Goal: Task Accomplishment & Management: Use online tool/utility

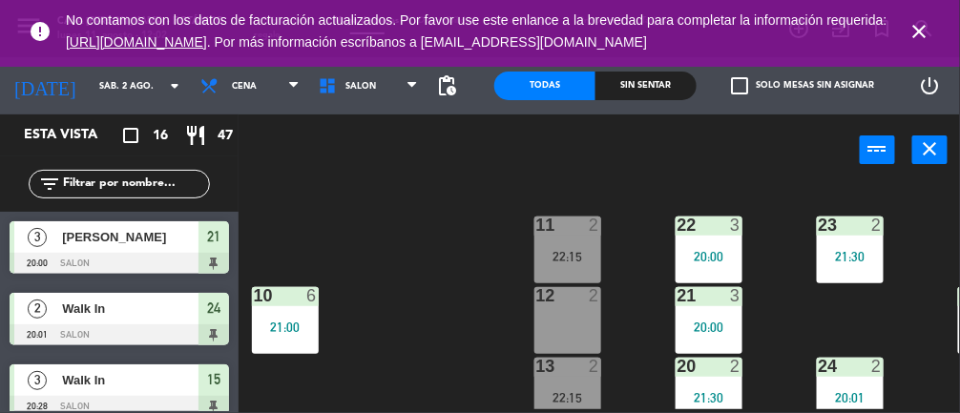
click at [929, 33] on icon "close" at bounding box center [919, 31] width 23 height 23
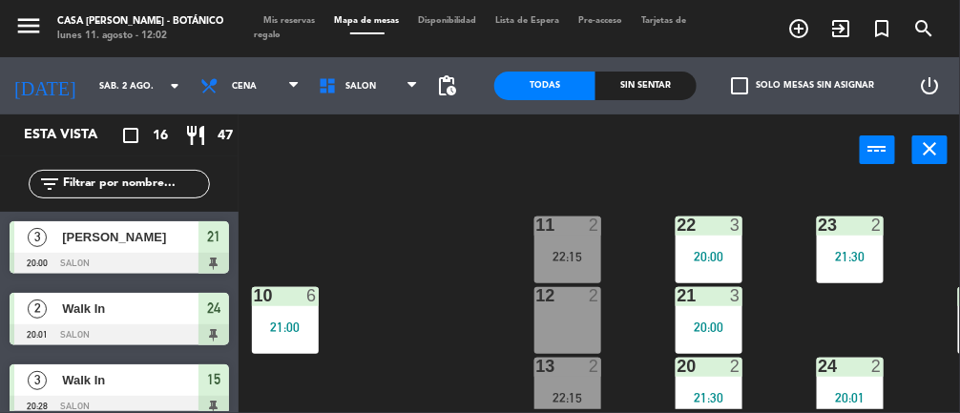
click at [112, 94] on input "sáb. 2 ago." at bounding box center [151, 87] width 123 height 30
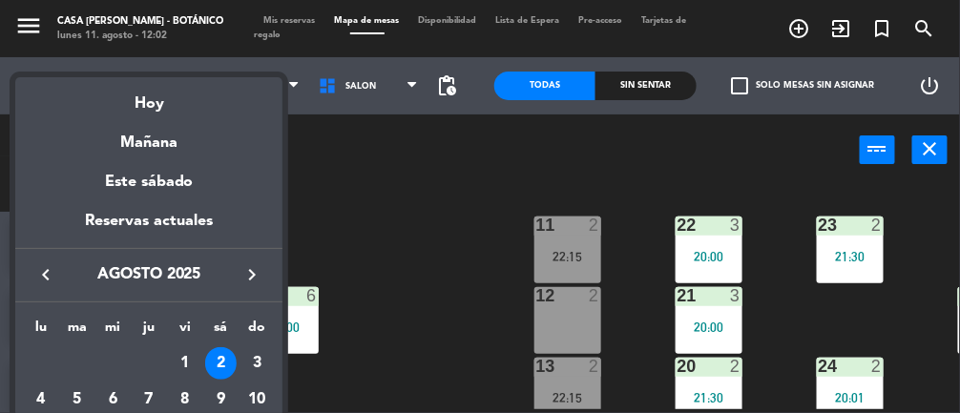
click at [156, 99] on div "Hoy" at bounding box center [148, 96] width 267 height 39
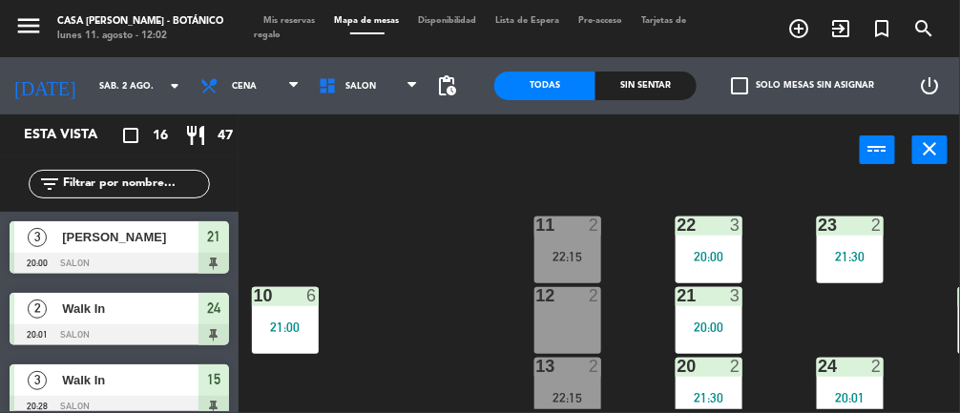
type input "lun. 11 ago."
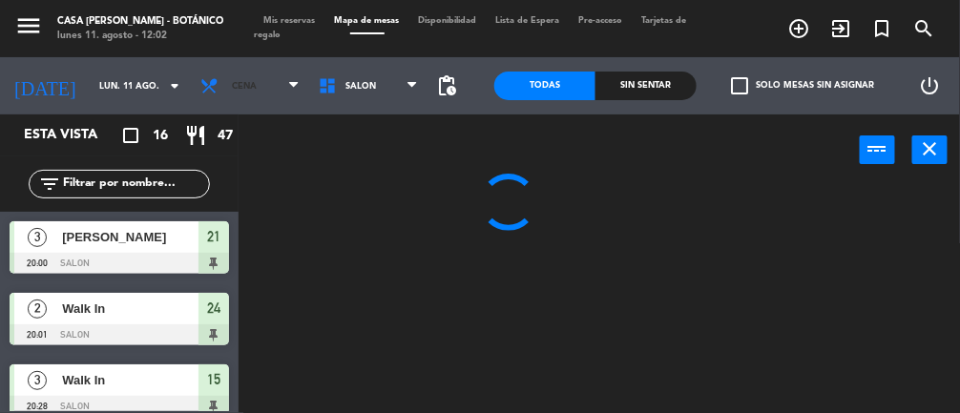
click at [232, 88] on span "Cena" at bounding box center [244, 86] width 25 height 10
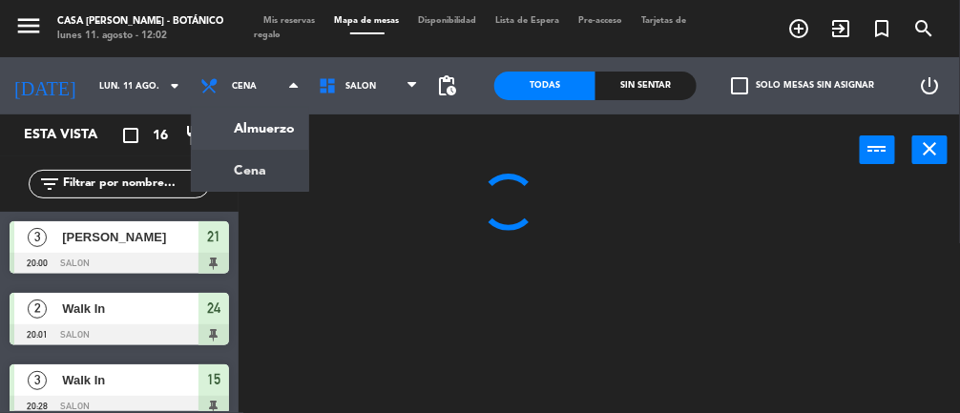
click at [224, 125] on ng-component "menu Casa [PERSON_NAME] - Botánico lunes 11. agosto - 12:02 Mis reservas Mapa d…" at bounding box center [480, 206] width 960 height 413
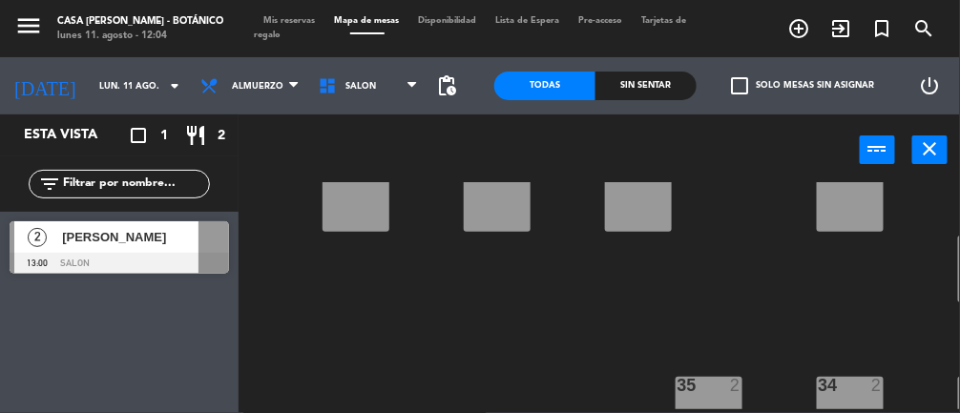
scroll to position [378, 0]
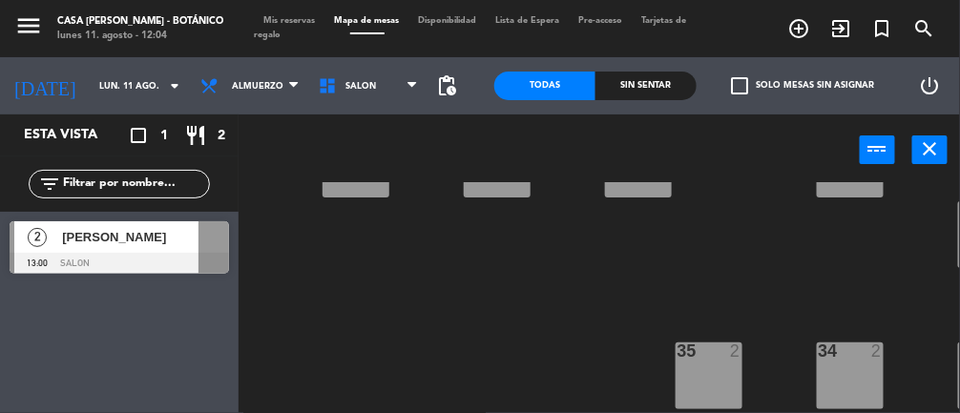
click at [877, 353] on div "34 2" at bounding box center [850, 376] width 67 height 67
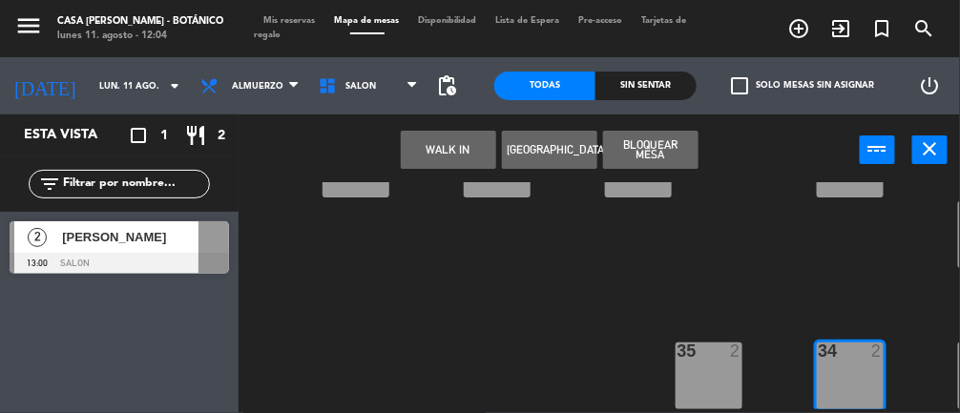
click at [693, 375] on div "35 2" at bounding box center [708, 376] width 67 height 67
click at [444, 143] on button "WALK IN" at bounding box center [448, 150] width 95 height 38
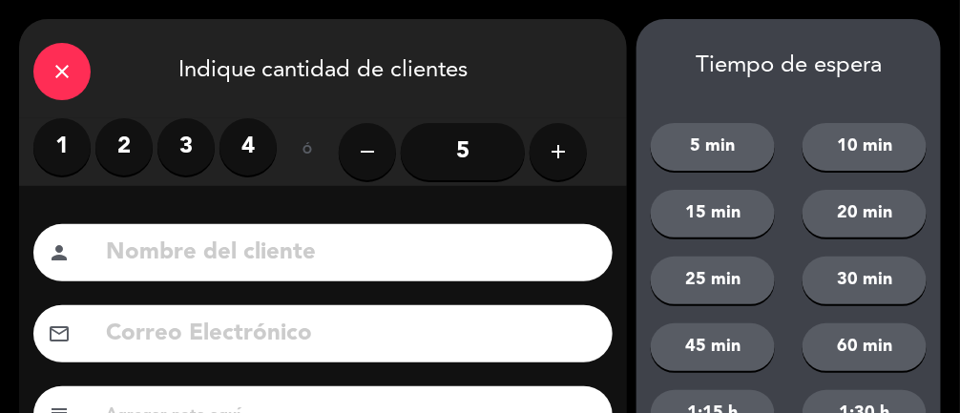
click at [189, 142] on label "3" at bounding box center [185, 146] width 57 height 57
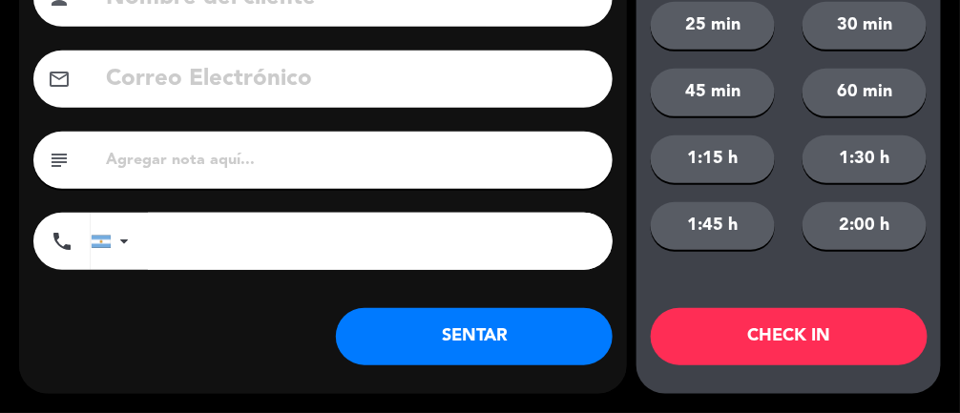
click at [489, 337] on button "SENTAR" at bounding box center [474, 336] width 277 height 57
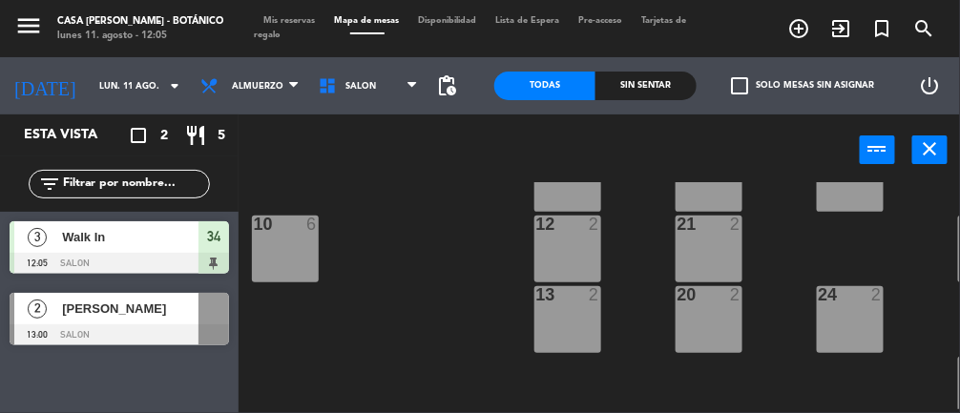
scroll to position [0, 0]
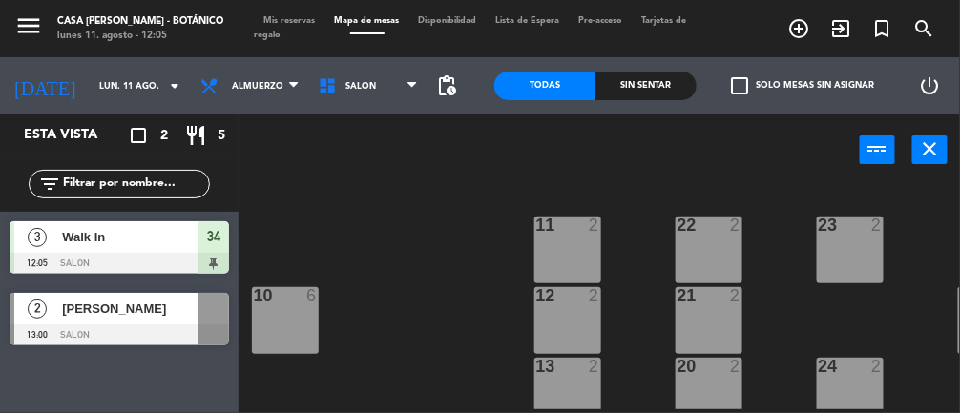
click at [834, 252] on div "23 2" at bounding box center [850, 250] width 67 height 67
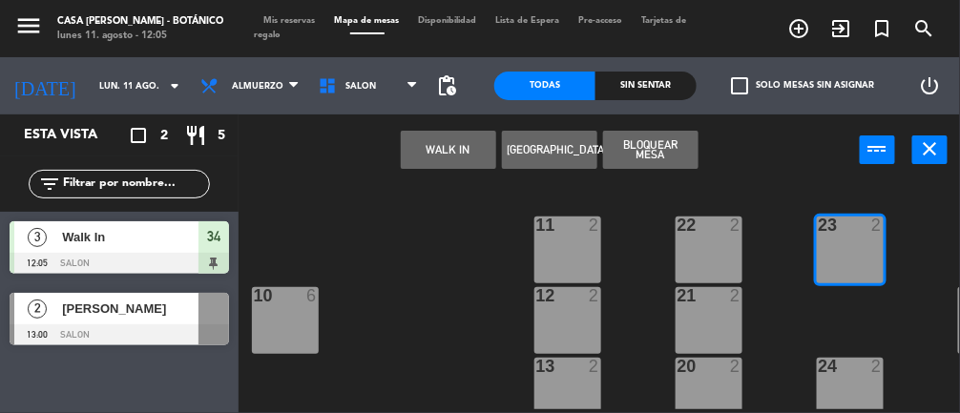
click at [466, 147] on button "WALK IN" at bounding box center [448, 150] width 95 height 38
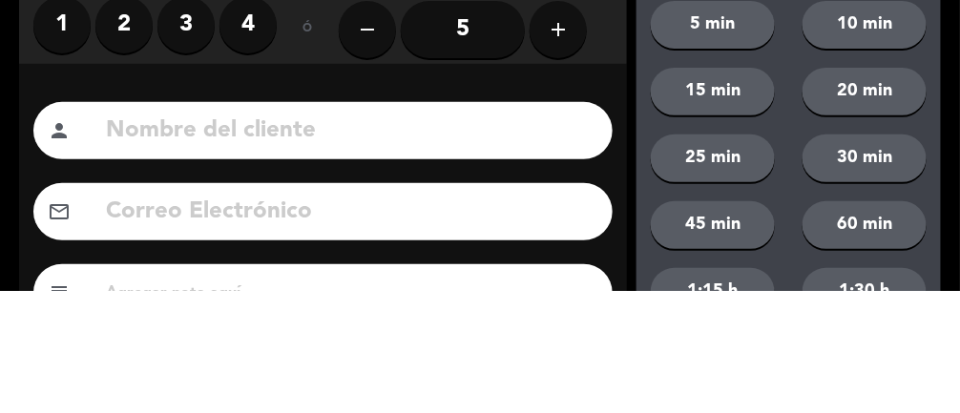
click at [120, 157] on label "2" at bounding box center [123, 146] width 57 height 57
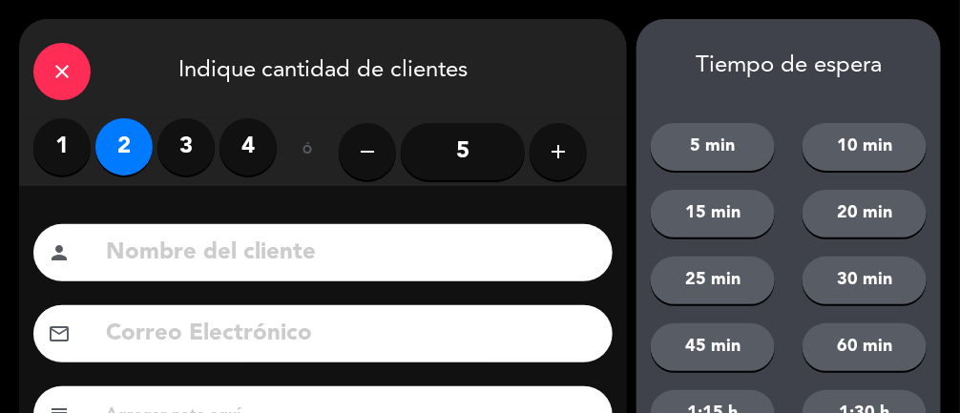
scroll to position [255, 0]
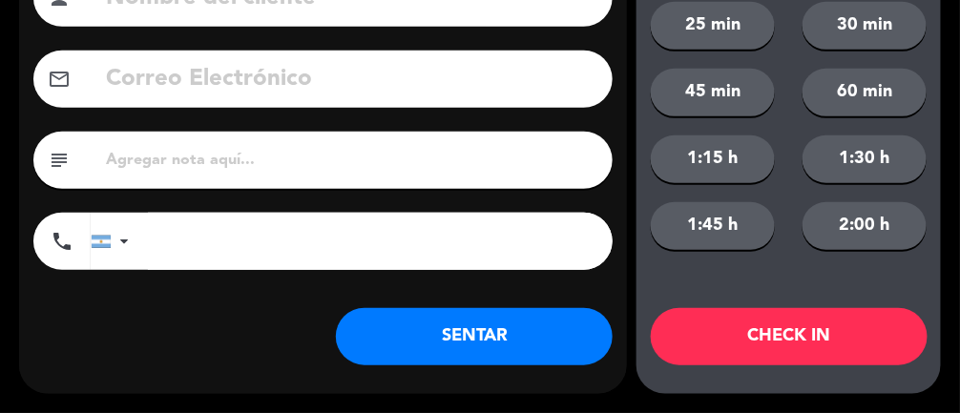
click at [448, 340] on button "SENTAR" at bounding box center [474, 336] width 277 height 57
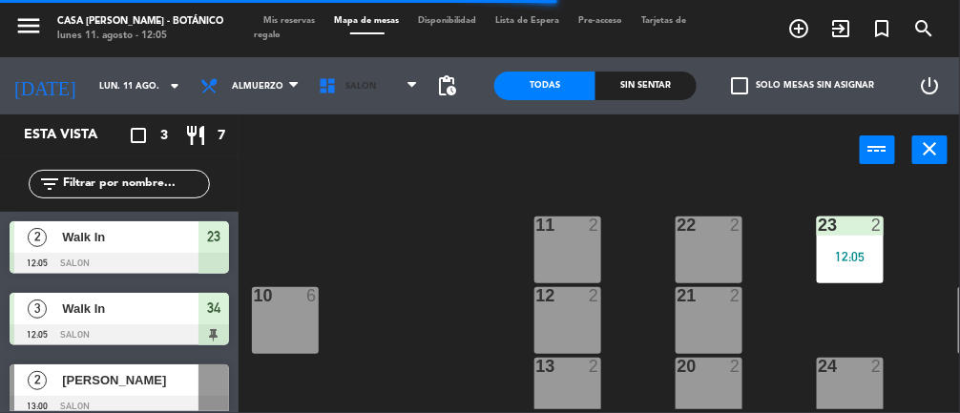
click at [367, 97] on span "SALON" at bounding box center [368, 86] width 118 height 42
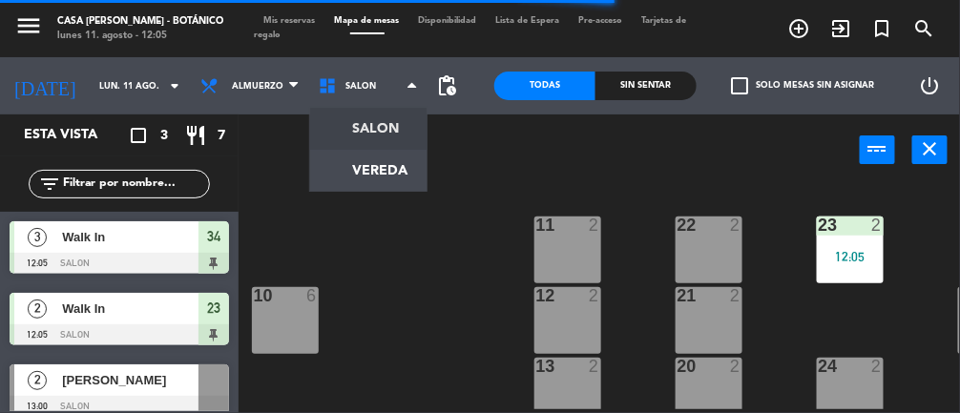
click at [399, 161] on ng-component "menu Casa [PERSON_NAME] - Botánico lunes 11. agosto - 12:05 Mis reservas Mapa d…" at bounding box center [480, 206] width 960 height 413
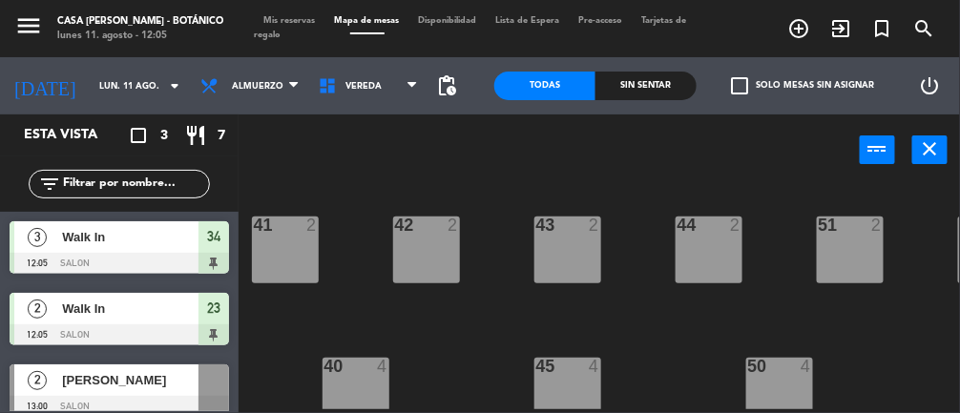
click at [924, 355] on div "41 2 42 2 43 2 44 2 51 2 52 2 53 2 54 2 55 2 40 4 45 4 50 4" at bounding box center [604, 295] width 712 height 227
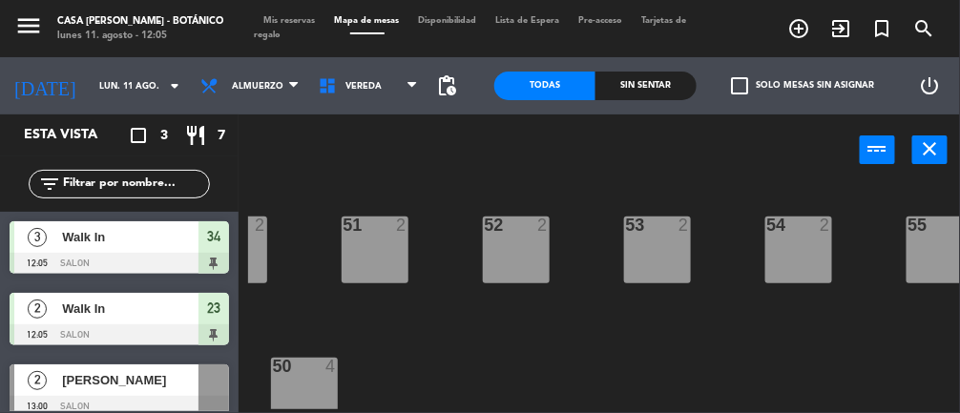
scroll to position [0, 501]
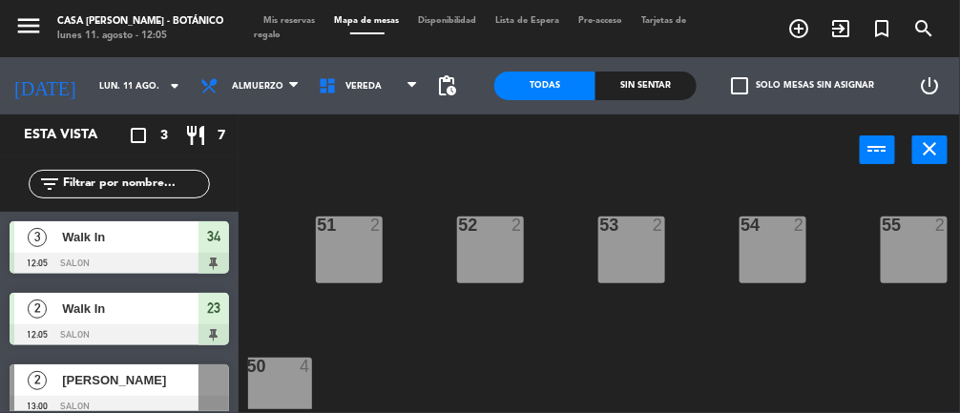
click at [643, 254] on div "53 2" at bounding box center [631, 250] width 67 height 67
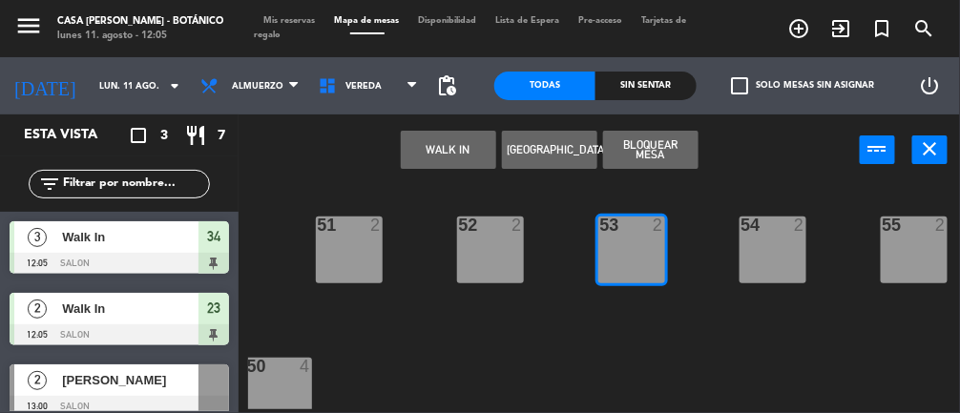
click at [426, 144] on button "WALK IN" at bounding box center [448, 150] width 95 height 38
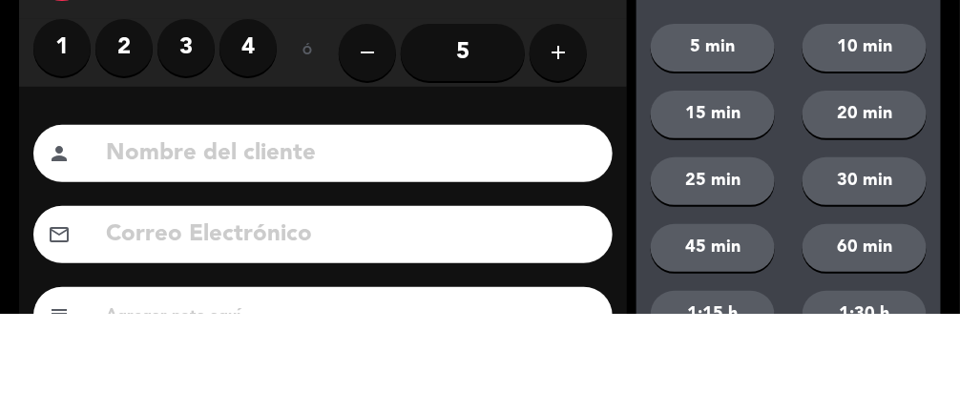
click at [120, 132] on label "2" at bounding box center [123, 146] width 57 height 57
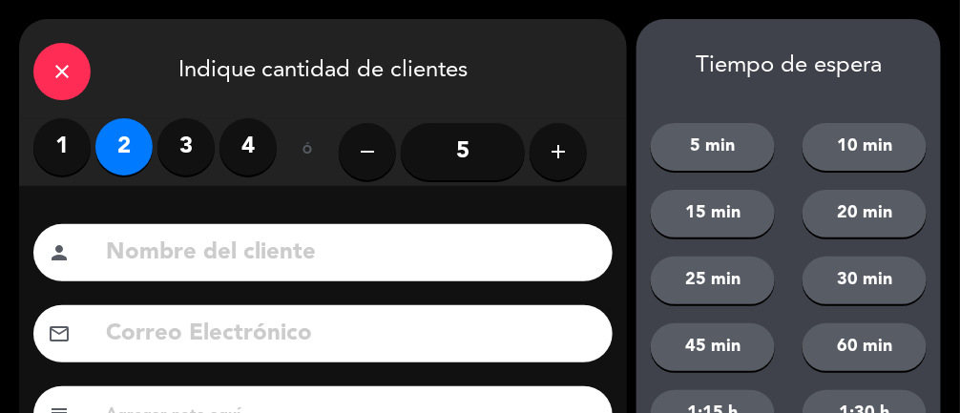
scroll to position [255, 0]
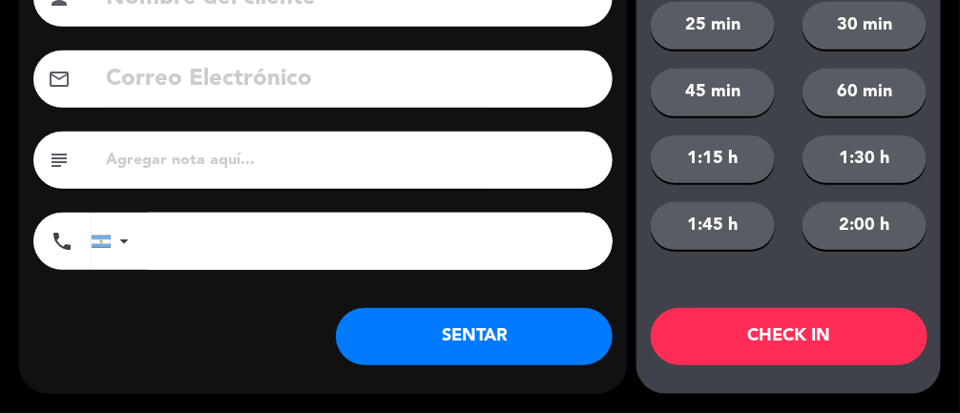
click at [488, 340] on button "SENTAR" at bounding box center [474, 336] width 277 height 57
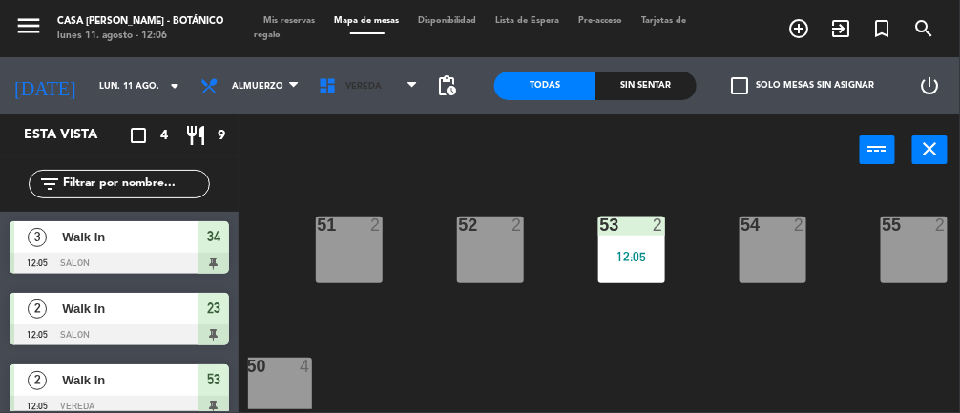
click at [413, 84] on icon at bounding box center [411, 85] width 9 height 15
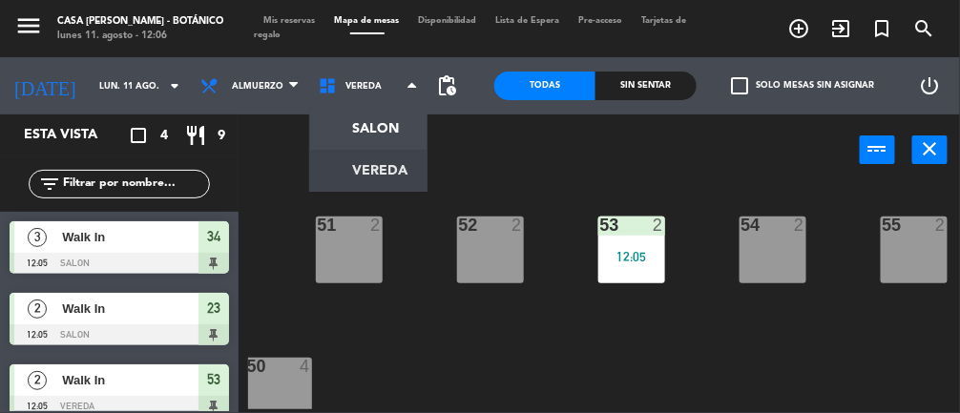
click at [392, 123] on ng-component "menu Casa [PERSON_NAME] - Botánico lunes 11. agosto - 12:06 Mis reservas Mapa d…" at bounding box center [480, 206] width 960 height 413
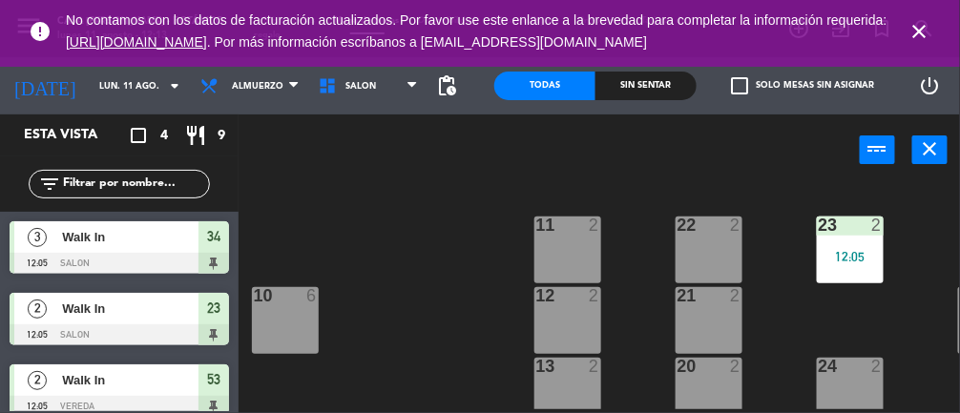
click at [944, 32] on span "close" at bounding box center [920, 32] width 52 height 52
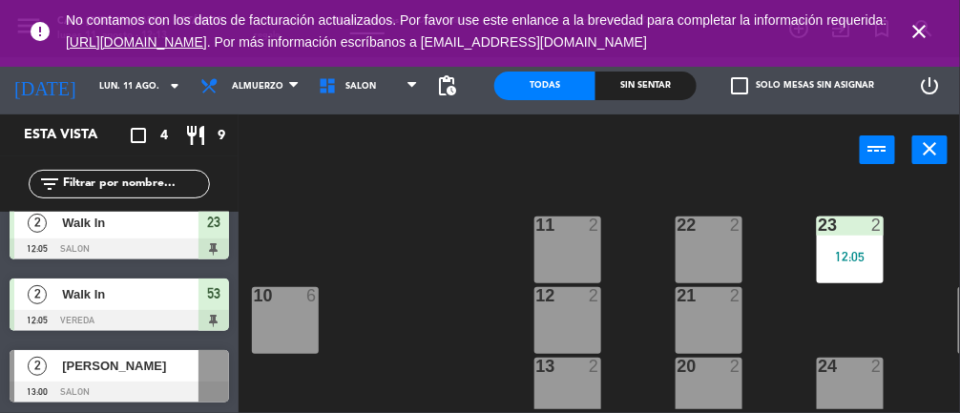
click at [912, 31] on icon "close" at bounding box center [919, 31] width 23 height 23
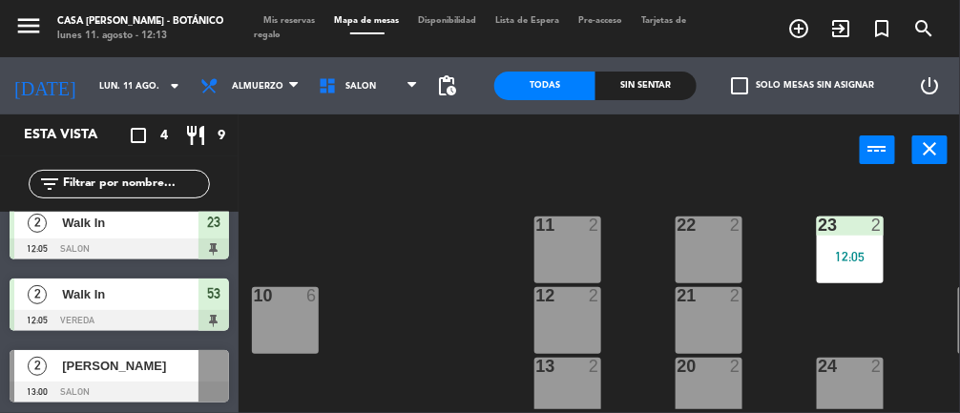
click at [293, 18] on span "Mis reservas" at bounding box center [290, 20] width 71 height 9
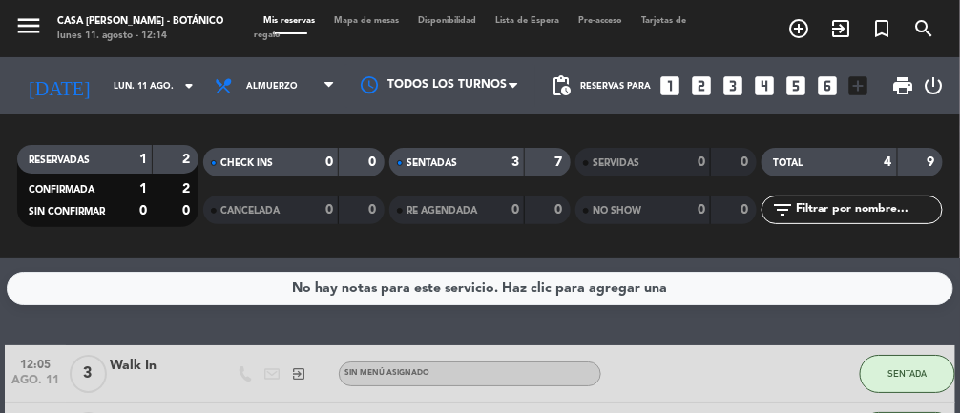
scroll to position [191, 0]
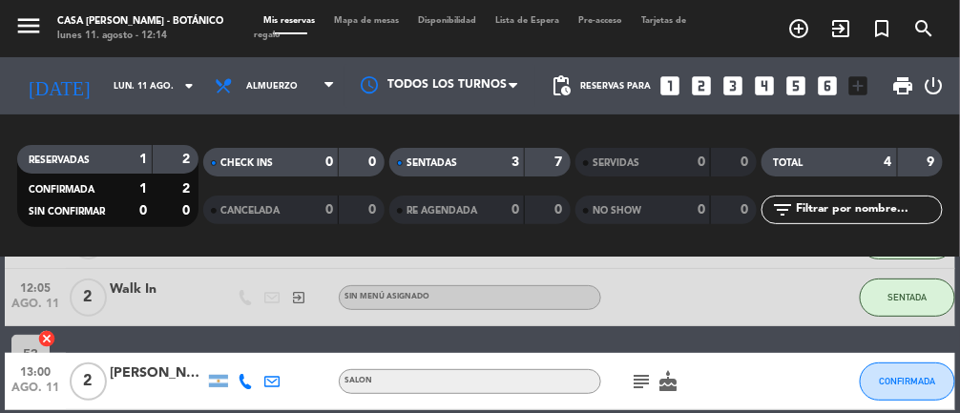
click at [647, 382] on icon "subject" at bounding box center [641, 381] width 23 height 23
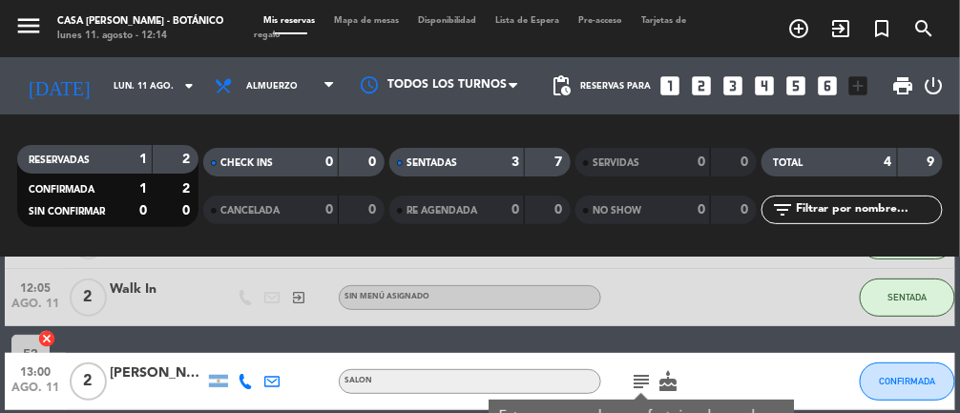
click at [639, 371] on icon "subject" at bounding box center [641, 381] width 23 height 23
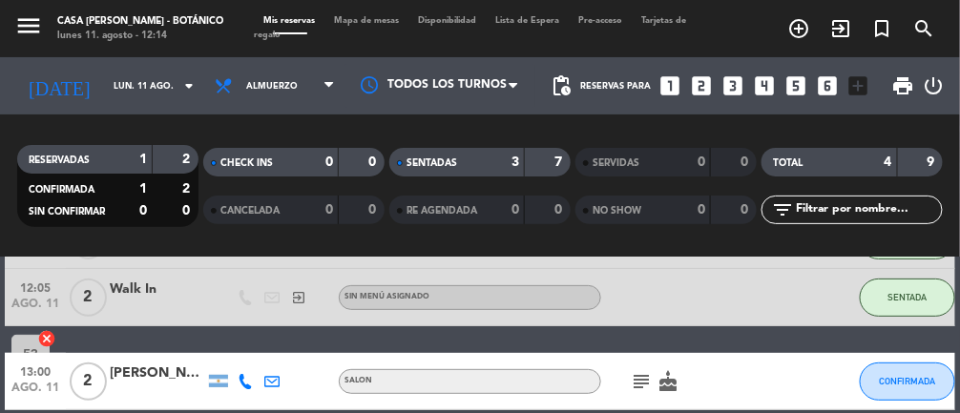
click at [374, 23] on span "Mapa de mesas" at bounding box center [367, 20] width 84 height 9
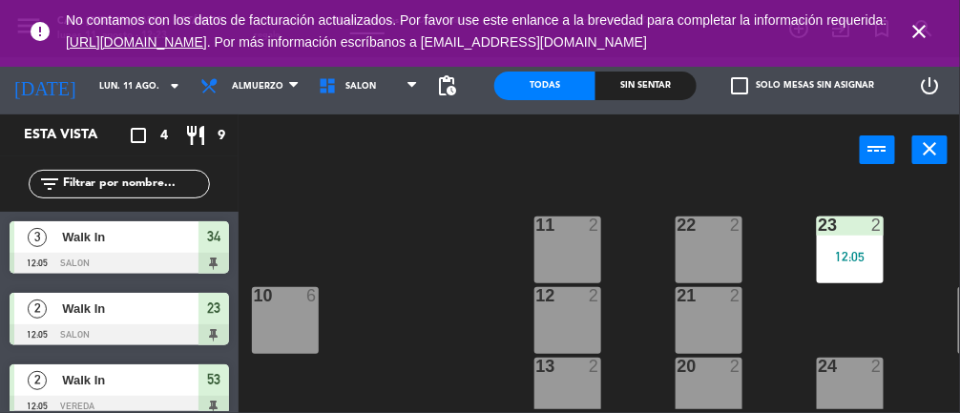
click at [912, 13] on span "close" at bounding box center [920, 32] width 52 height 52
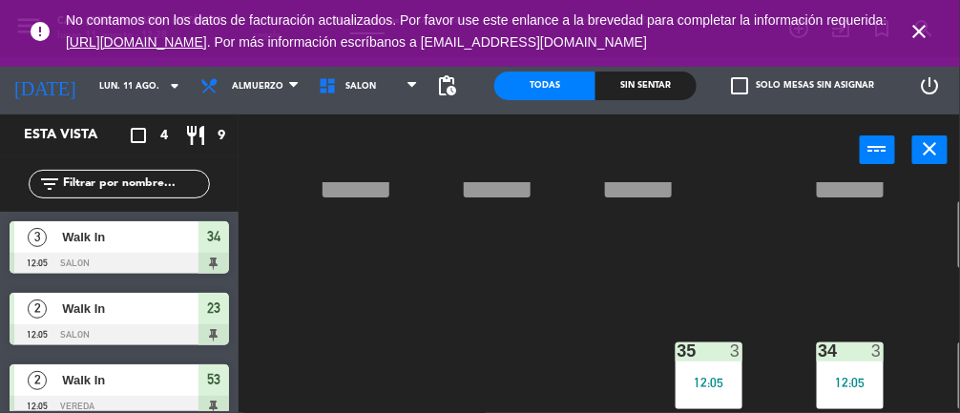
scroll to position [378, 77]
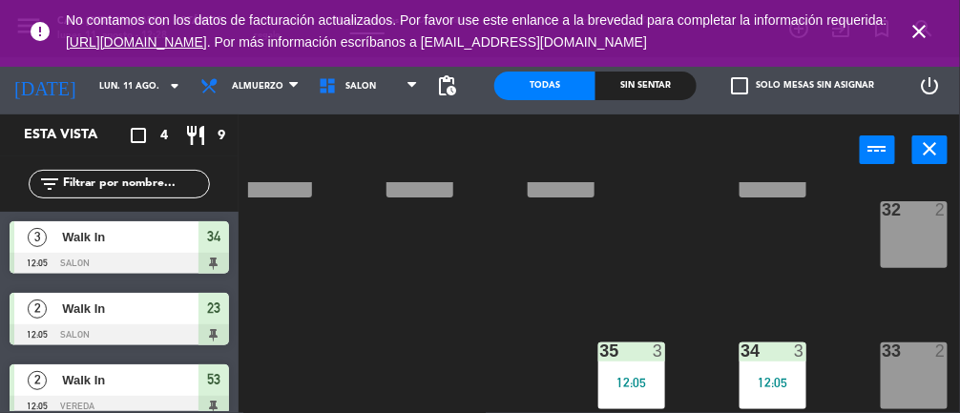
click at [913, 359] on div "33 2" at bounding box center [914, 376] width 67 height 67
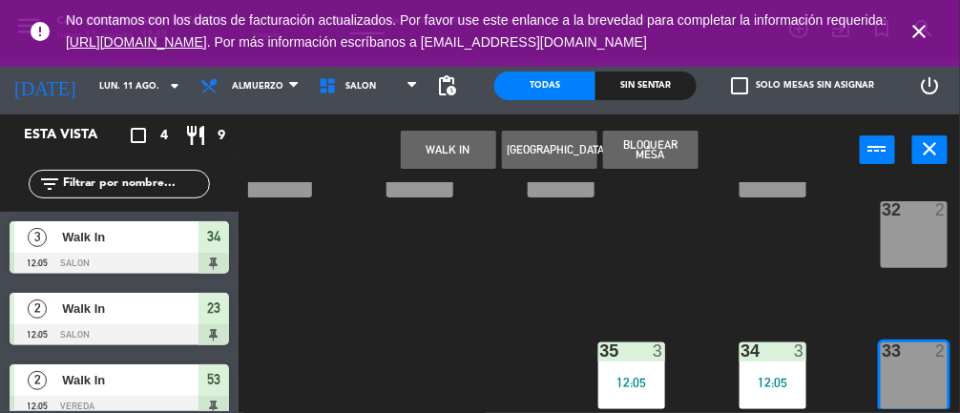
click at [445, 151] on button "WALK IN" at bounding box center [448, 150] width 95 height 38
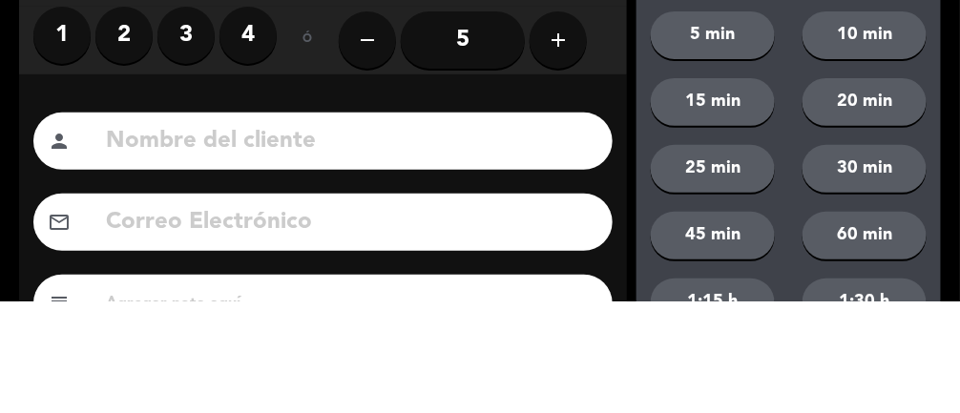
click at [173, 149] on label "3" at bounding box center [185, 146] width 57 height 57
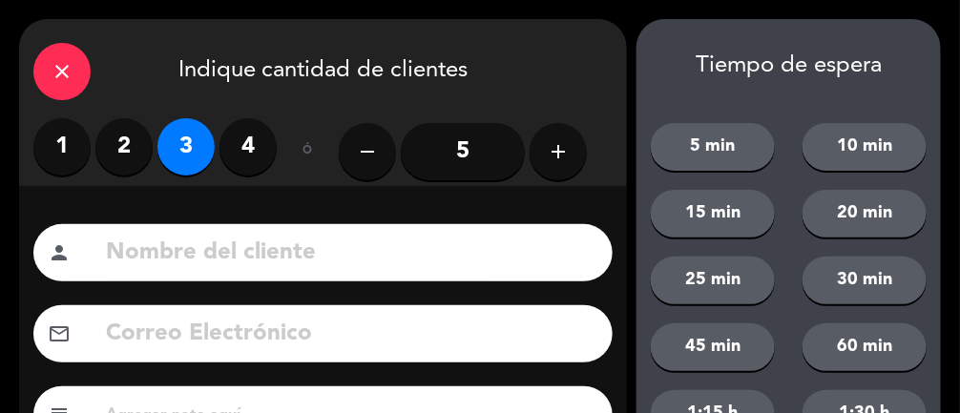
click at [128, 144] on label "2" at bounding box center [123, 146] width 57 height 57
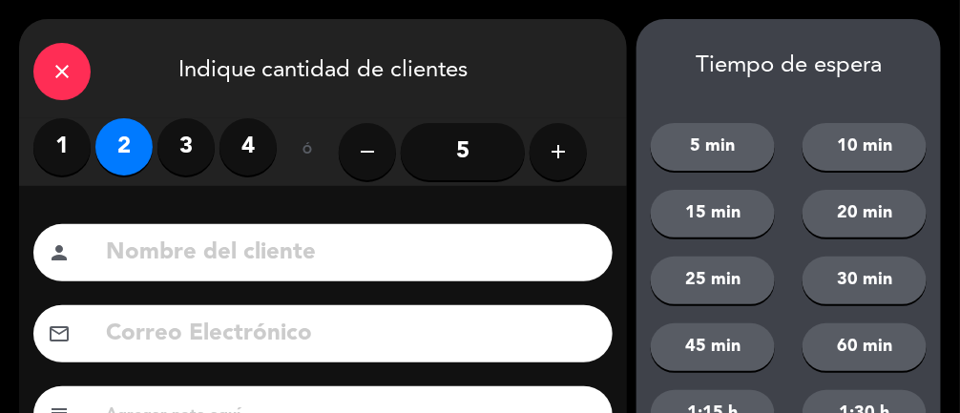
scroll to position [255, 0]
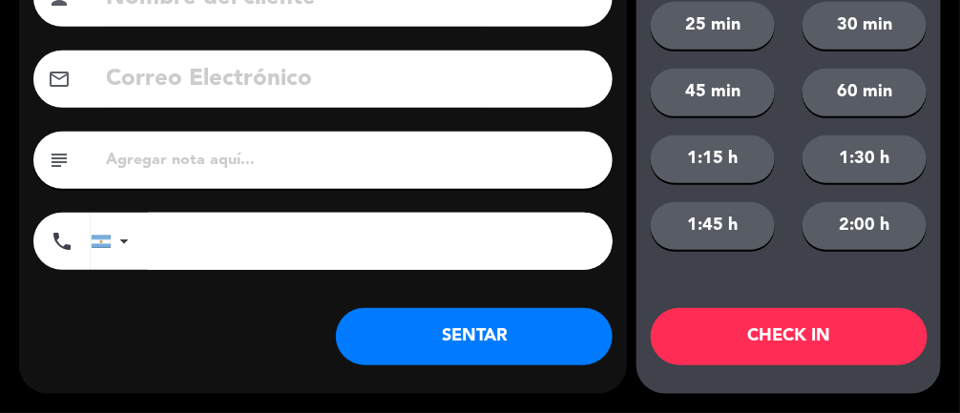
click at [474, 332] on button "SENTAR" at bounding box center [474, 336] width 277 height 57
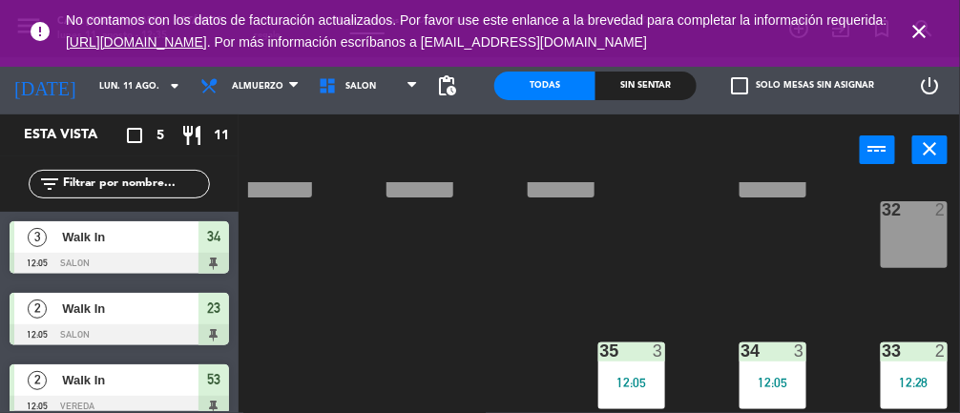
scroll to position [0, 77]
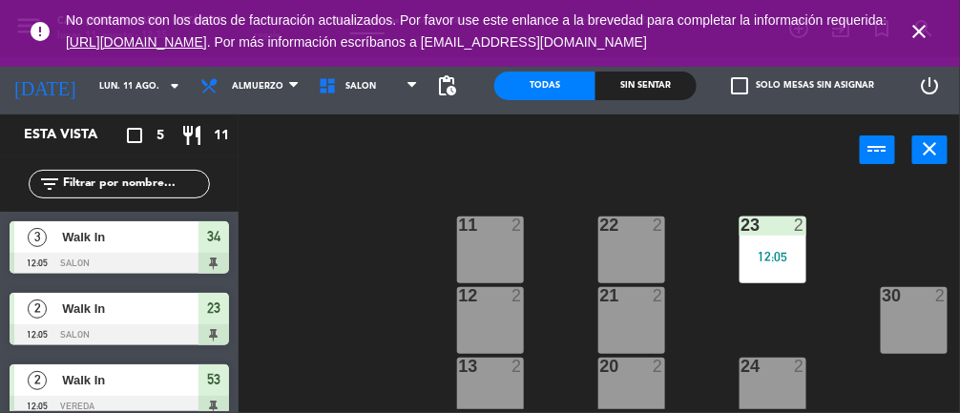
click at [896, 309] on div "30 2" at bounding box center [914, 320] width 67 height 67
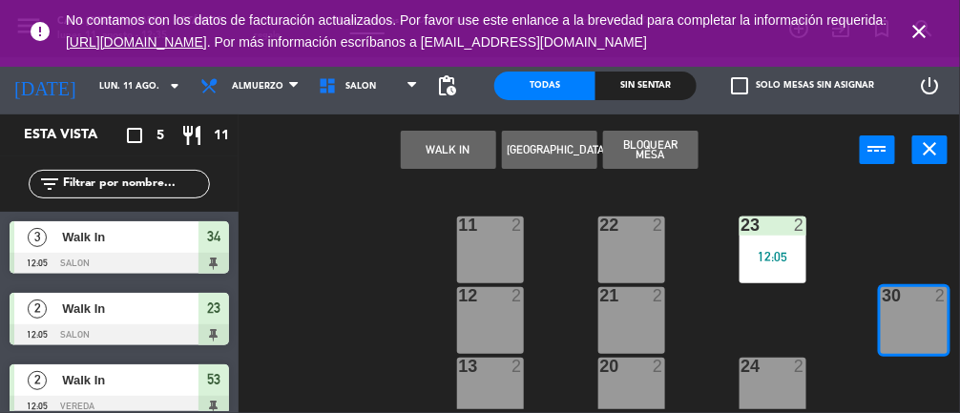
click at [452, 146] on button "WALK IN" at bounding box center [448, 150] width 95 height 38
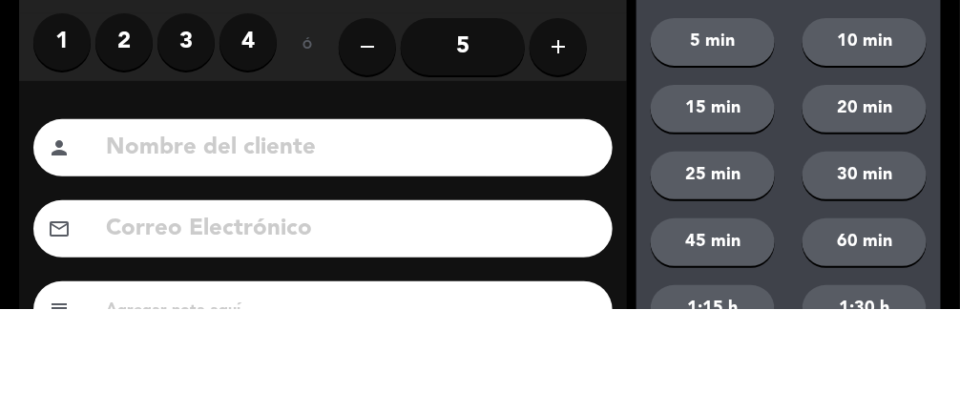
click at [79, 158] on label "1" at bounding box center [61, 146] width 57 height 57
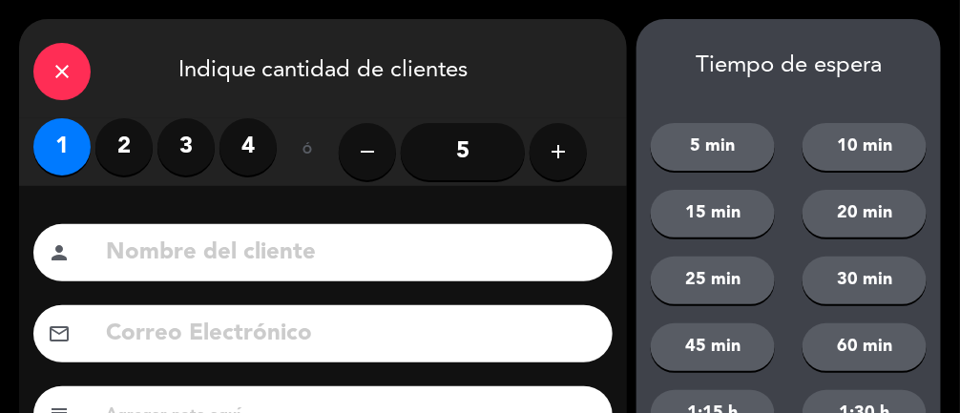
scroll to position [255, 0]
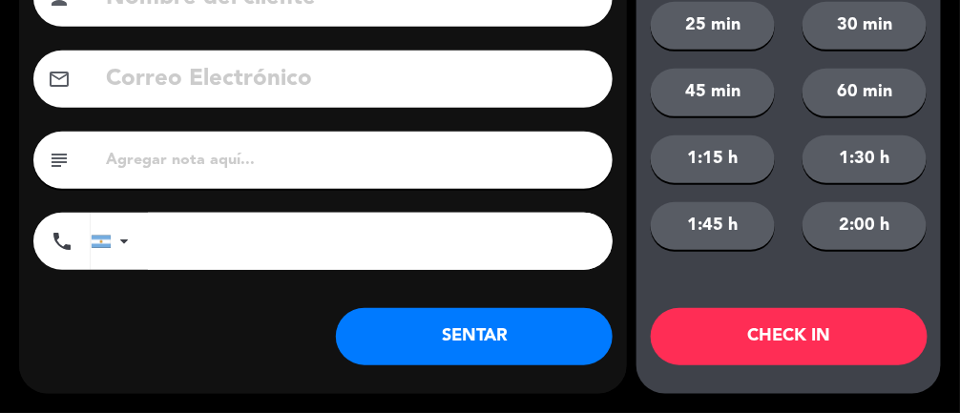
click at [421, 331] on button "SENTAR" at bounding box center [474, 336] width 277 height 57
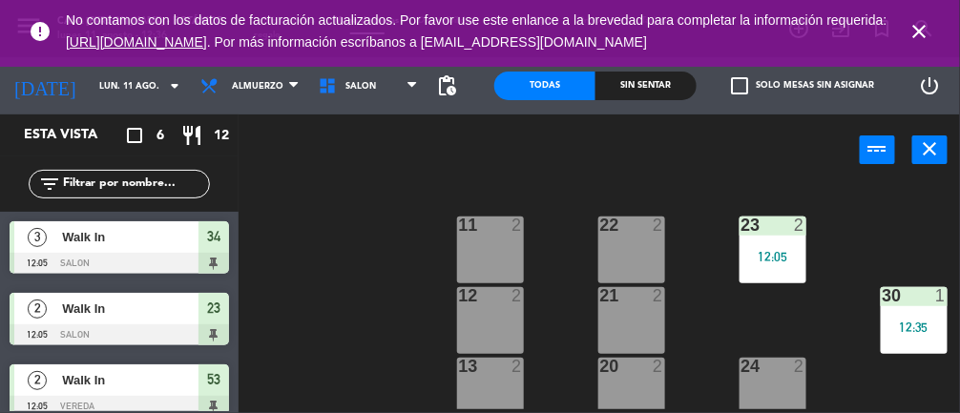
click at [927, 1] on div "error No contamos con los datos de facturación actualizados. Por favor use este…" at bounding box center [480, 31] width 960 height 63
click at [947, 39] on div "error No contamos con los datos de facturación actualizados. Por favor use este…" at bounding box center [480, 31] width 960 height 63
click at [913, 20] on icon "close" at bounding box center [919, 31] width 23 height 23
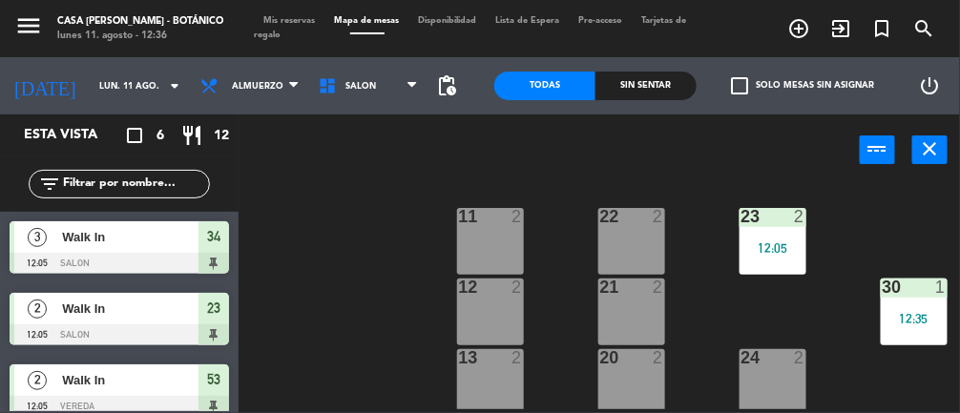
scroll to position [0, 77]
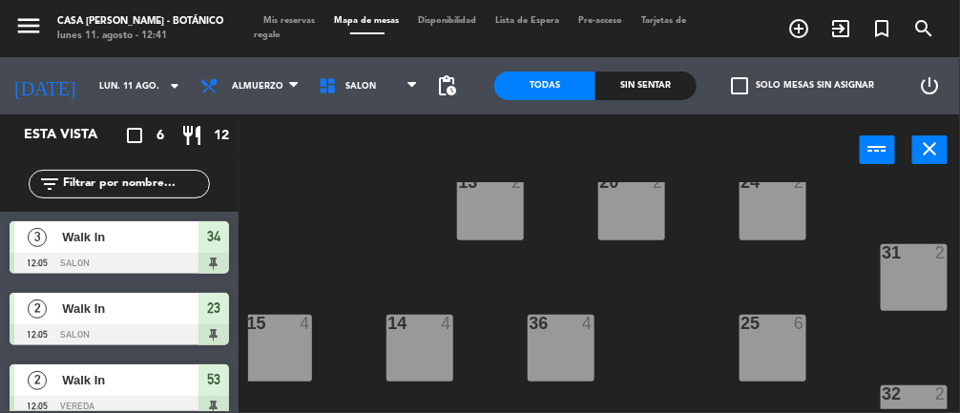
scroll to position [192, 77]
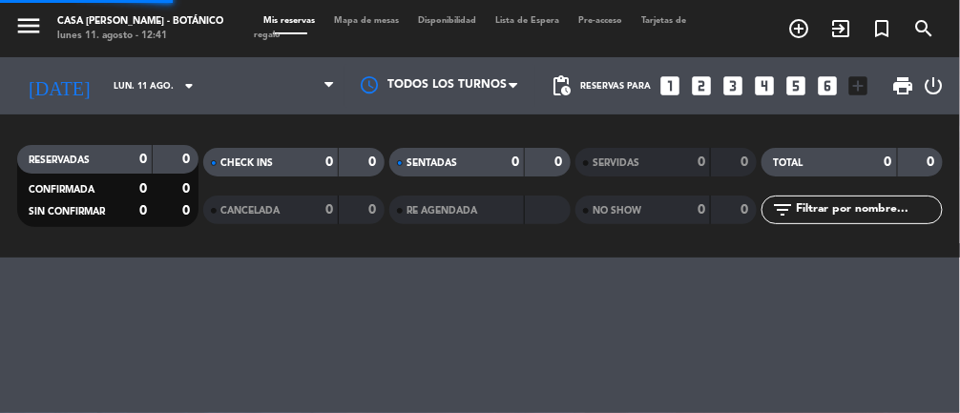
click at [571, 321] on div "menu Casa [PERSON_NAME] - Botánico lunes 11. agosto - 12:41 Mis reservas Mapa d…" at bounding box center [480, 206] width 960 height 413
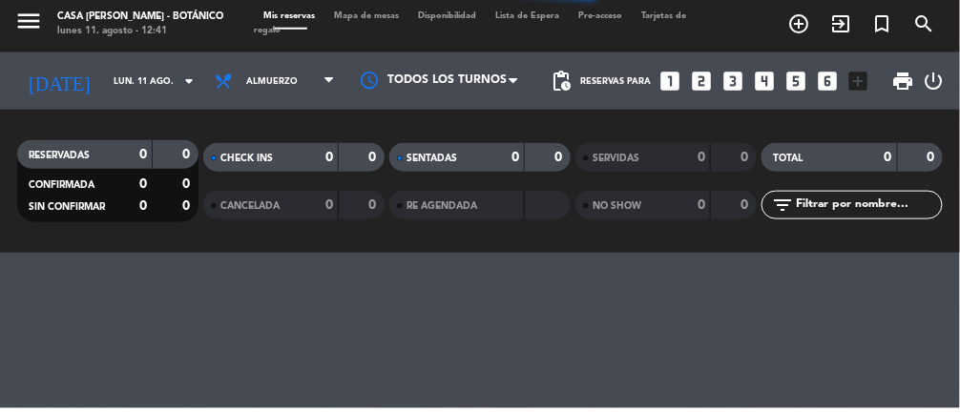
click at [383, 18] on span "Mapa de mesas" at bounding box center [367, 20] width 84 height 9
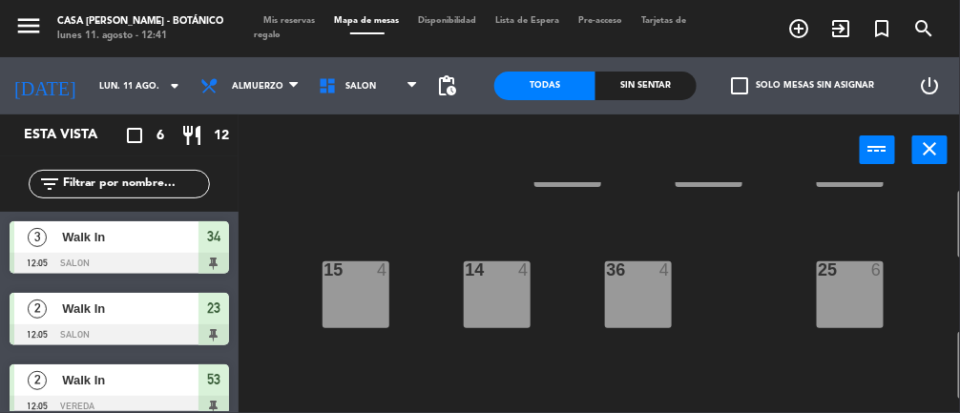
scroll to position [236, 0]
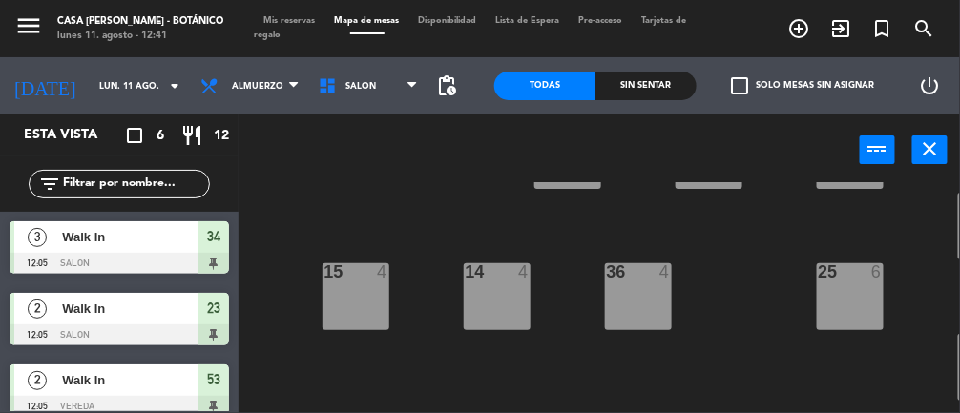
click at [639, 296] on div "36 4" at bounding box center [638, 296] width 67 height 67
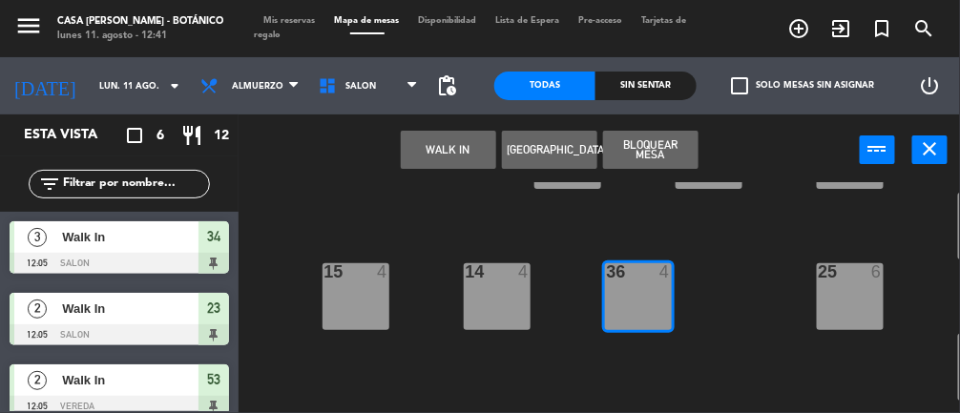
click at [459, 141] on button "WALK IN" at bounding box center [448, 150] width 95 height 38
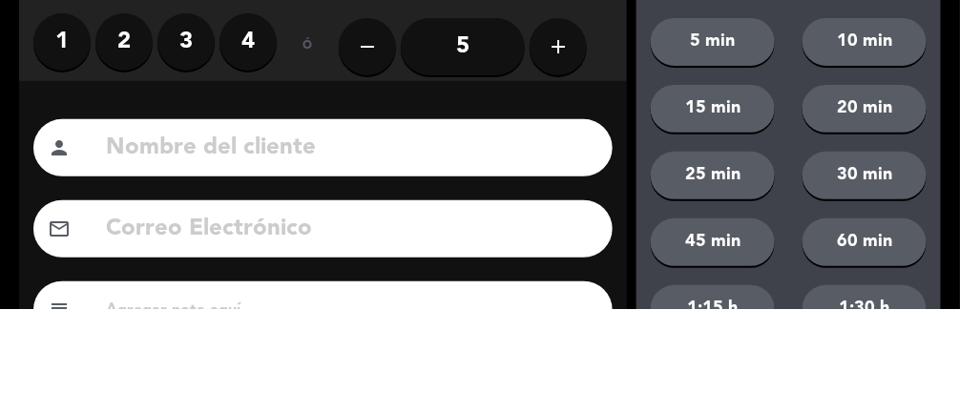
click at [196, 140] on label "3" at bounding box center [185, 146] width 57 height 57
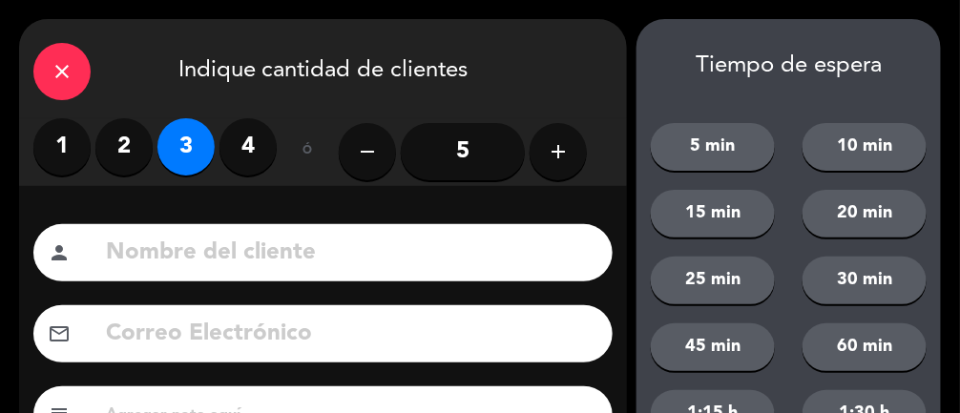
scroll to position [255, 0]
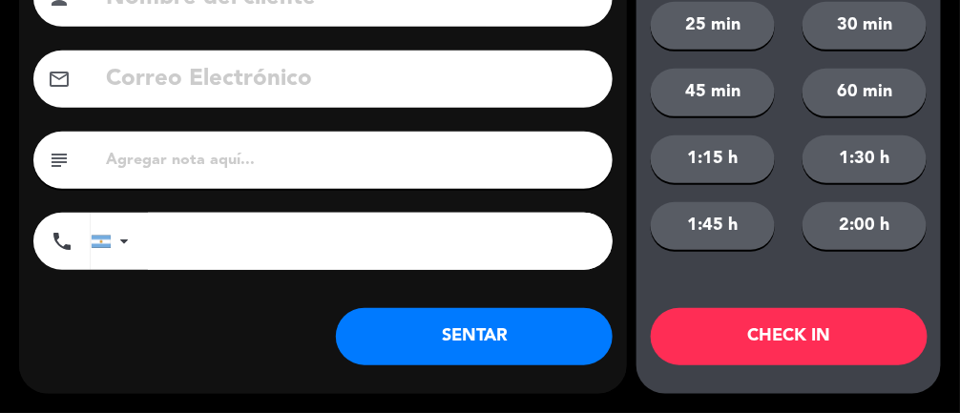
click at [467, 312] on button "SENTAR" at bounding box center [474, 336] width 277 height 57
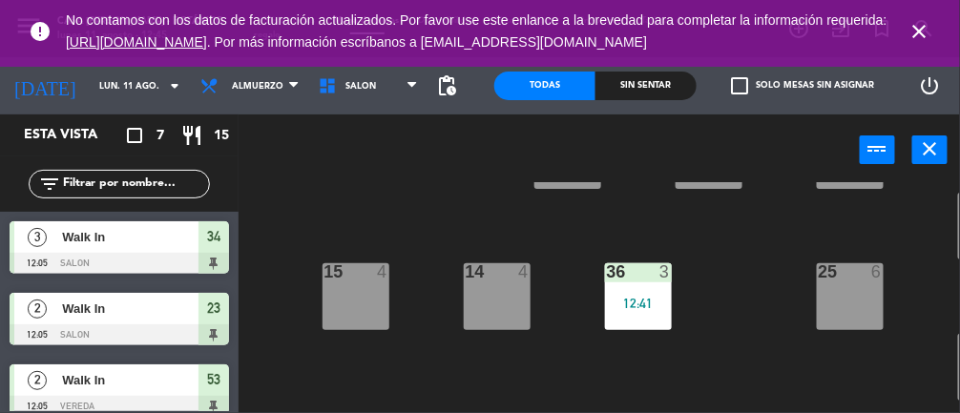
click at [652, 297] on div "12:41" at bounding box center [638, 303] width 67 height 13
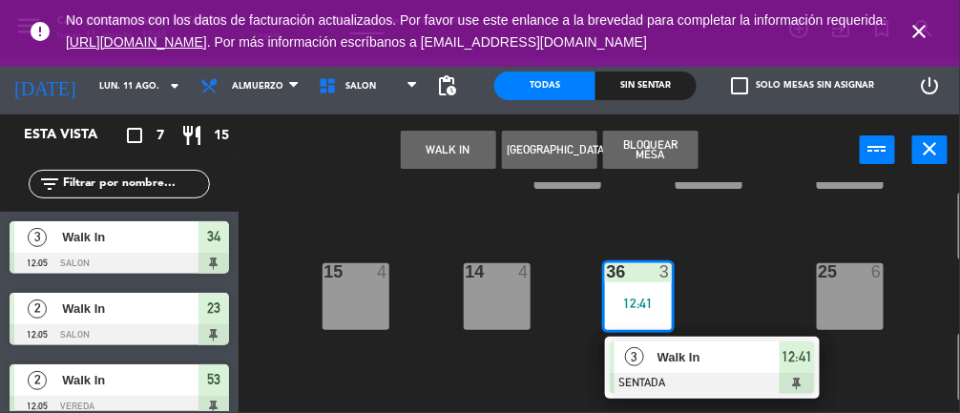
click at [719, 349] on span "Walk In" at bounding box center [718, 357] width 122 height 20
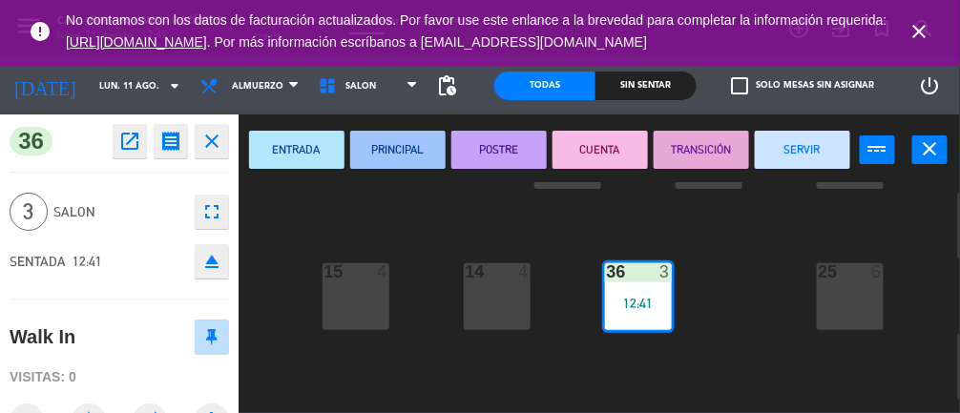
click at [798, 145] on button "SERVIR" at bounding box center [802, 150] width 95 height 38
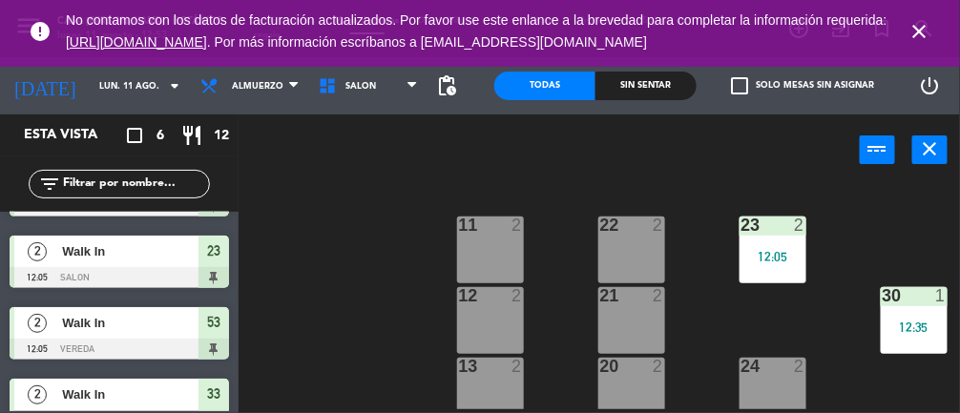
scroll to position [230, 0]
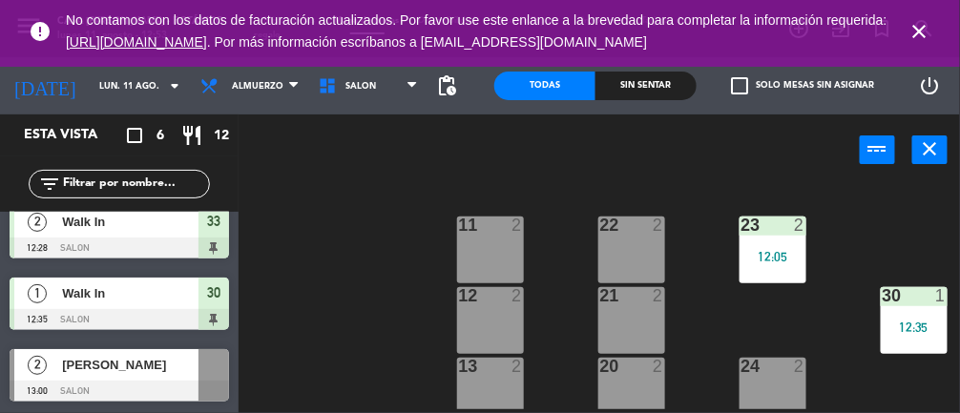
click at [915, 27] on icon "close" at bounding box center [919, 31] width 23 height 23
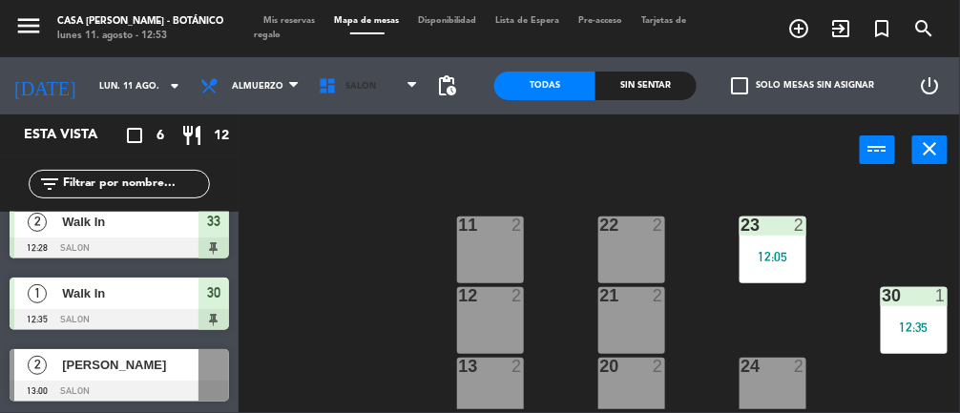
click at [354, 92] on span "SALON" at bounding box center [368, 86] width 118 height 42
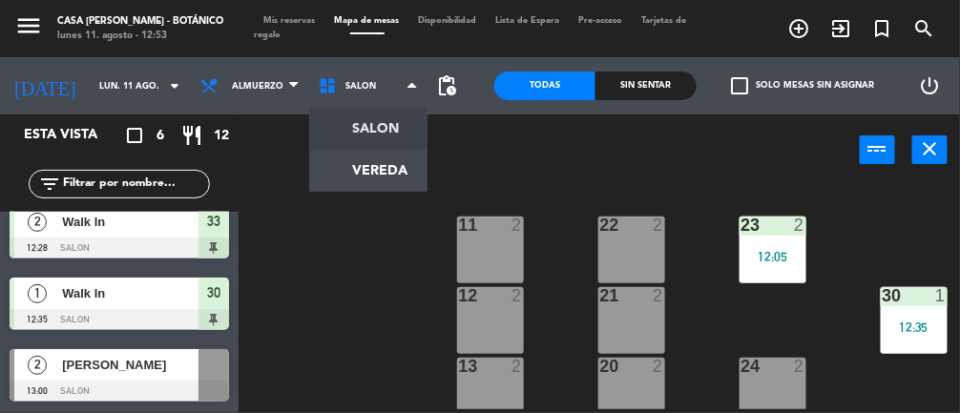
click at [341, 176] on ng-component "menu Casa [PERSON_NAME] - Botánico lunes 11. agosto - 12:53 Mis reservas Mapa d…" at bounding box center [480, 206] width 960 height 413
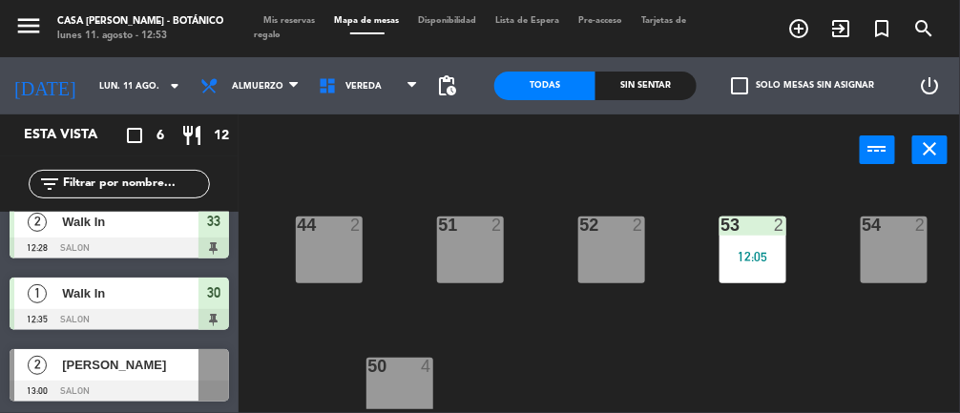
scroll to position [0, 501]
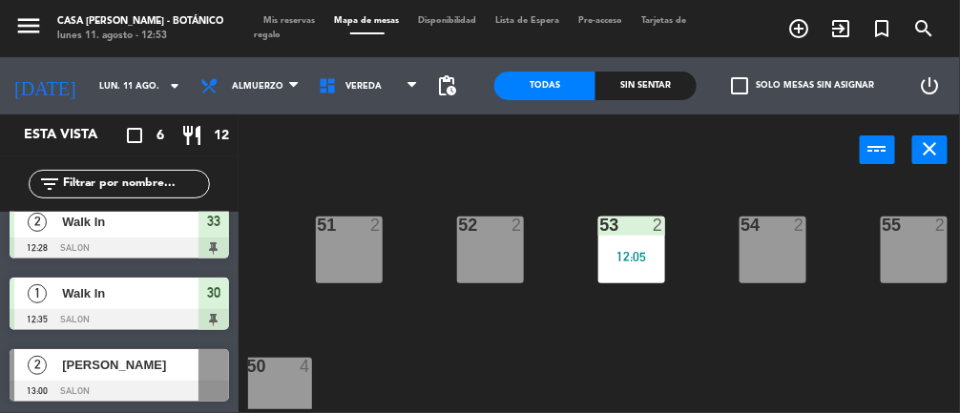
click at [641, 264] on div "53 2 12:05" at bounding box center [631, 250] width 67 height 67
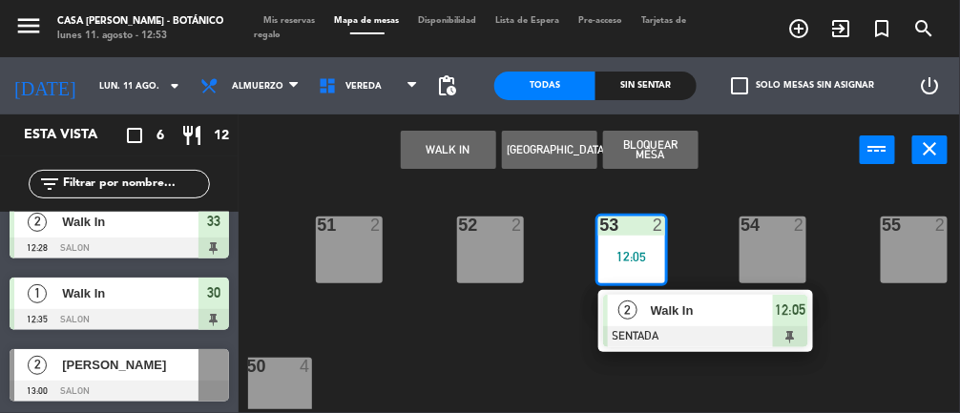
click at [691, 319] on span "Walk In" at bounding box center [712, 311] width 122 height 20
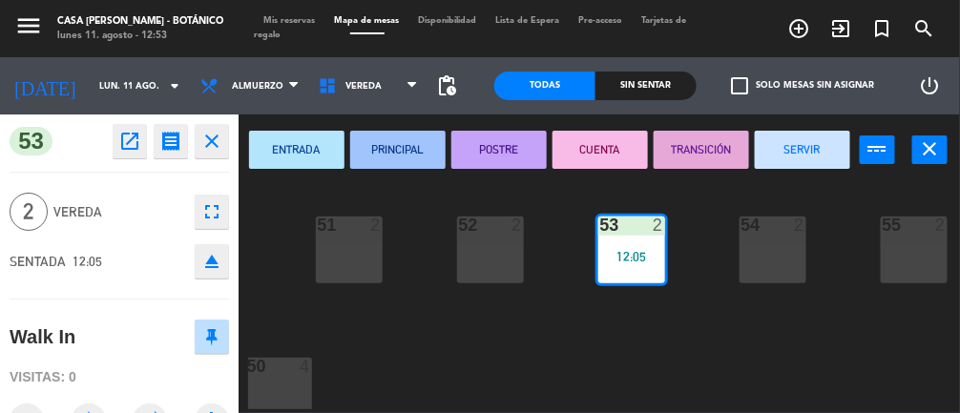
click at [789, 146] on button "SERVIR" at bounding box center [802, 150] width 95 height 38
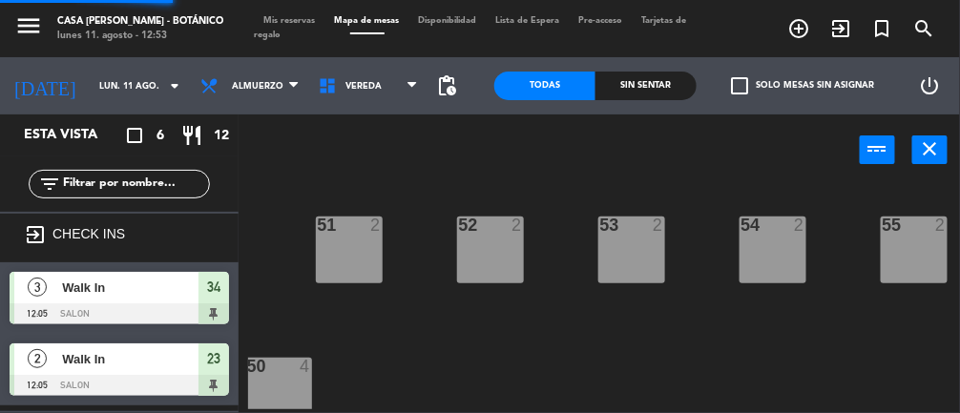
scroll to position [0, 0]
click at [381, 80] on span "VEREDA" at bounding box center [368, 86] width 118 height 42
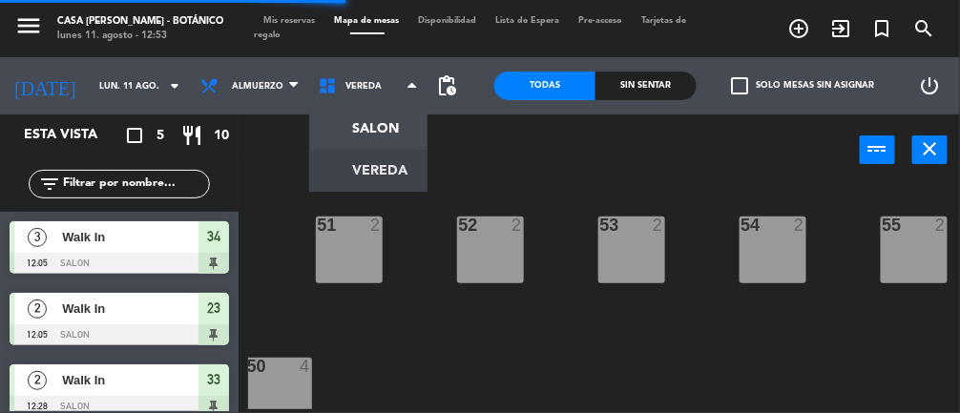
click at [363, 129] on ng-component "menu Casa [PERSON_NAME] - Botánico lunes 11. agosto - 12:53 Mis reservas Mapa d…" at bounding box center [480, 206] width 960 height 413
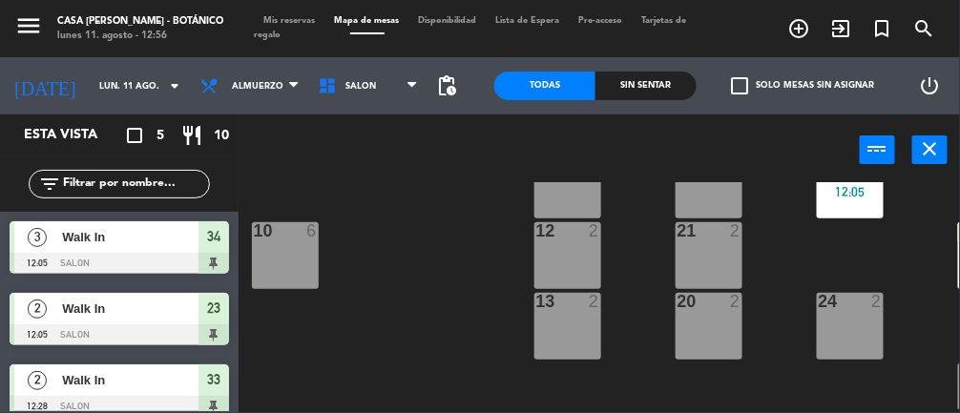
scroll to position [76, 0]
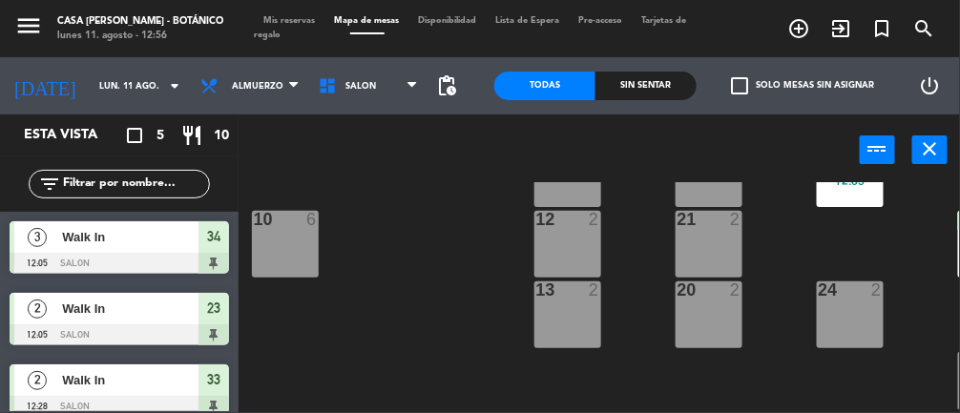
click at [711, 302] on div "20 2" at bounding box center [708, 314] width 67 height 67
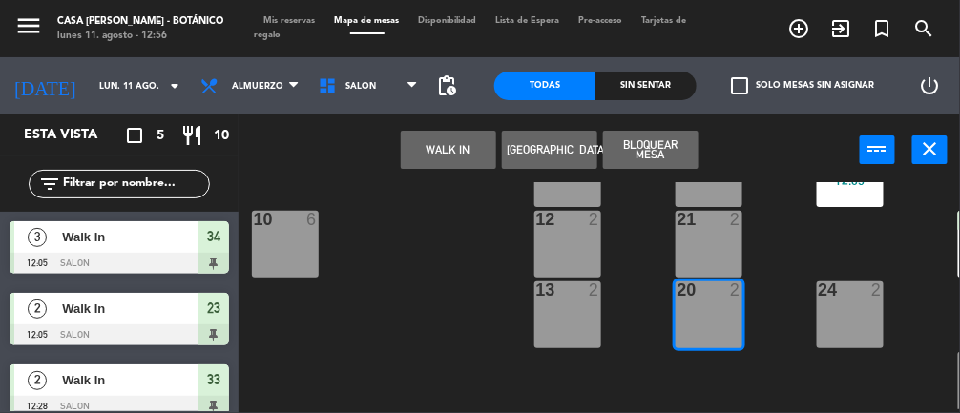
click at [436, 137] on button "WALK IN" at bounding box center [448, 150] width 95 height 38
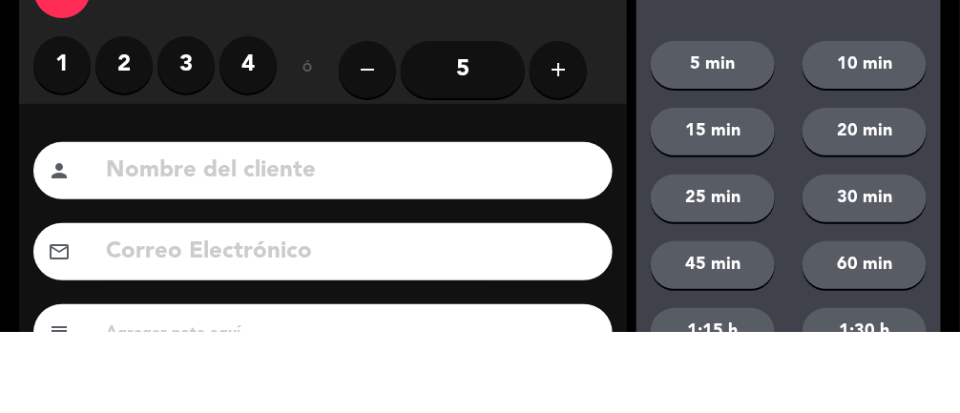
click at [131, 120] on label "2" at bounding box center [123, 146] width 57 height 57
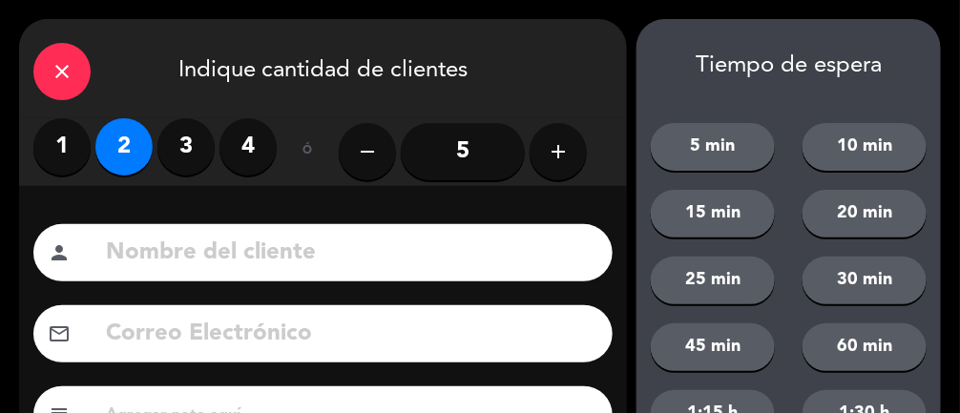
scroll to position [255, 0]
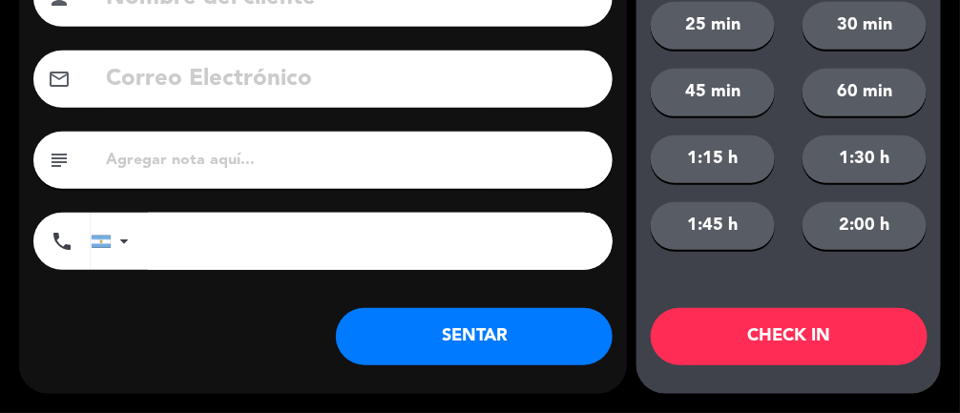
click at [512, 328] on button "SENTAR" at bounding box center [474, 336] width 277 height 57
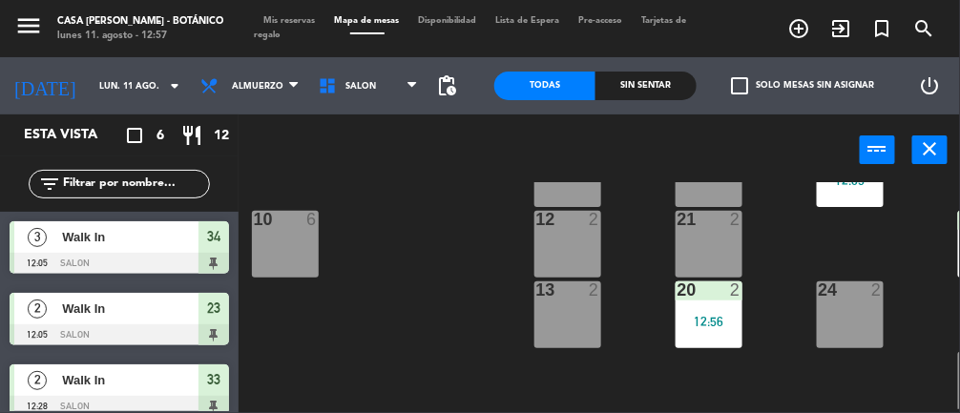
click at [738, 253] on div "21 2" at bounding box center [708, 244] width 67 height 67
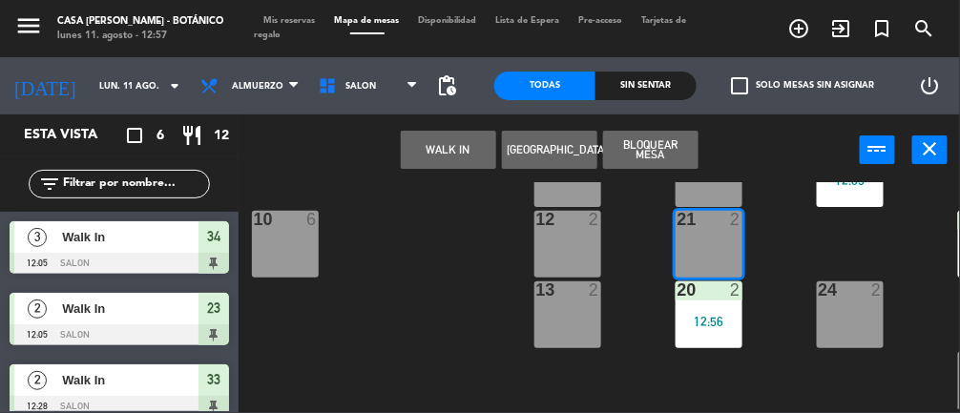
click at [443, 163] on button "WALK IN" at bounding box center [448, 150] width 95 height 38
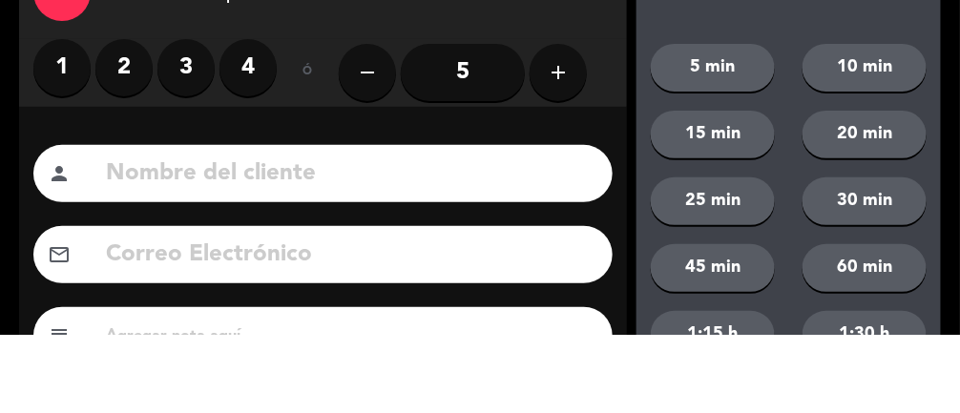
click at [137, 156] on label "2" at bounding box center [123, 146] width 57 height 57
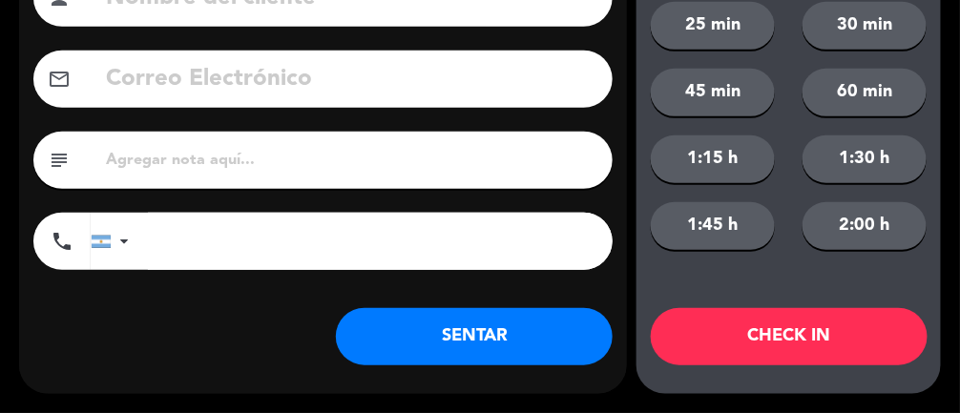
click at [408, 335] on button "SENTAR" at bounding box center [474, 336] width 277 height 57
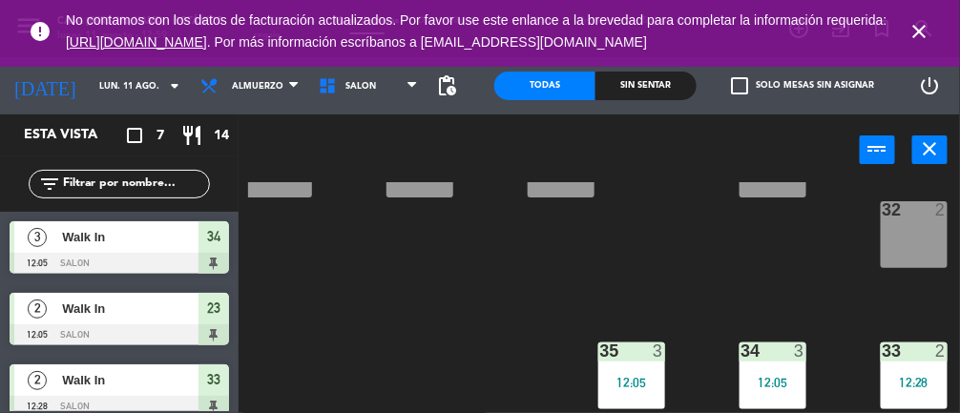
scroll to position [0, 77]
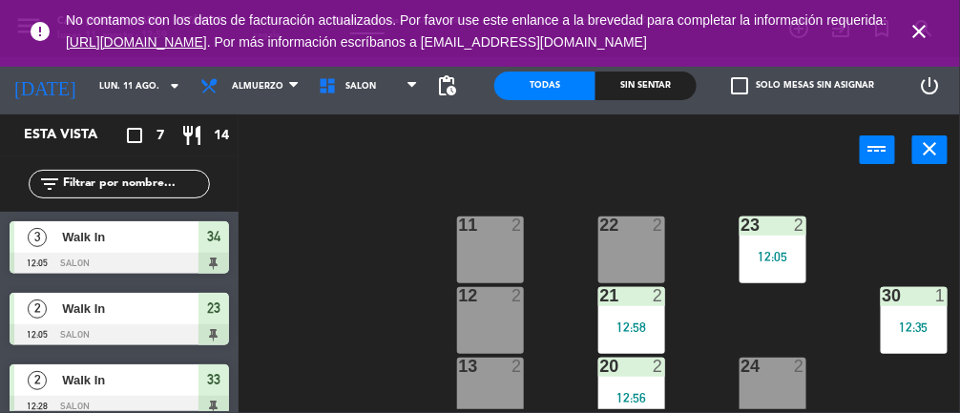
click at [904, 60] on div "error No contamos con los datos de facturación actualizados. Por favor use este…" at bounding box center [480, 31] width 960 height 63
click at [918, 32] on icon "close" at bounding box center [919, 31] width 23 height 23
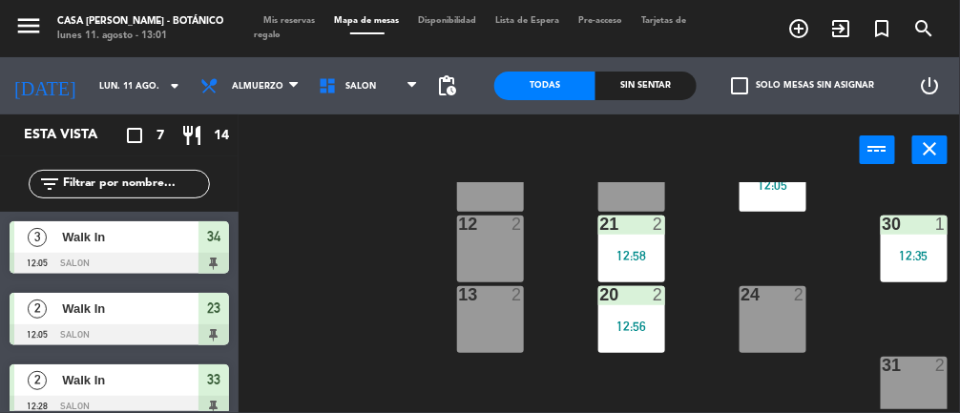
scroll to position [71, 77]
click at [883, 370] on div "31" at bounding box center [882, 366] width 1 height 17
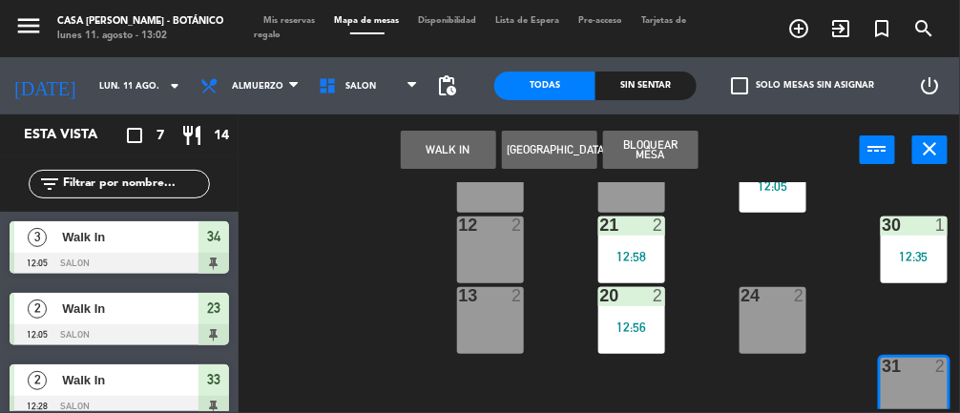
click at [436, 149] on button "WALK IN" at bounding box center [448, 150] width 95 height 38
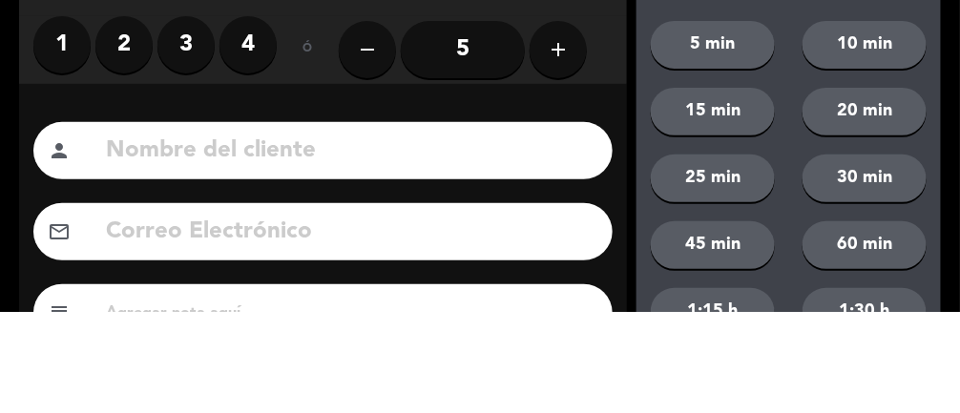
click at [73, 148] on label "1" at bounding box center [61, 146] width 57 height 57
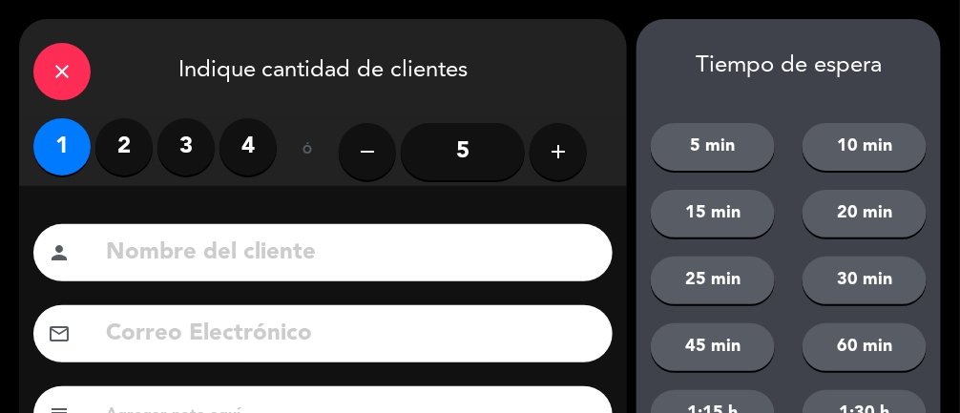
scroll to position [255, 0]
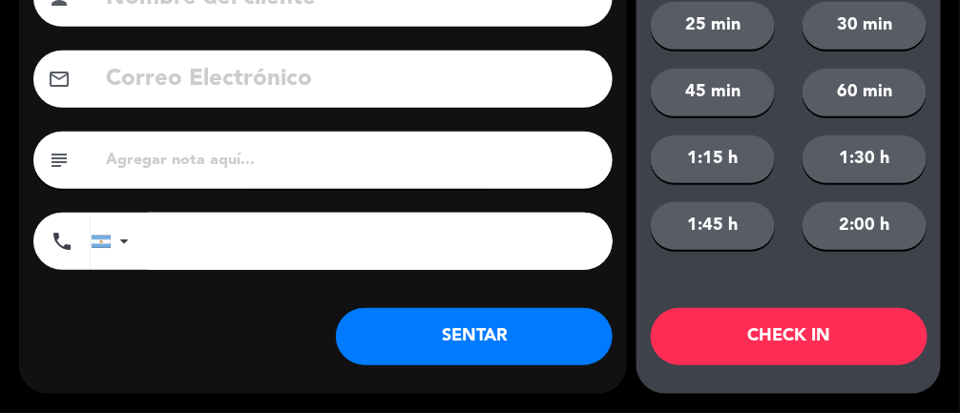
click at [481, 337] on button "SENTAR" at bounding box center [474, 336] width 277 height 57
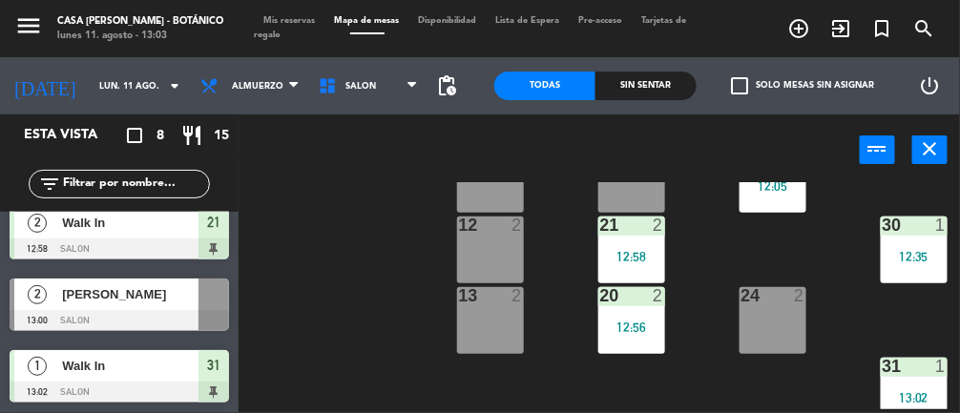
scroll to position [0, 77]
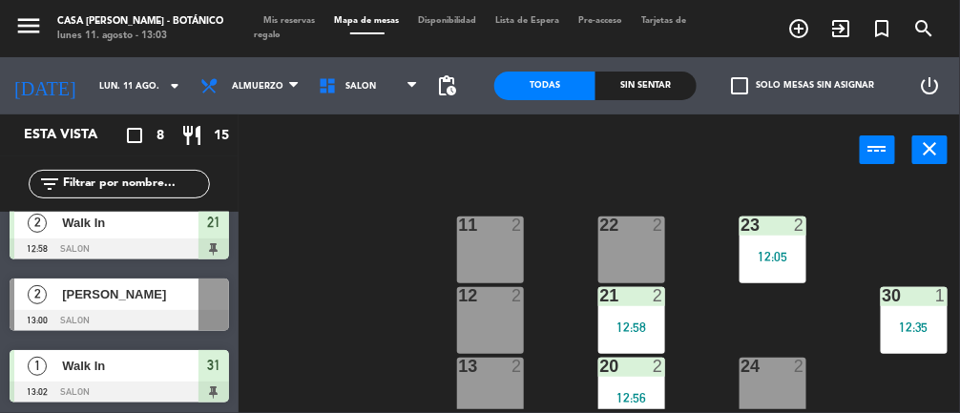
click at [176, 310] on div at bounding box center [119, 320] width 219 height 21
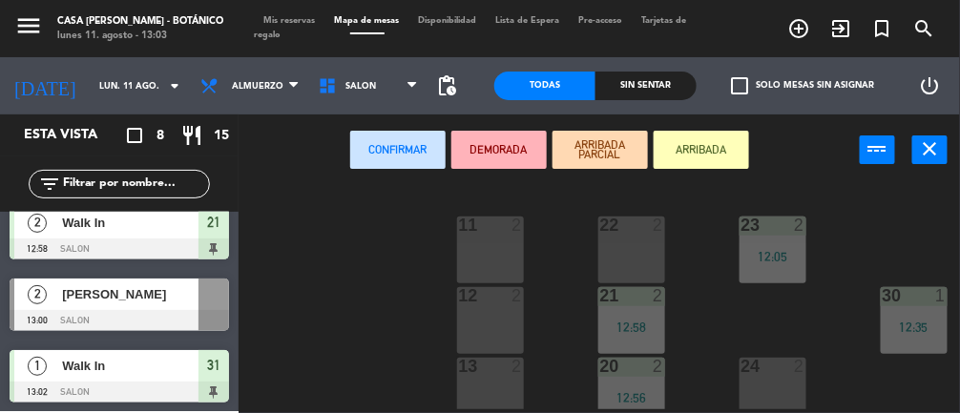
click at [631, 259] on div "22 2" at bounding box center [631, 250] width 67 height 67
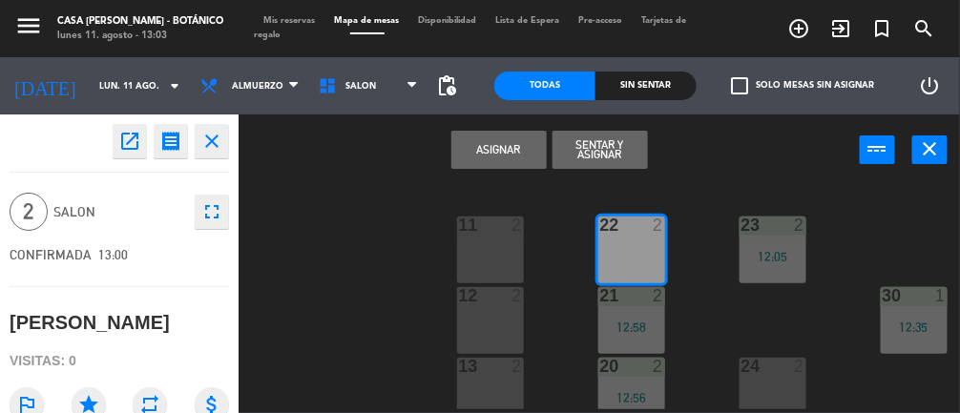
click at [627, 148] on button "Sentar y Asignar" at bounding box center [599, 150] width 95 height 38
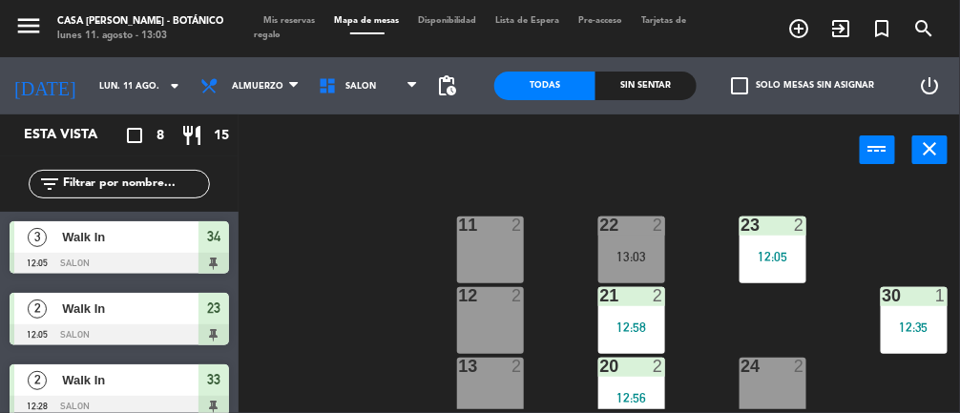
scroll to position [65, 0]
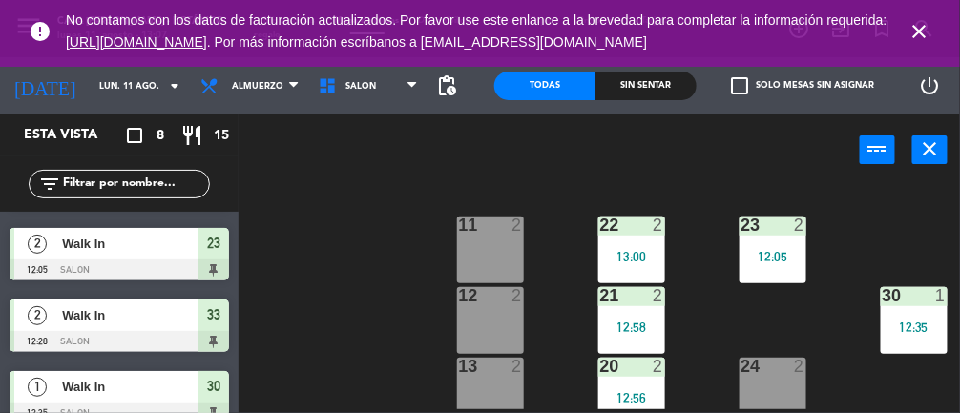
click at [910, 22] on icon "close" at bounding box center [919, 31] width 23 height 23
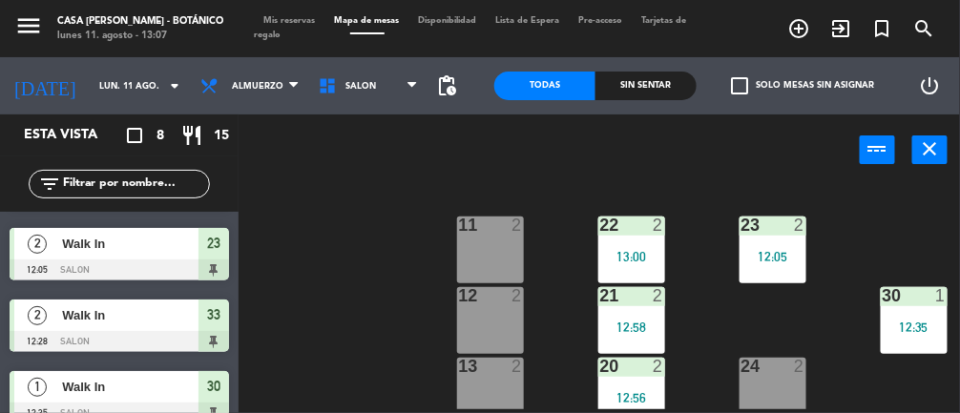
click at [297, 19] on span "Mis reservas" at bounding box center [290, 20] width 71 height 9
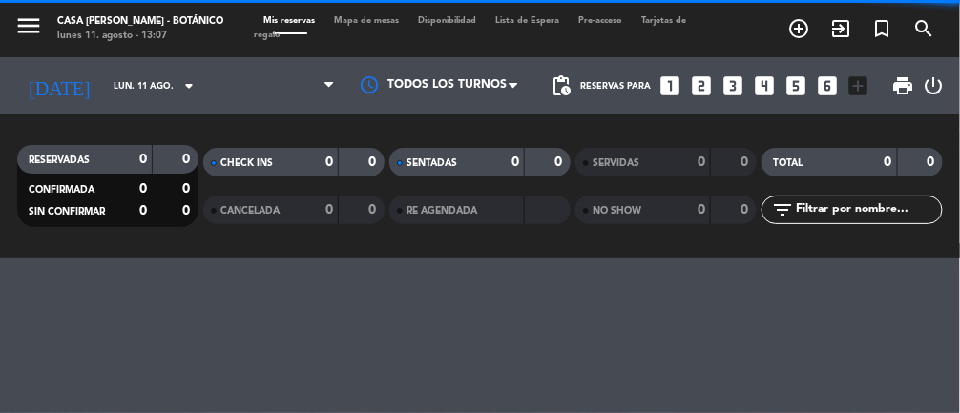
click at [266, 98] on span at bounding box center [274, 86] width 139 height 42
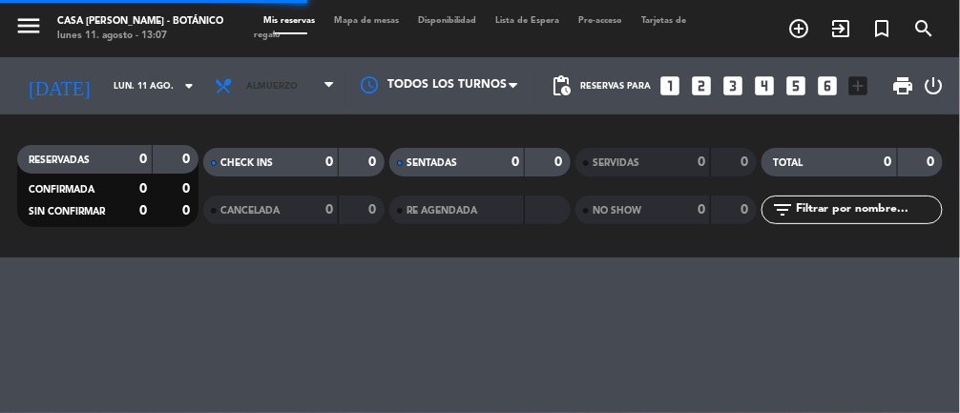
click at [290, 78] on span "Almuerzo" at bounding box center [274, 86] width 139 height 42
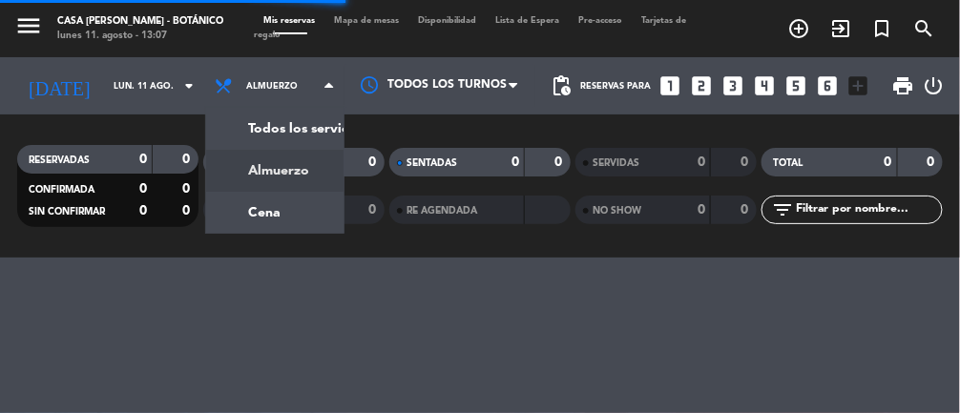
click at [285, 215] on div "menu Casa [PERSON_NAME] - Botánico lunes 11. agosto - 13:07 Mis reservas Mapa d…" at bounding box center [480, 129] width 960 height 258
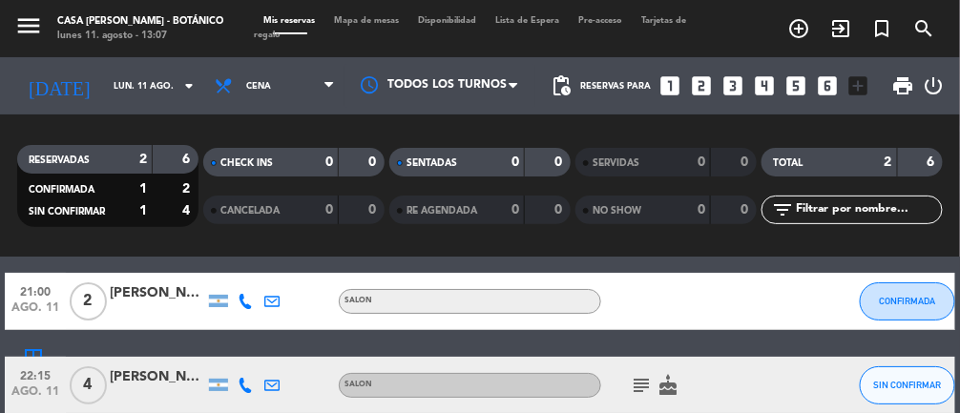
scroll to position [77, 0]
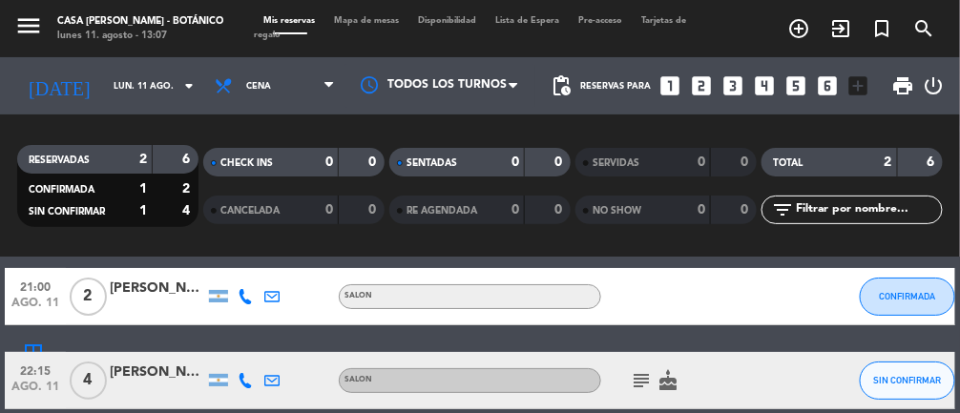
click at [630, 383] on icon "subject" at bounding box center [641, 380] width 23 height 23
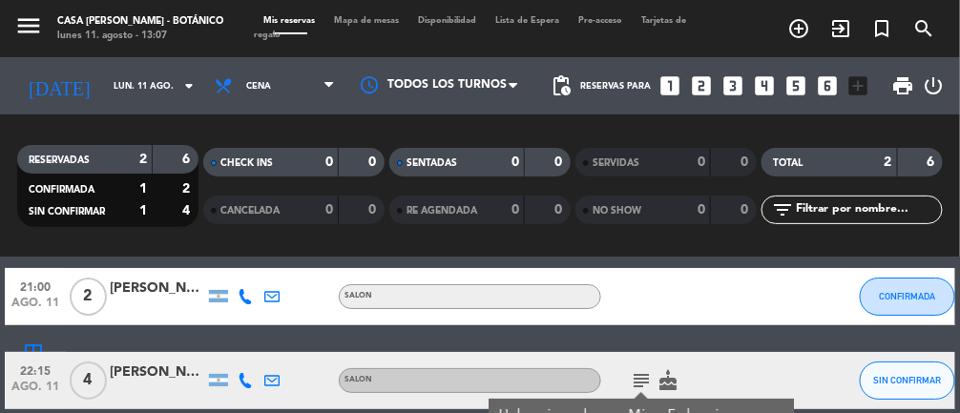
click at [154, 366] on div "[PERSON_NAME]" at bounding box center [157, 373] width 95 height 22
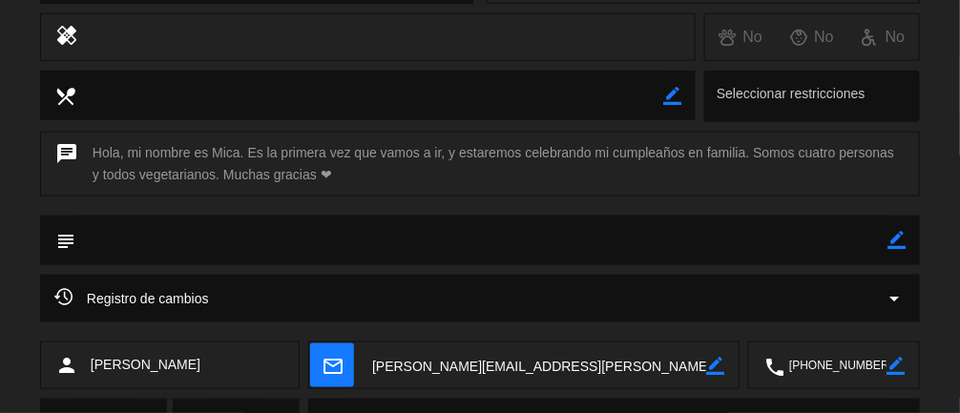
scroll to position [0, 0]
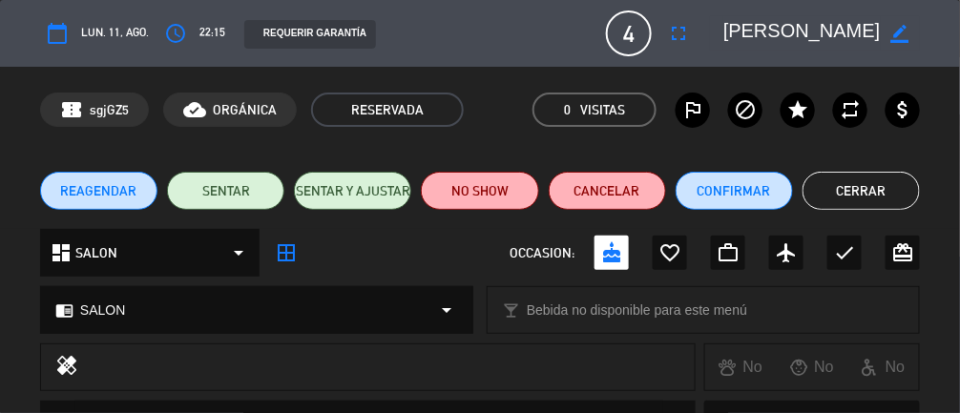
click at [858, 194] on button "Cerrar" at bounding box center [860, 191] width 117 height 38
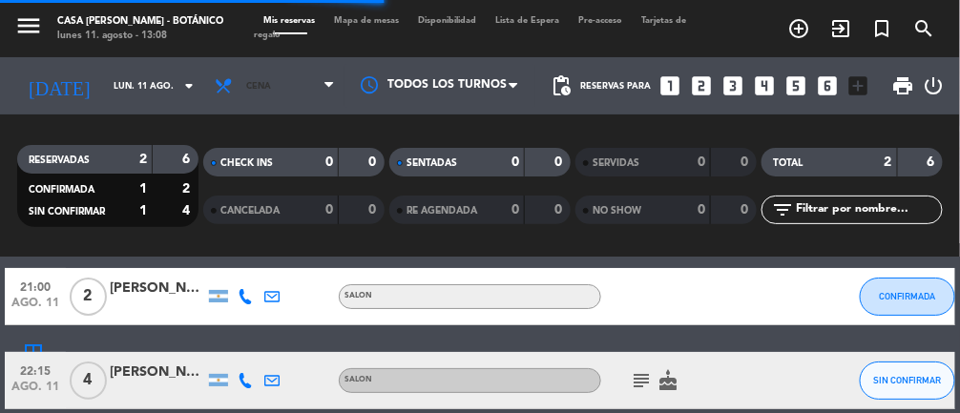
click at [298, 74] on span "Cena" at bounding box center [274, 86] width 139 height 42
click at [279, 88] on span "Cena" at bounding box center [274, 86] width 139 height 42
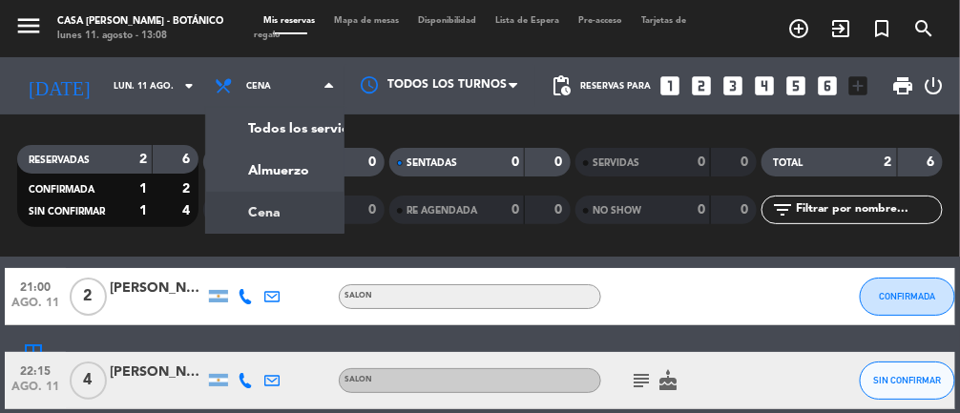
click at [267, 170] on div "menu Casa [PERSON_NAME] - Botánico lunes 11. agosto - 13:08 Mis reservas Mapa d…" at bounding box center [480, 129] width 960 height 258
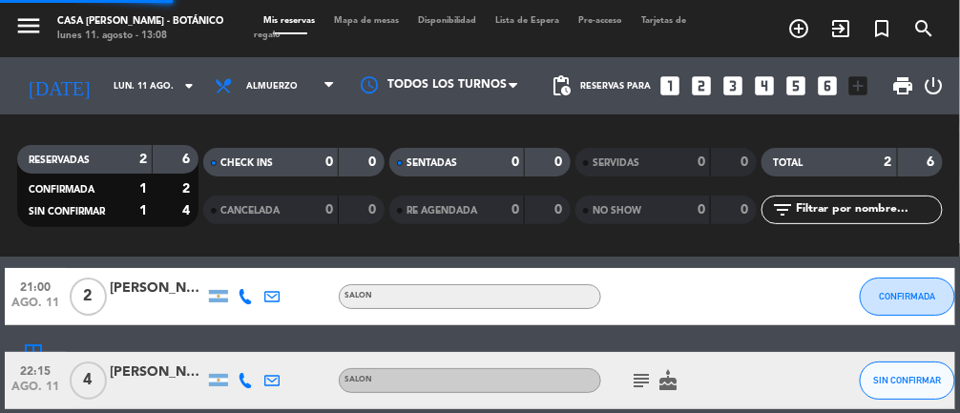
click at [369, 18] on span "Mapa de mesas" at bounding box center [367, 20] width 84 height 9
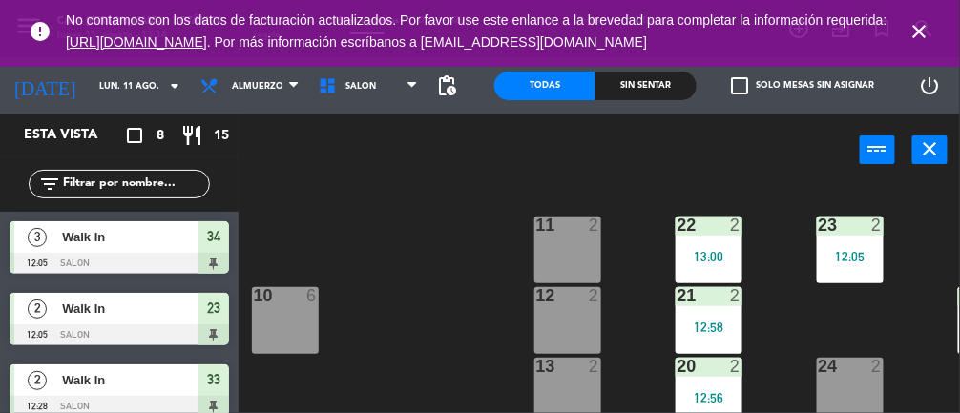
click at [920, 23] on icon "close" at bounding box center [919, 31] width 23 height 23
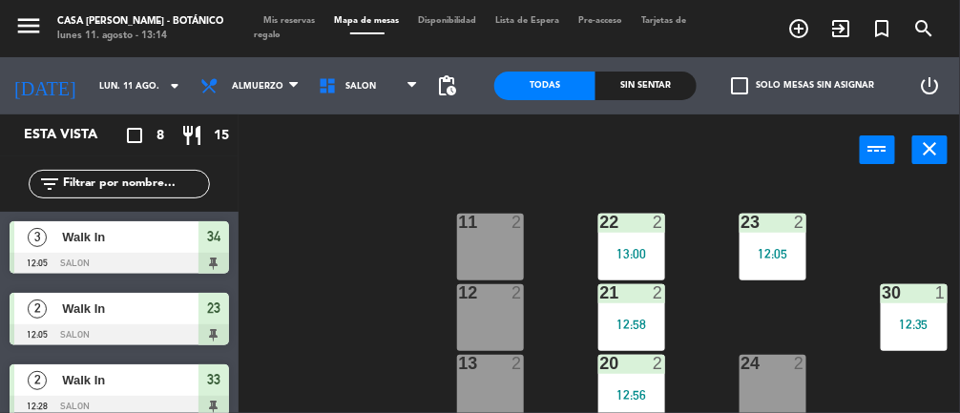
scroll to position [0, 77]
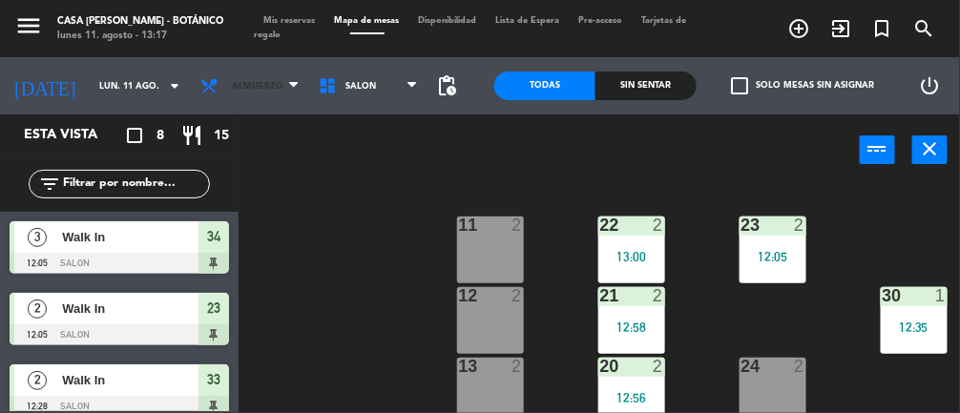
click at [256, 88] on span "Almuerzo" at bounding box center [258, 86] width 52 height 10
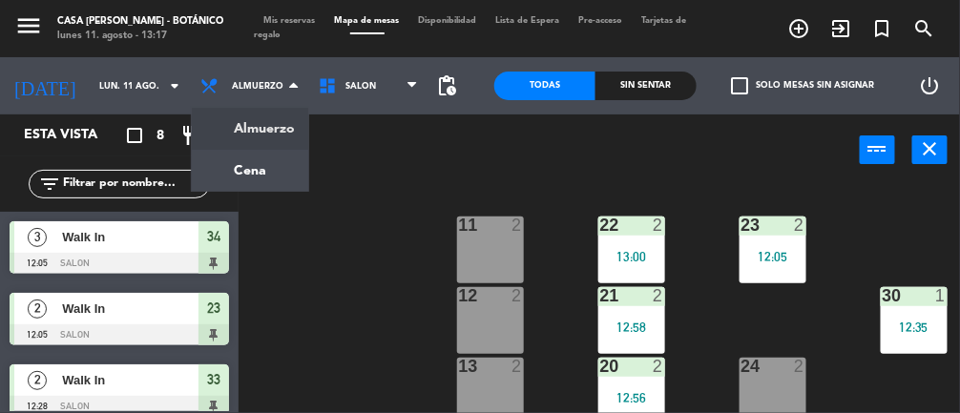
click at [266, 161] on ng-component "menu Casa [PERSON_NAME] - Botánico lunes 11. agosto - 13:17 Mis reservas Mapa d…" at bounding box center [480, 206] width 960 height 413
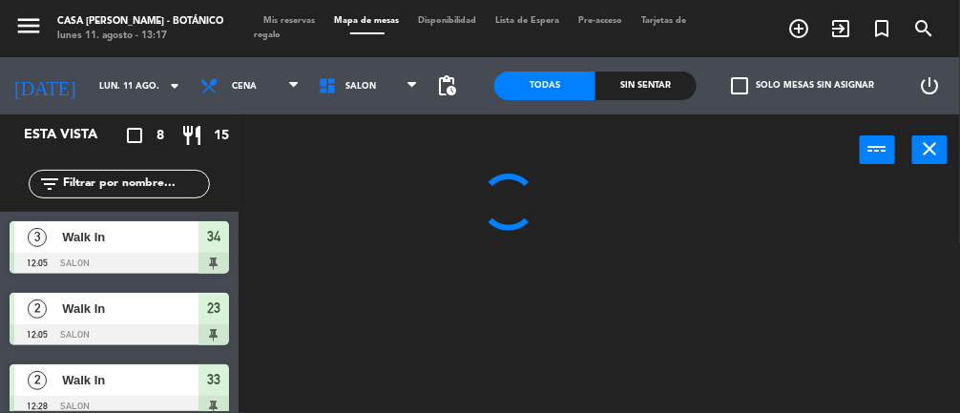
scroll to position [0, 0]
click at [294, 19] on span "Mis reservas" at bounding box center [290, 20] width 71 height 9
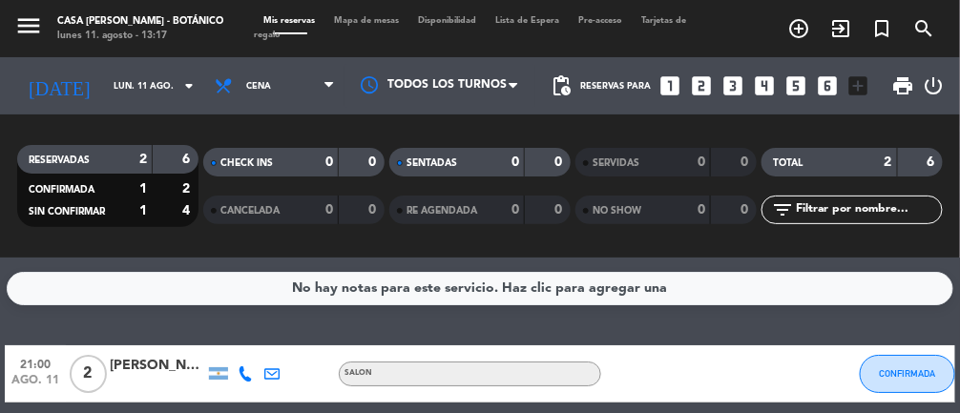
scroll to position [77, 0]
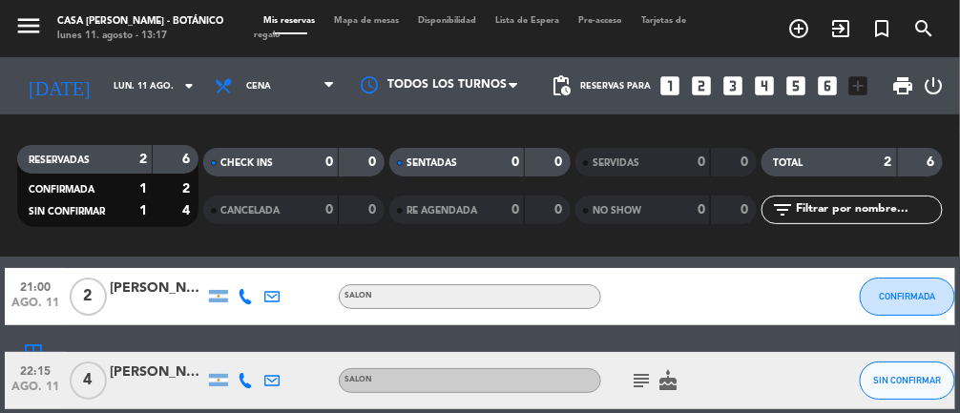
click at [140, 384] on div at bounding box center [157, 391] width 95 height 15
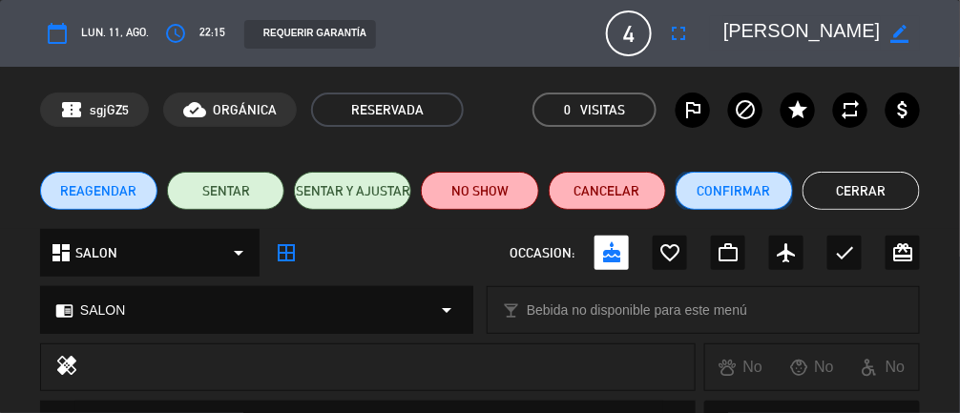
click at [749, 183] on button "Confirmar" at bounding box center [733, 191] width 117 height 38
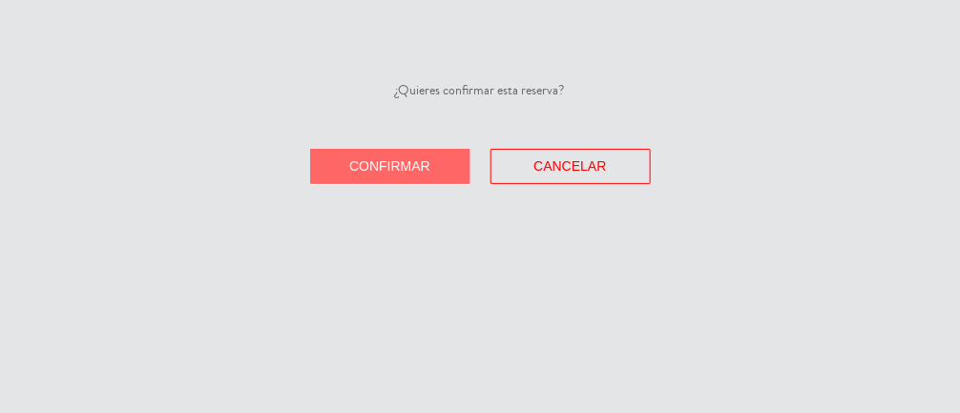
click at [388, 158] on span "Confirmar" at bounding box center [389, 165] width 81 height 15
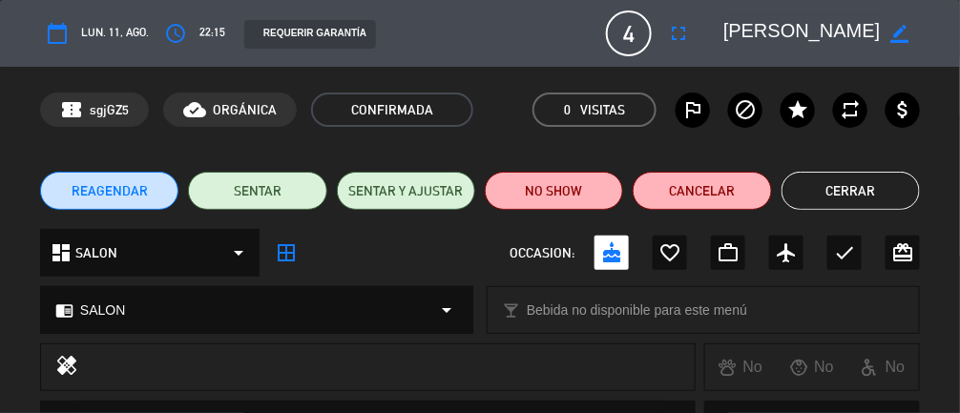
click at [882, 191] on button "Cerrar" at bounding box center [850, 191] width 138 height 38
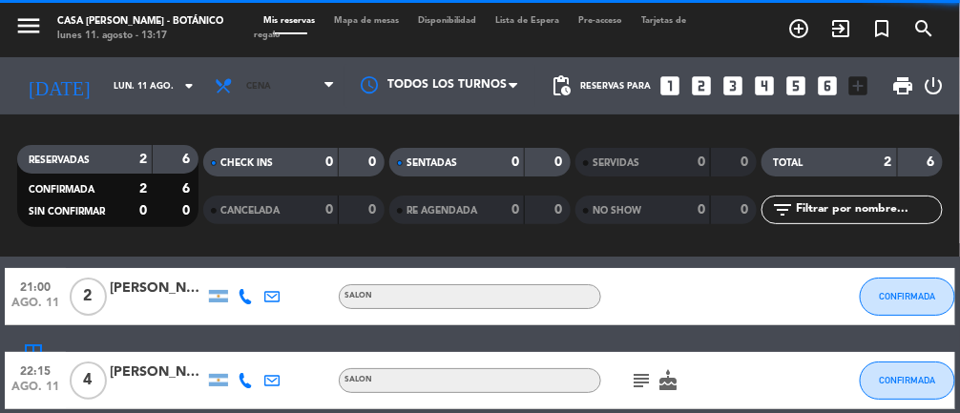
click at [281, 69] on span "Cena" at bounding box center [274, 86] width 139 height 42
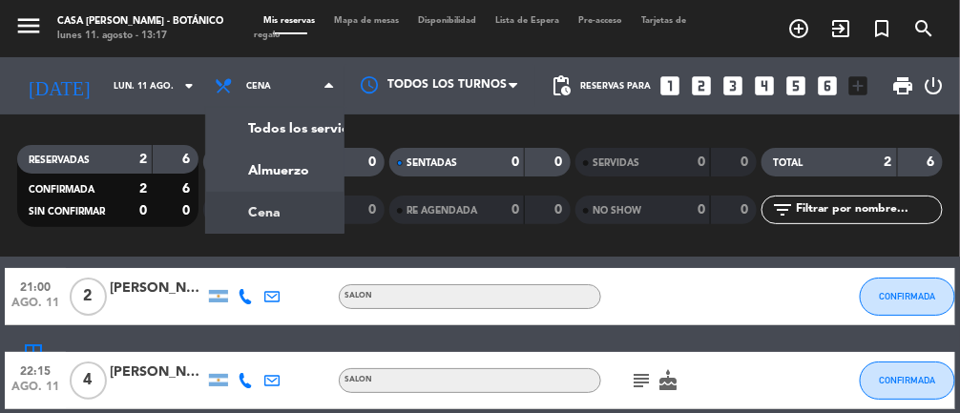
click at [284, 161] on div "menu Casa [PERSON_NAME] - Botánico lunes 11. agosto - 13:17 Mis reservas Mapa d…" at bounding box center [480, 129] width 960 height 258
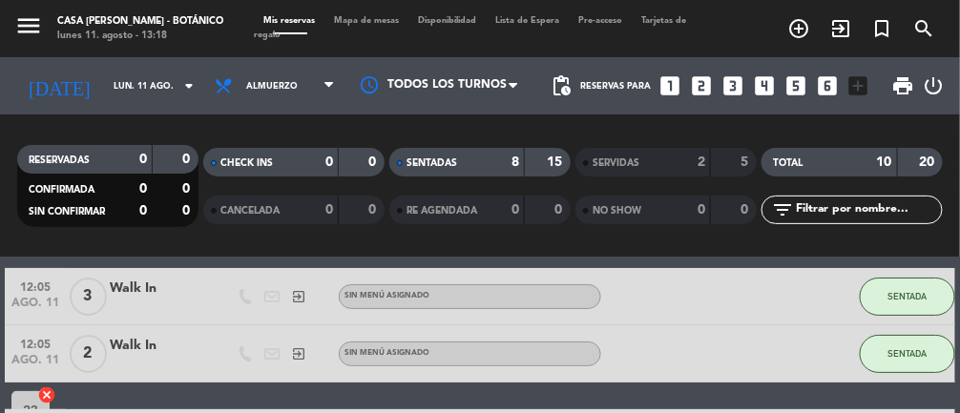
click at [349, 20] on span "Mapa de mesas" at bounding box center [367, 20] width 84 height 9
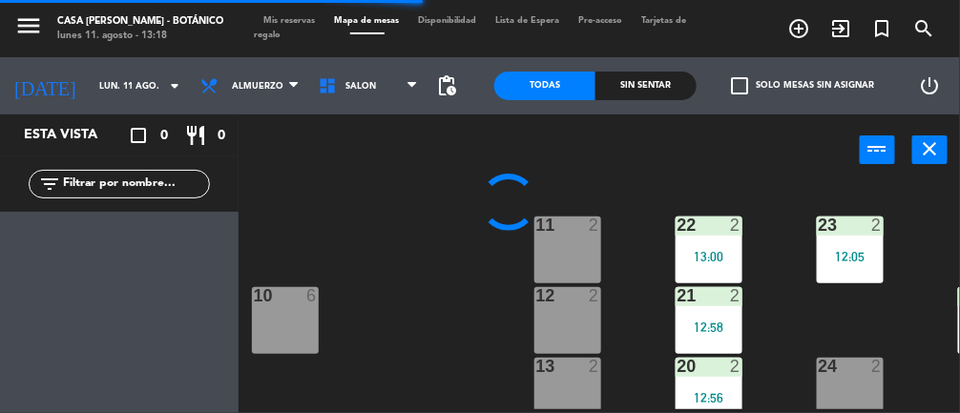
click at [561, 378] on div "13 2" at bounding box center [567, 391] width 67 height 67
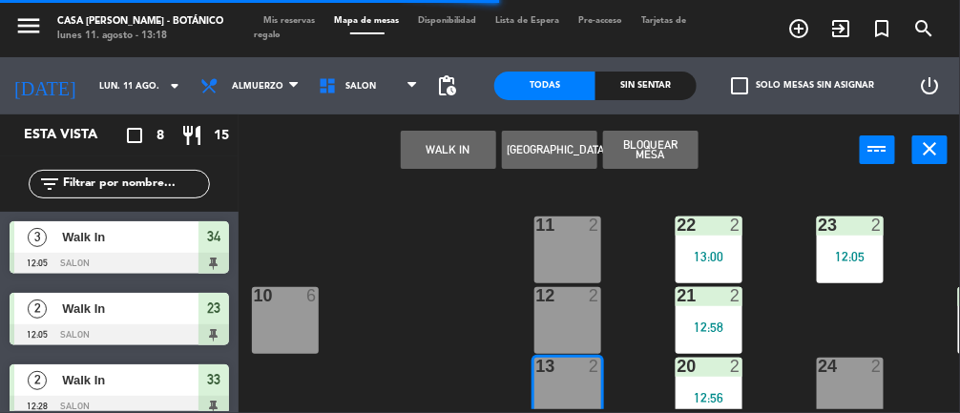
click at [448, 131] on button "WALK IN" at bounding box center [448, 150] width 95 height 38
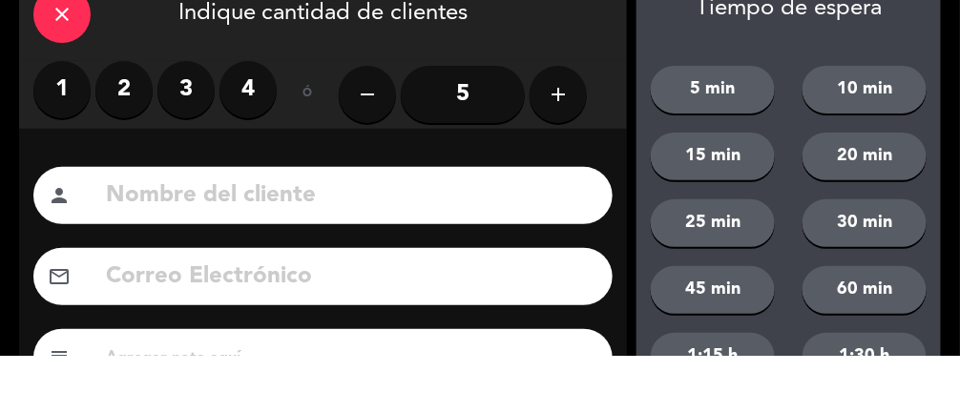
click at [128, 135] on label "2" at bounding box center [123, 146] width 57 height 57
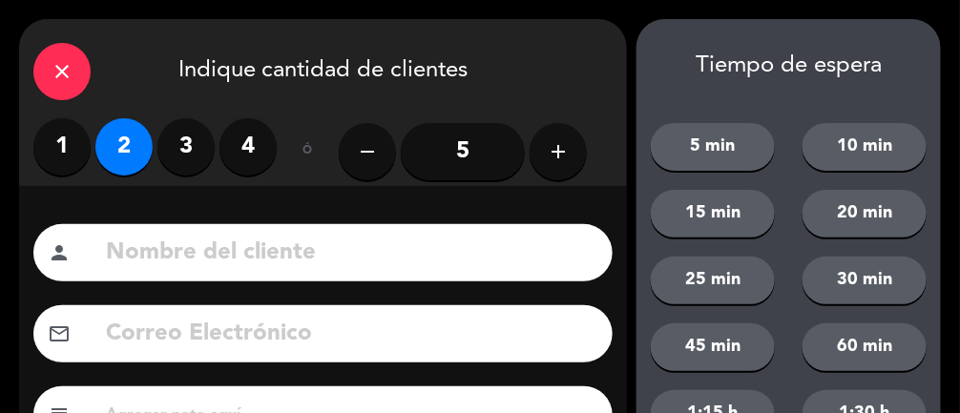
scroll to position [255, 0]
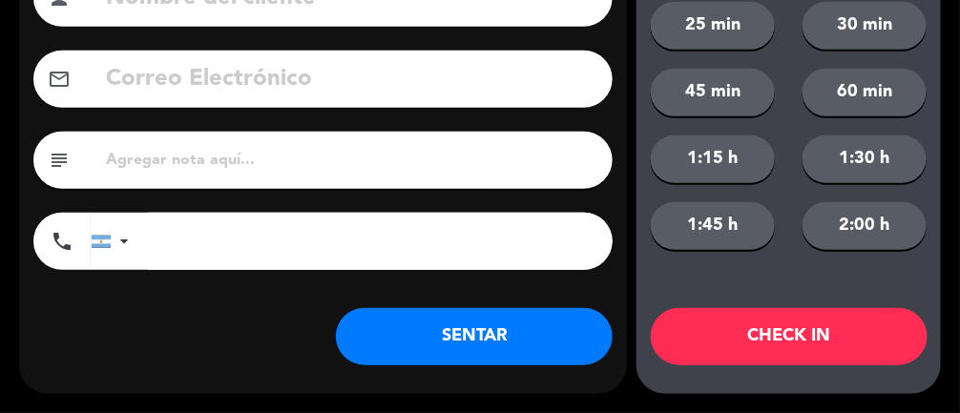
click at [514, 308] on button "SENTAR" at bounding box center [474, 336] width 277 height 57
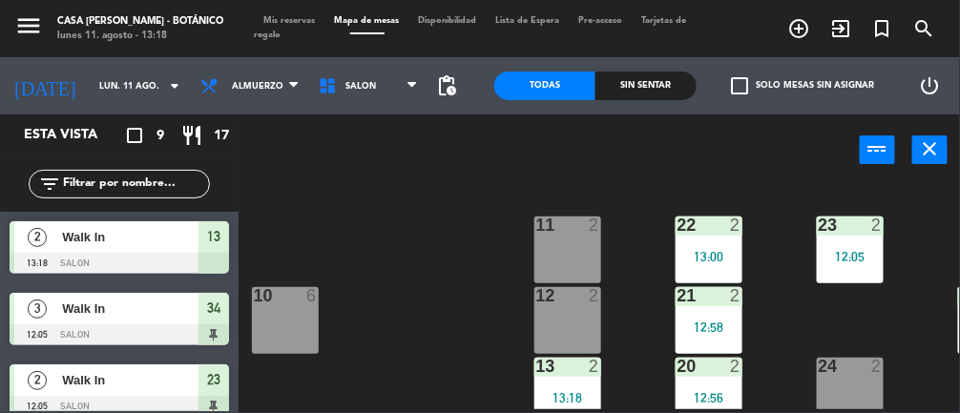
click at [839, 373] on div at bounding box center [849, 366] width 31 height 17
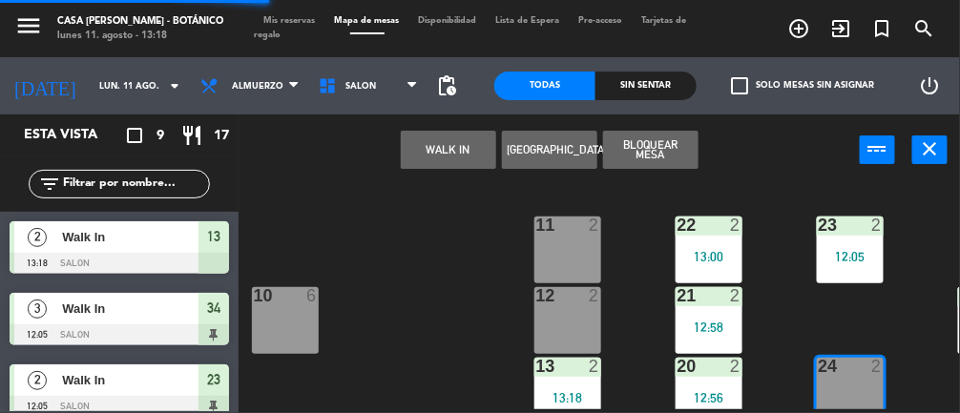
click at [444, 156] on button "WALK IN" at bounding box center [448, 150] width 95 height 38
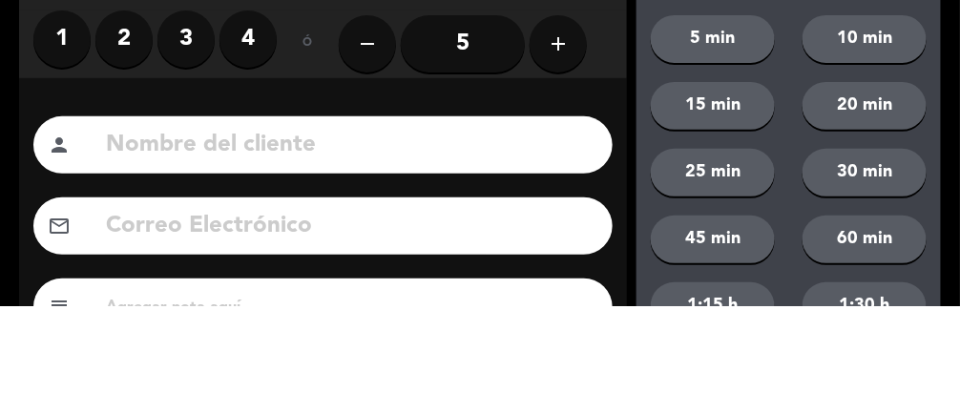
click at [49, 147] on label "1" at bounding box center [61, 146] width 57 height 57
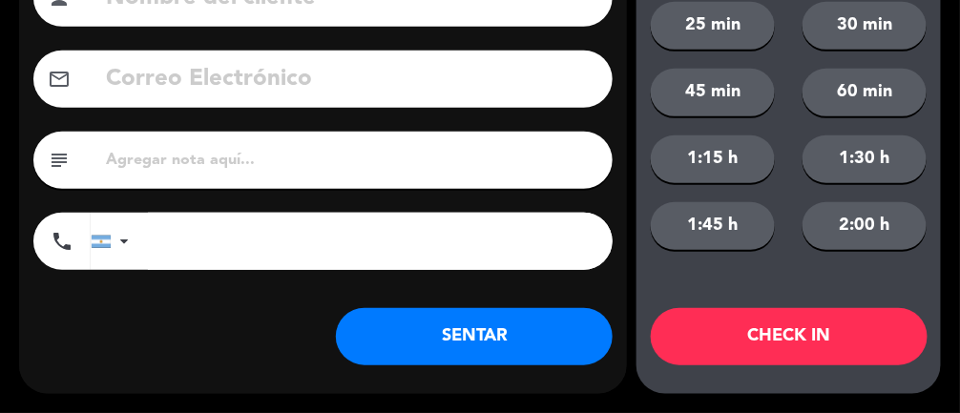
click at [496, 332] on button "SENTAR" at bounding box center [474, 336] width 277 height 57
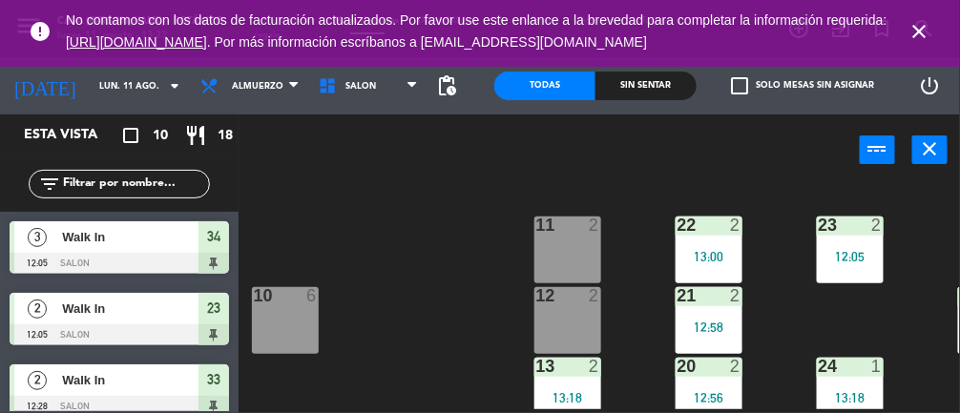
click at [924, 29] on icon "close" at bounding box center [919, 31] width 23 height 23
click at [560, 234] on div "11 2" at bounding box center [567, 226] width 67 height 19
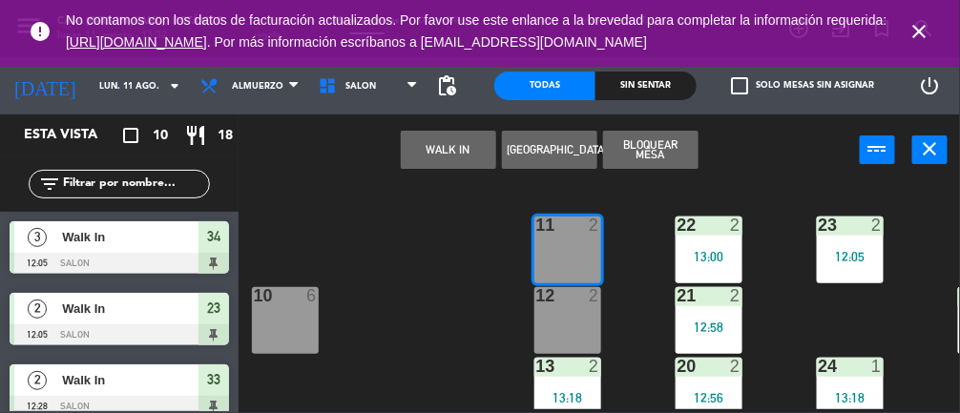
click at [428, 154] on button "WALK IN" at bounding box center [448, 150] width 95 height 38
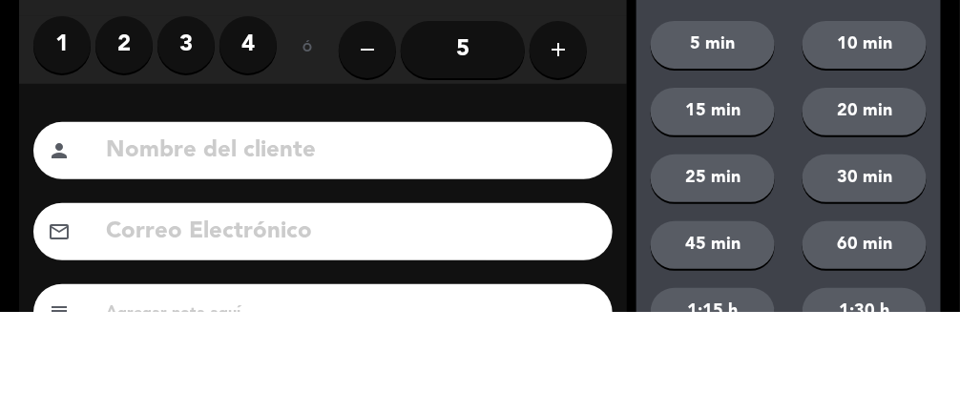
click at [77, 133] on label "1" at bounding box center [61, 146] width 57 height 57
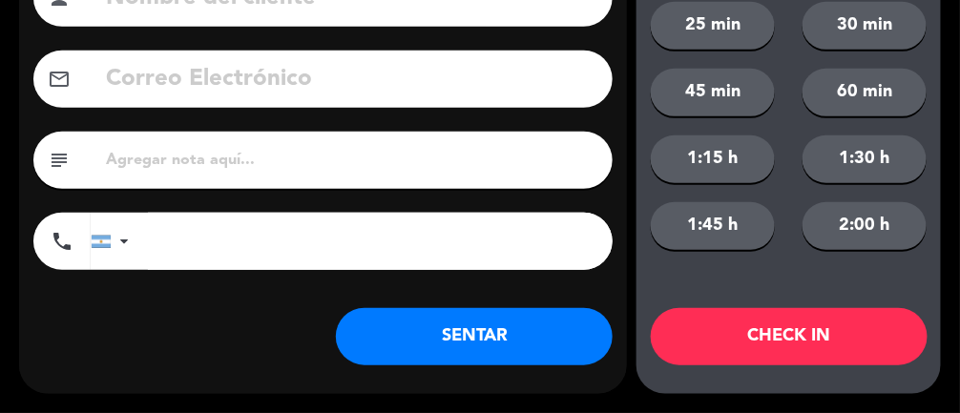
click at [496, 335] on button "SENTAR" at bounding box center [474, 336] width 277 height 57
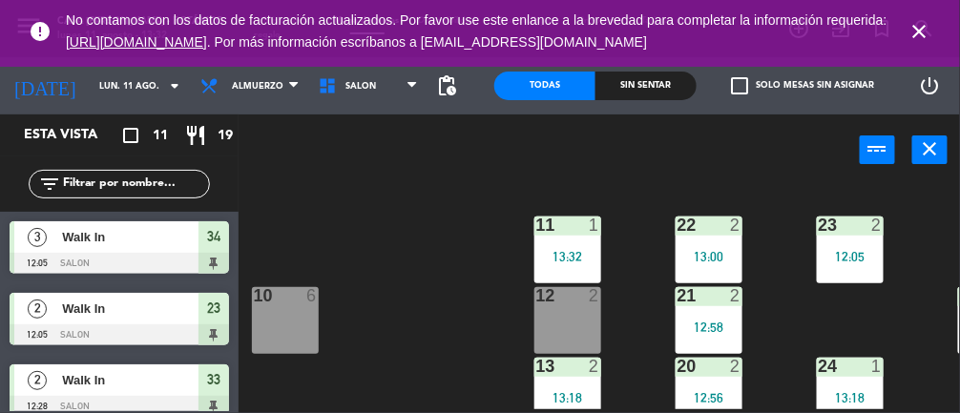
click at [677, 243] on div "22 2 13:00" at bounding box center [708, 250] width 67 height 67
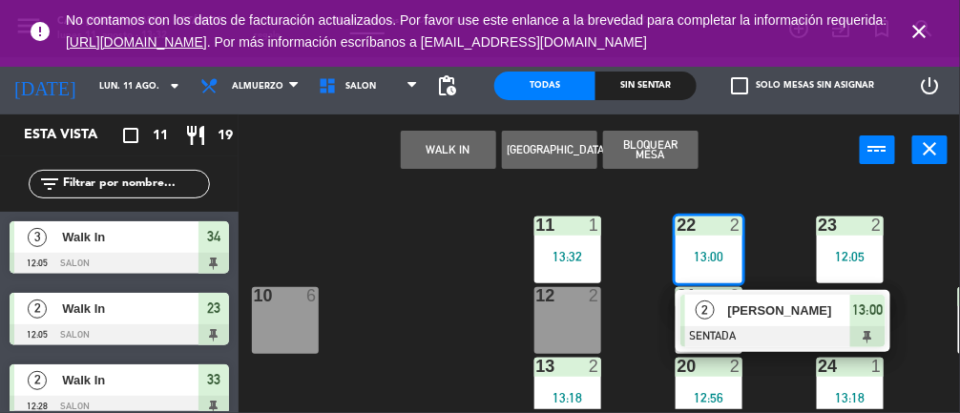
click at [759, 328] on div at bounding box center [782, 336] width 205 height 21
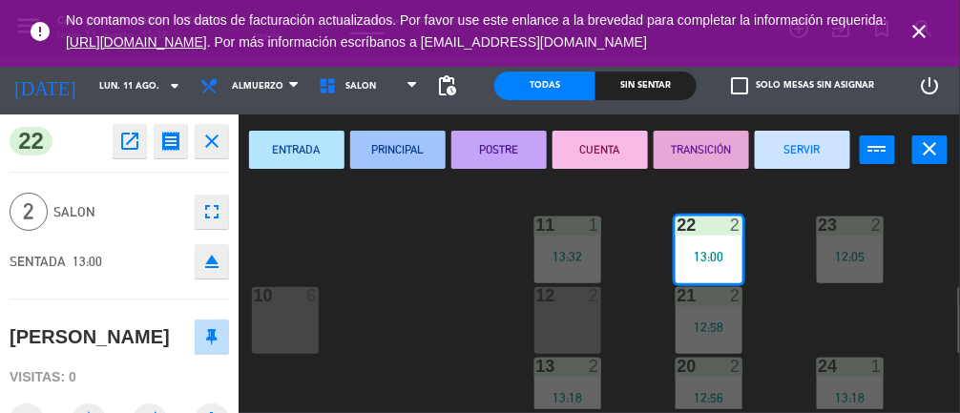
click at [804, 149] on button "SERVIR" at bounding box center [802, 150] width 95 height 38
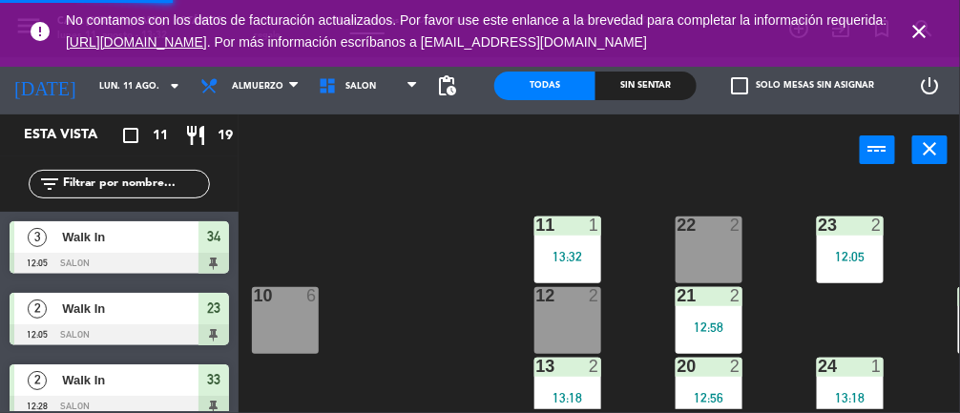
scroll to position [0, 0]
click at [695, 239] on div "22 2" at bounding box center [708, 250] width 67 height 67
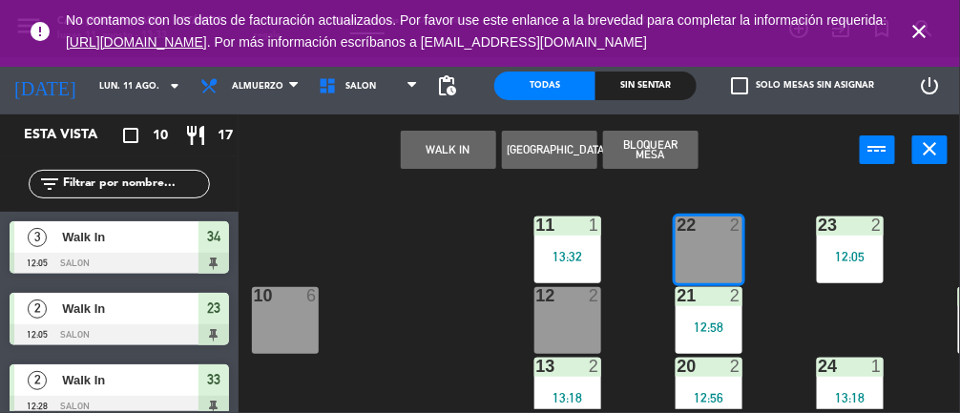
click at [855, 257] on div "12:05" at bounding box center [850, 256] width 67 height 13
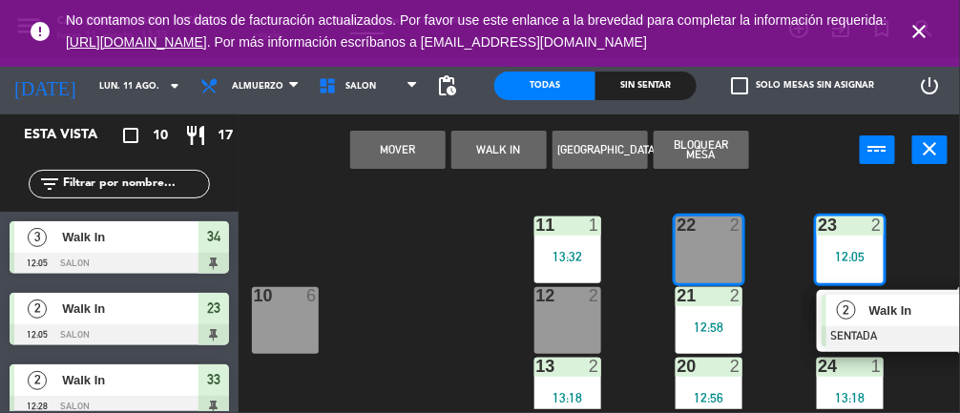
click at [686, 253] on div "22 2" at bounding box center [708, 250] width 67 height 67
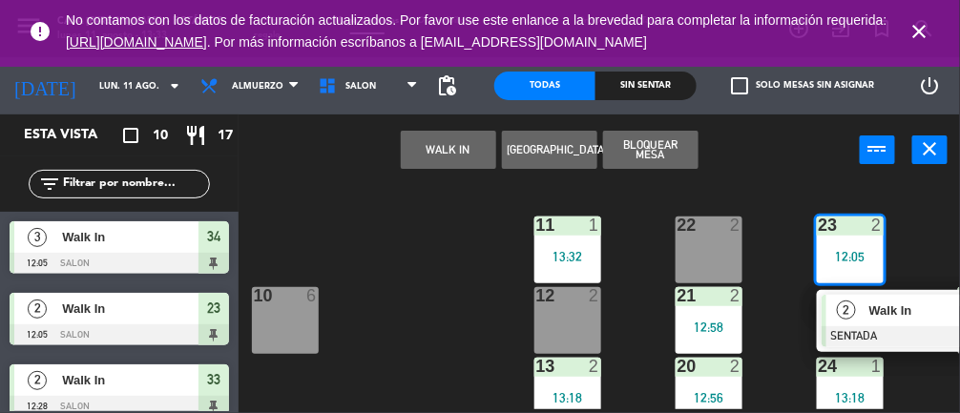
click at [849, 247] on div "23 2 12:05" at bounding box center [850, 250] width 67 height 67
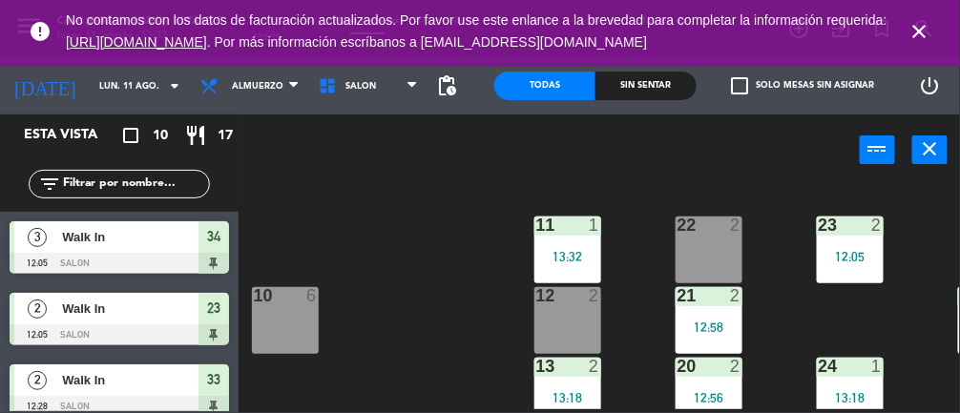
click at [845, 243] on div "23 2 12:05" at bounding box center [850, 250] width 67 height 67
click at [705, 246] on div "22 2" at bounding box center [708, 250] width 67 height 67
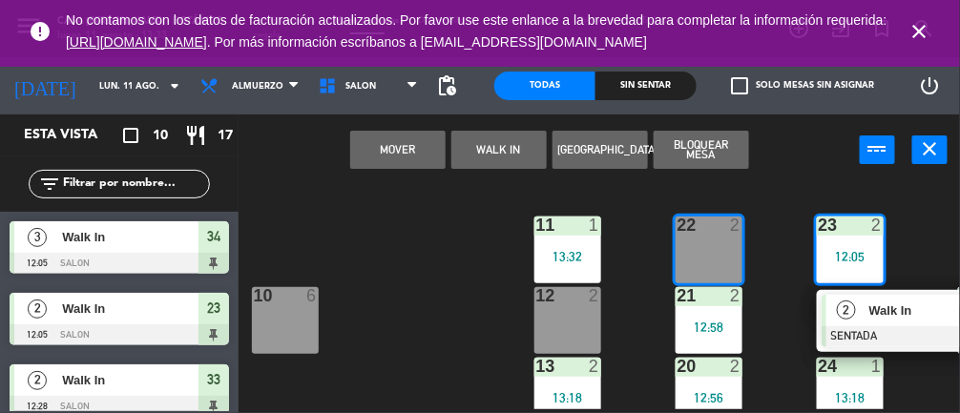
click at [402, 147] on button "Mover" at bounding box center [397, 150] width 95 height 38
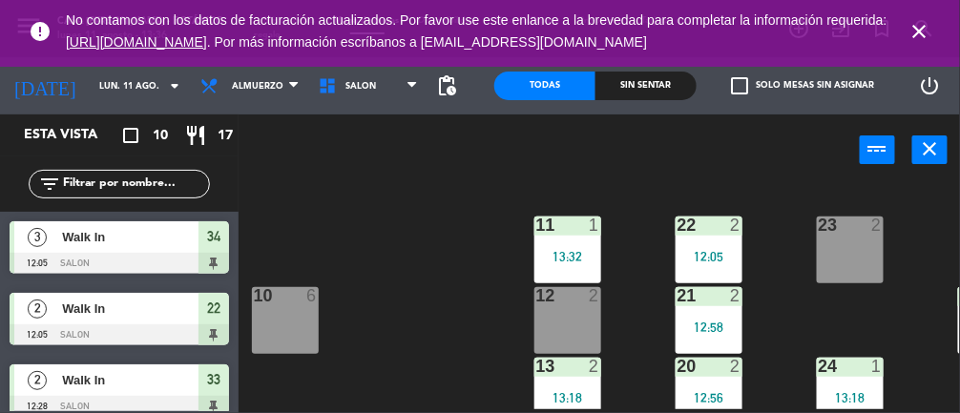
click at [911, 42] on icon "close" at bounding box center [919, 31] width 23 height 23
click at [567, 333] on div "12 2" at bounding box center [567, 320] width 67 height 67
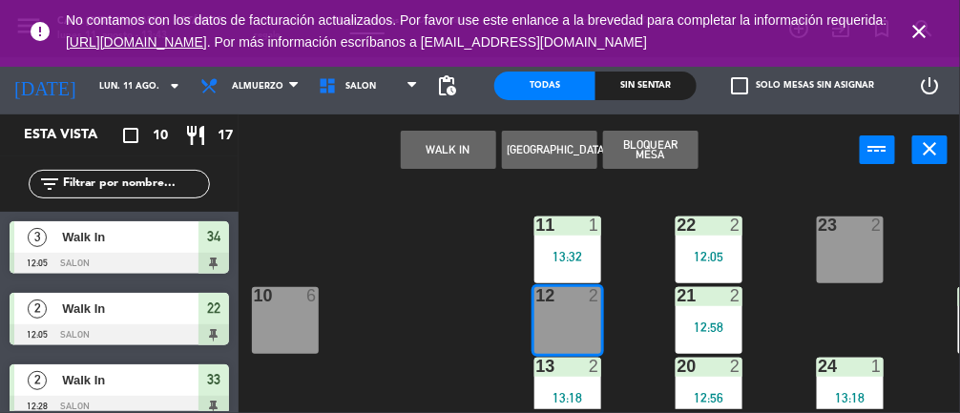
click at [451, 149] on button "WALK IN" at bounding box center [448, 150] width 95 height 38
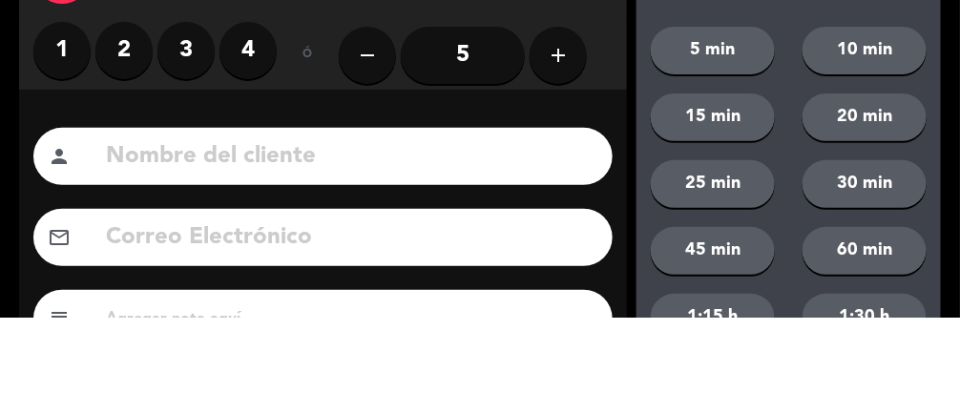
click at [66, 136] on label "1" at bounding box center [61, 146] width 57 height 57
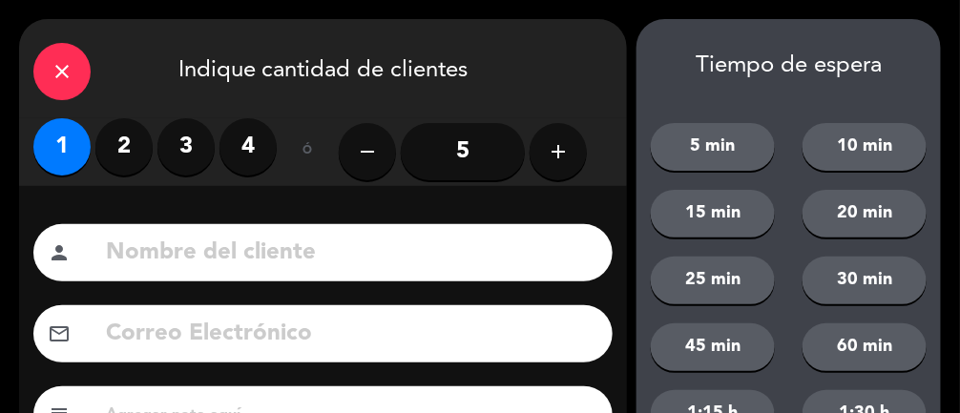
scroll to position [255, 0]
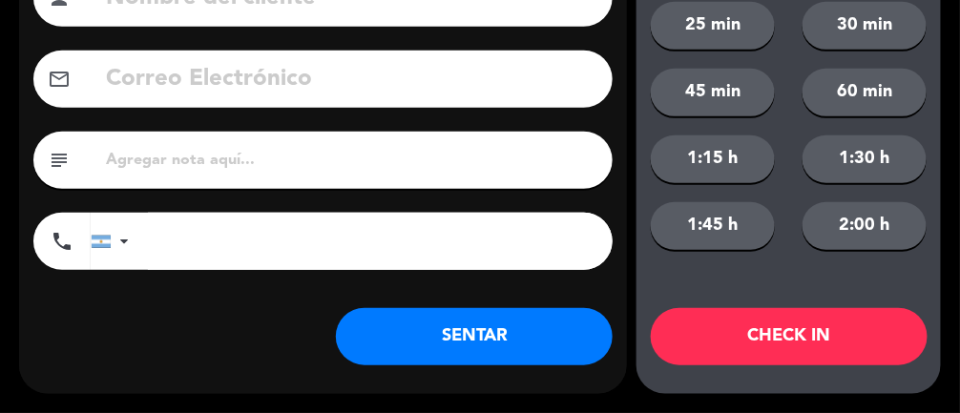
click at [509, 341] on button "SENTAR" at bounding box center [474, 336] width 277 height 57
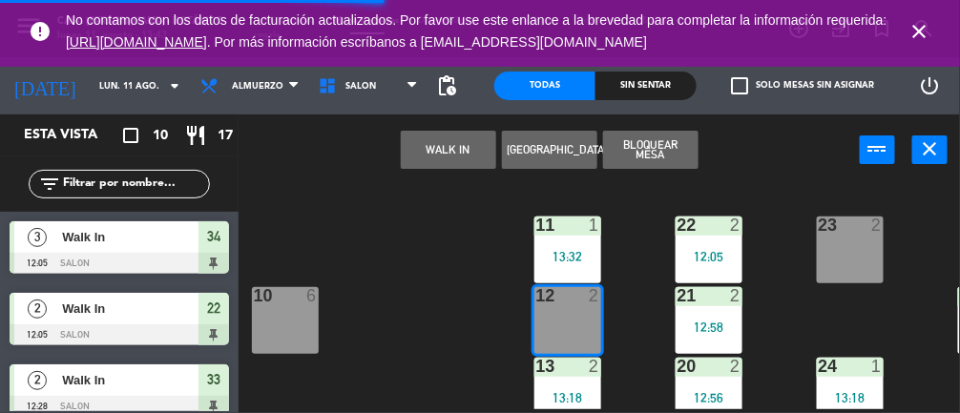
click at [847, 241] on div "23 2" at bounding box center [850, 250] width 67 height 67
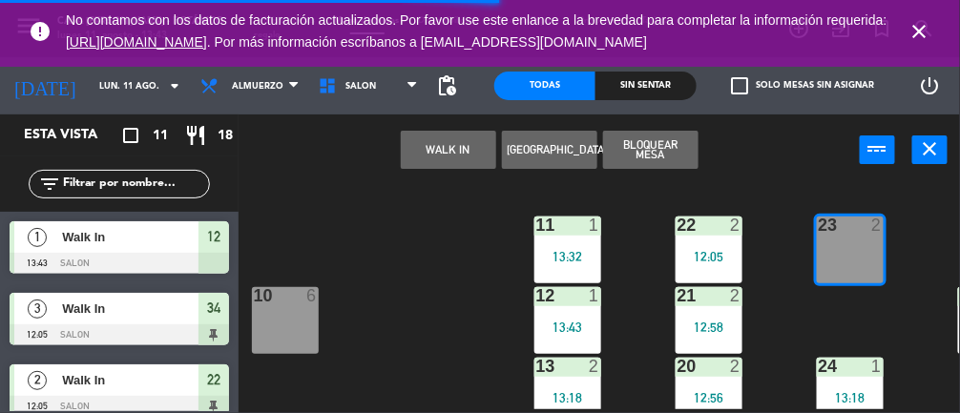
click at [413, 148] on button "WALK IN" at bounding box center [448, 150] width 95 height 38
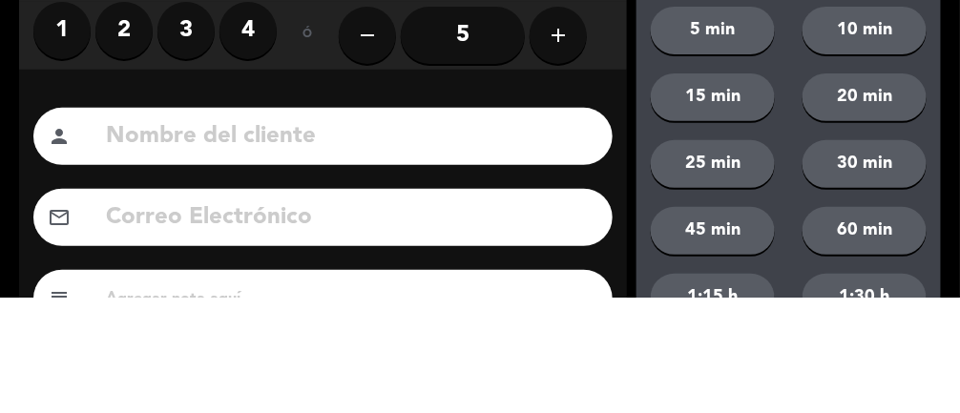
click at [123, 142] on label "2" at bounding box center [123, 146] width 57 height 57
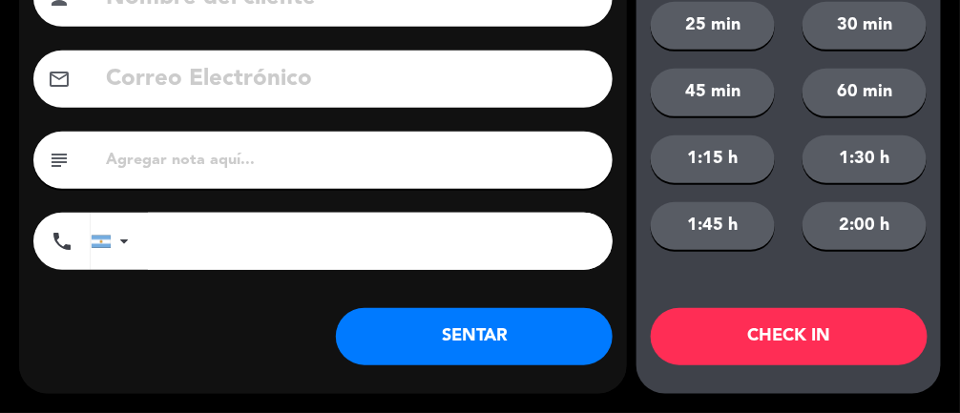
click at [493, 338] on button "SENTAR" at bounding box center [474, 336] width 277 height 57
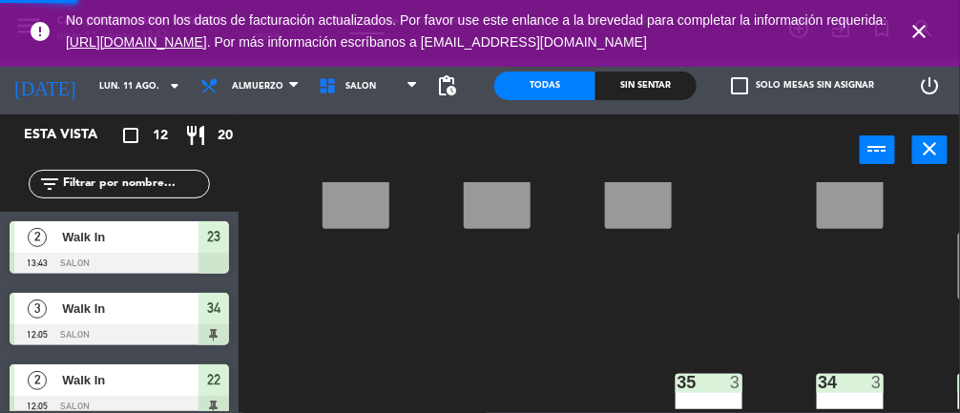
click at [361, 199] on div "15 4" at bounding box center [355, 195] width 67 height 67
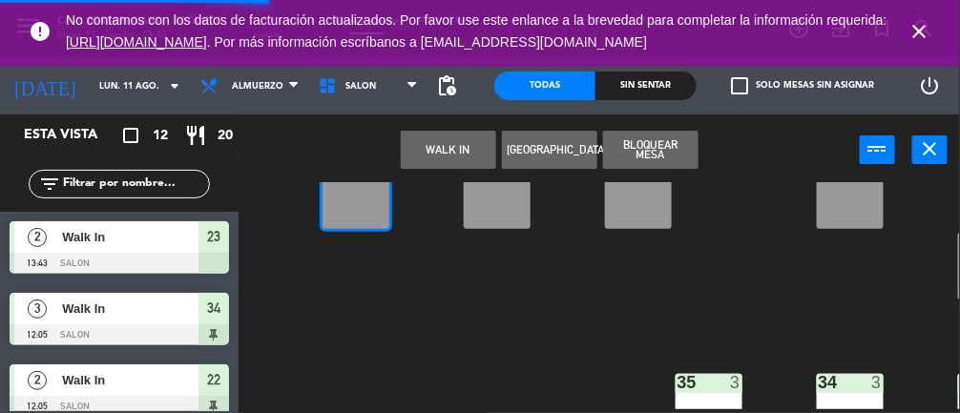
scroll to position [339, 0]
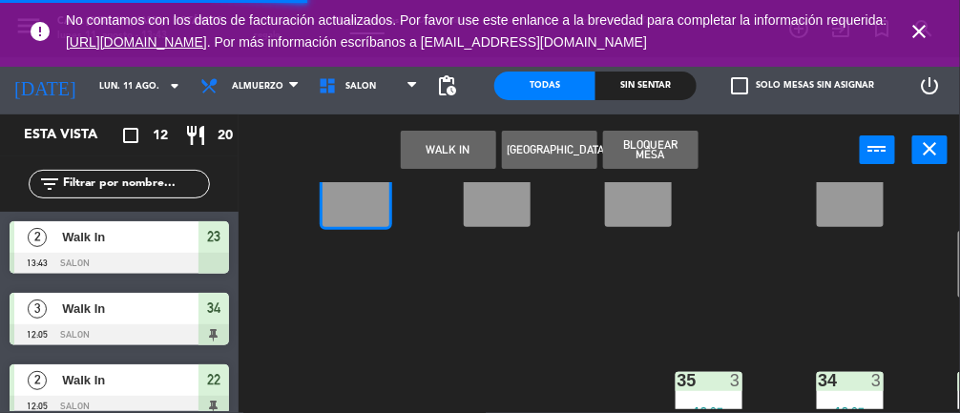
click at [444, 160] on button "WALK IN" at bounding box center [448, 150] width 95 height 38
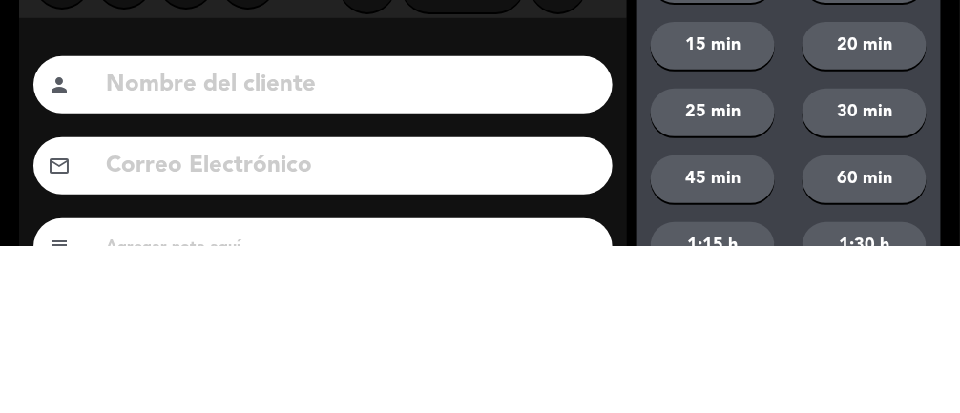
click at [252, 261] on input at bounding box center [351, 253] width 494 height 39
click at [258, 190] on div "Nombre del cliente person Correo Electrónico email subject phone [GEOGRAPHIC_DA…" at bounding box center [323, 417] width 608 height 463
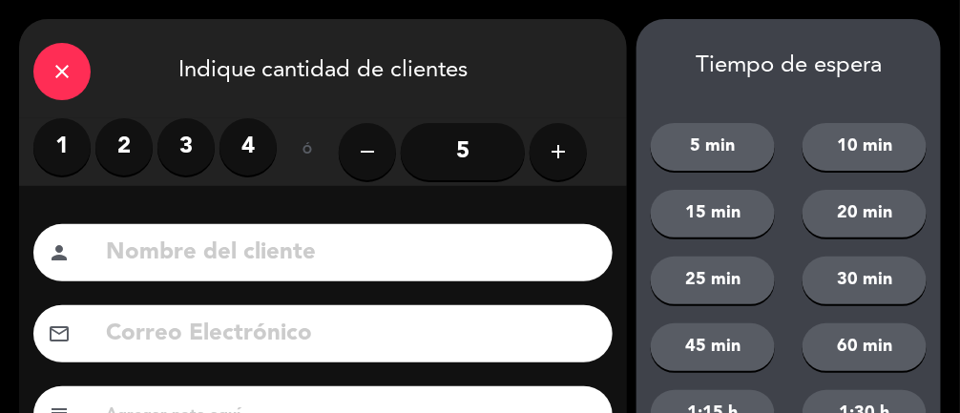
click at [247, 136] on label "4" at bounding box center [247, 146] width 57 height 57
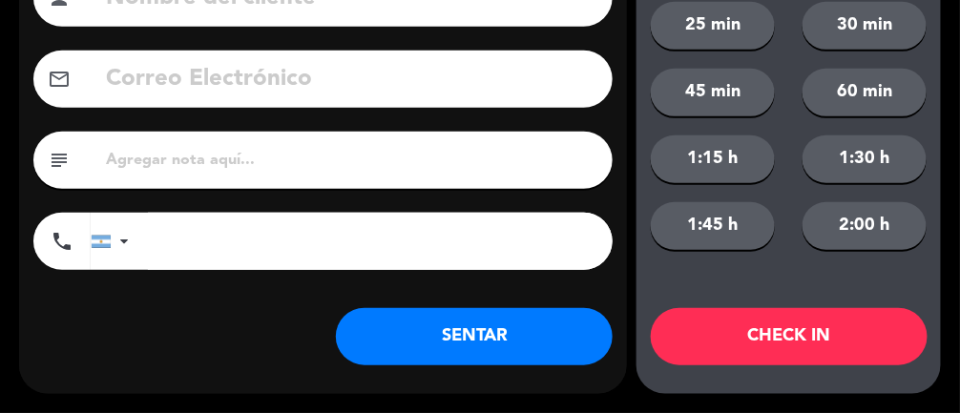
click at [523, 322] on button "SENTAR" at bounding box center [474, 336] width 277 height 57
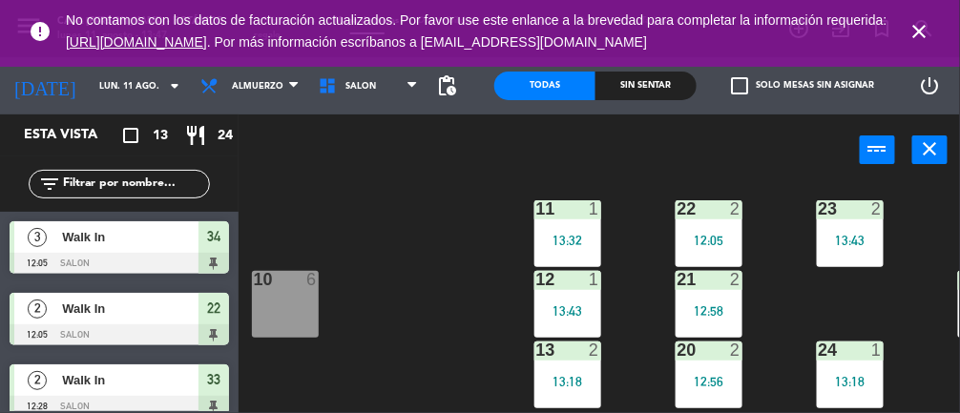
scroll to position [16, 77]
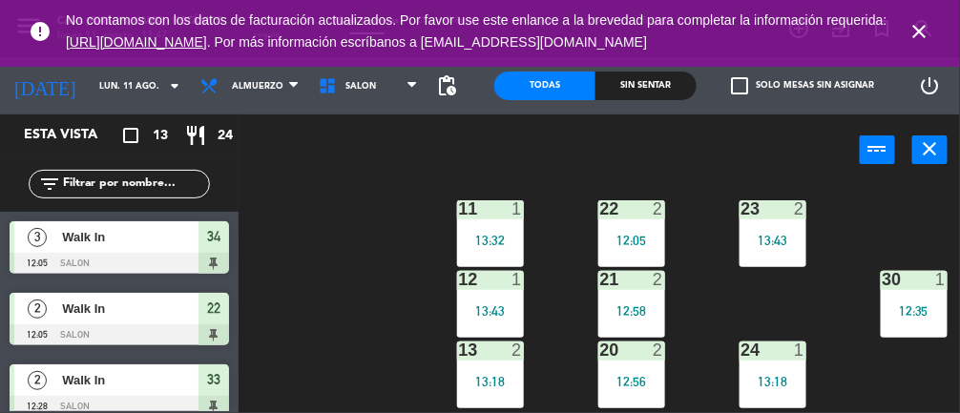
click at [908, 299] on div "30 1 12:35" at bounding box center [914, 304] width 67 height 67
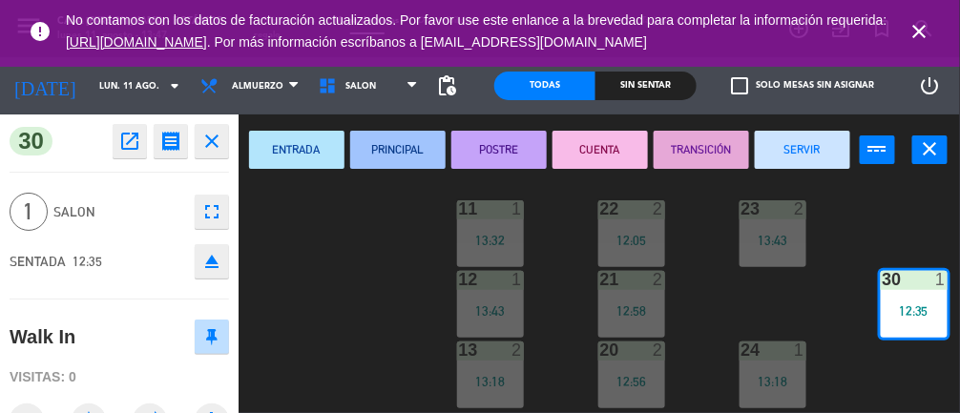
click at [809, 142] on button "SERVIR" at bounding box center [802, 150] width 95 height 38
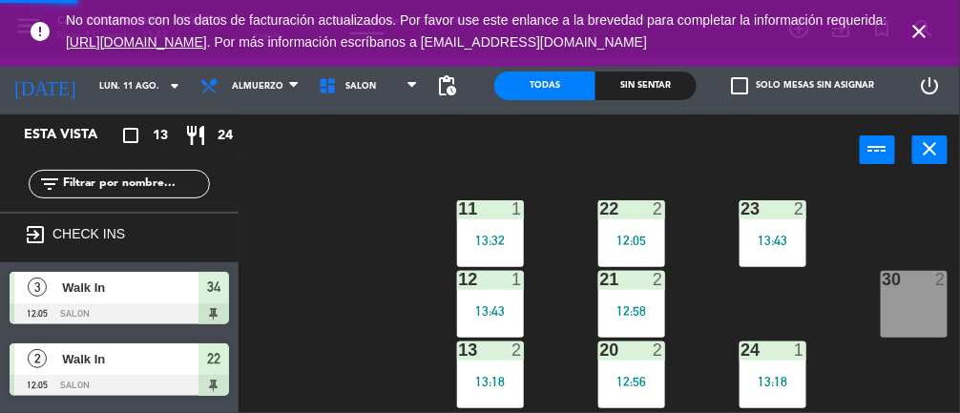
scroll to position [0, 0]
click at [499, 295] on div "12 1 13:43" at bounding box center [490, 304] width 67 height 67
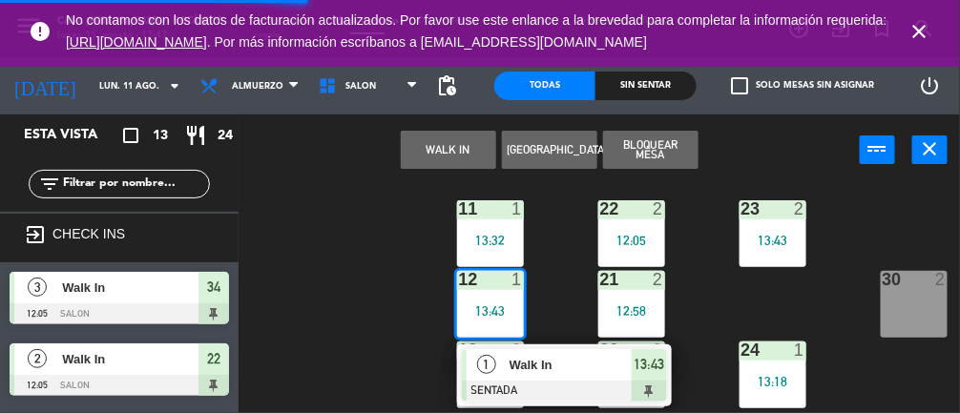
click at [908, 294] on div "30 2" at bounding box center [914, 304] width 67 height 67
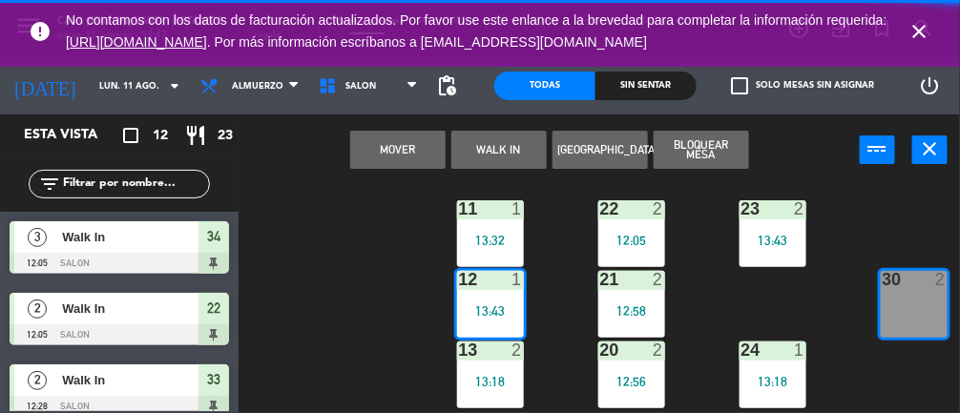
click at [405, 146] on button "Mover" at bounding box center [397, 150] width 95 height 38
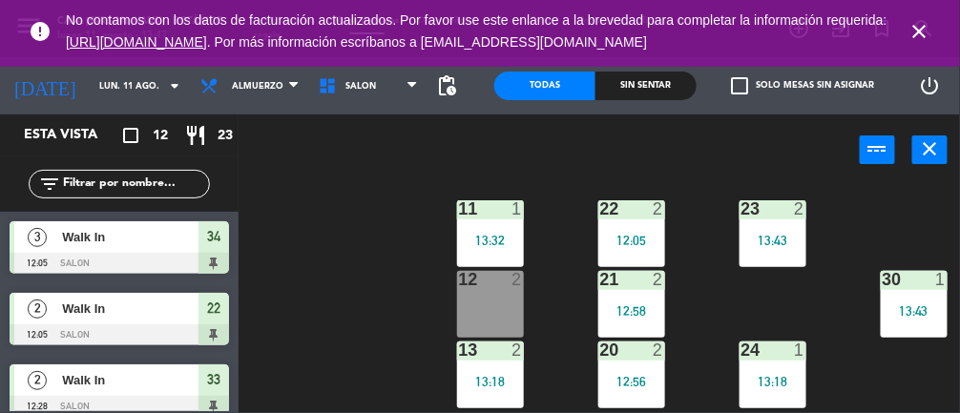
click at [741, 234] on div "13:43" at bounding box center [772, 240] width 67 height 13
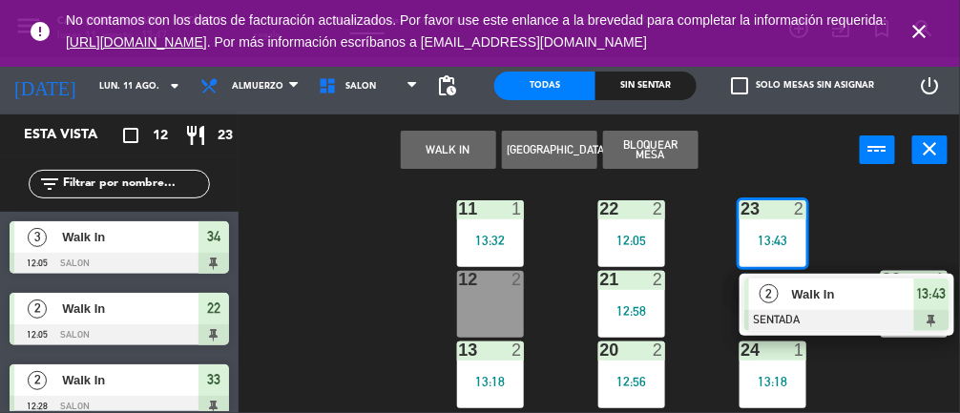
click at [793, 297] on span "Walk In" at bounding box center [853, 294] width 122 height 20
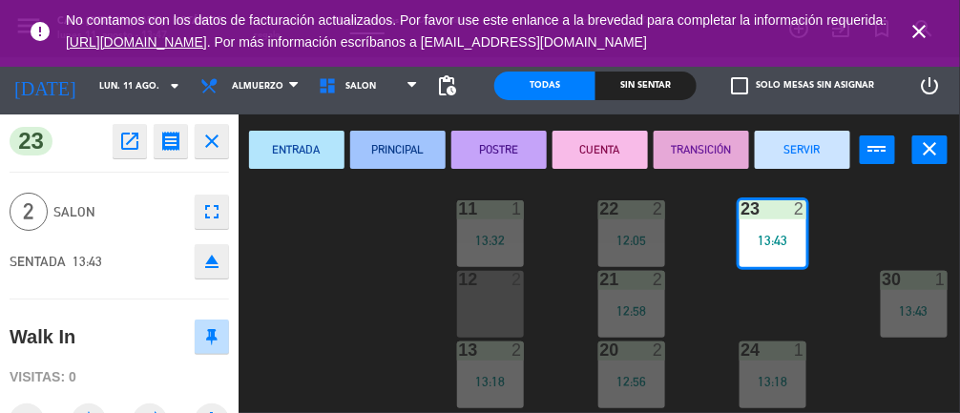
click at [815, 153] on button "SERVIR" at bounding box center [802, 150] width 95 height 38
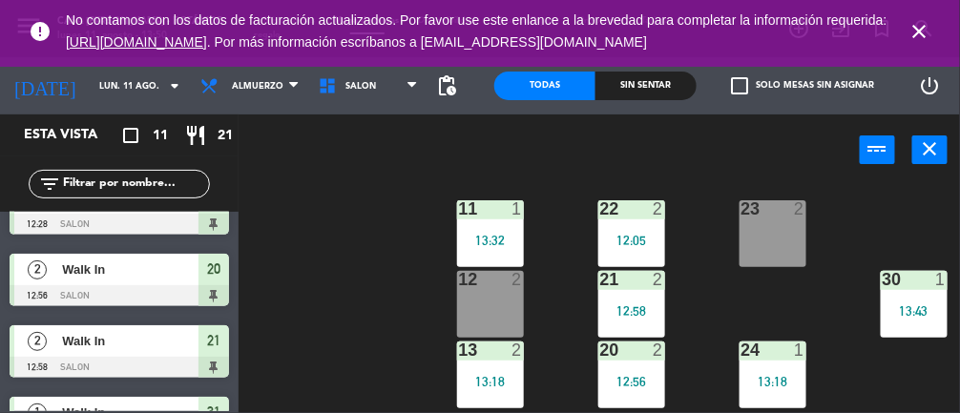
scroll to position [587, 0]
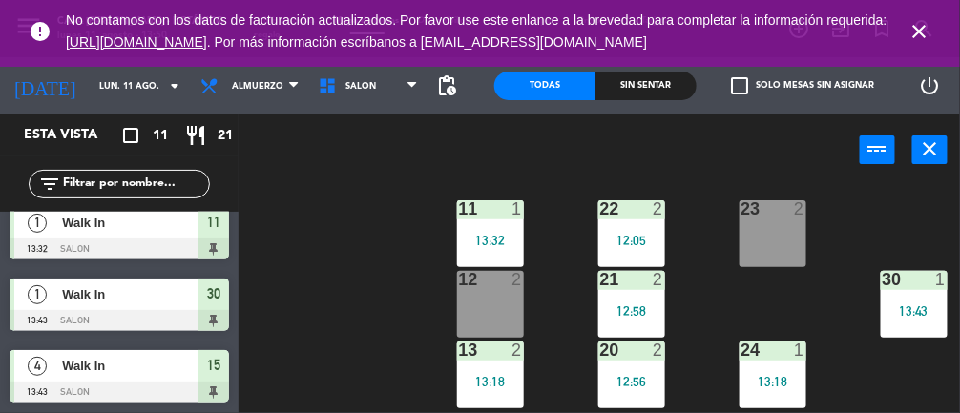
click at [928, 33] on icon "close" at bounding box center [919, 31] width 23 height 23
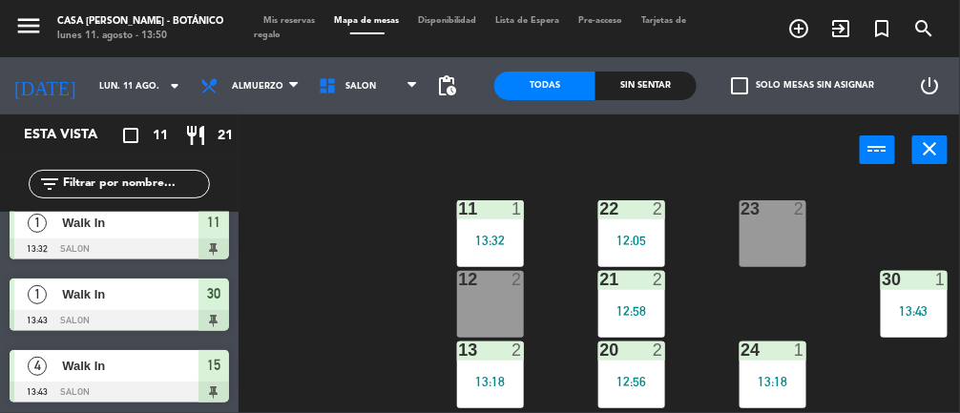
click at [280, 20] on span "Mis reservas" at bounding box center [290, 20] width 71 height 9
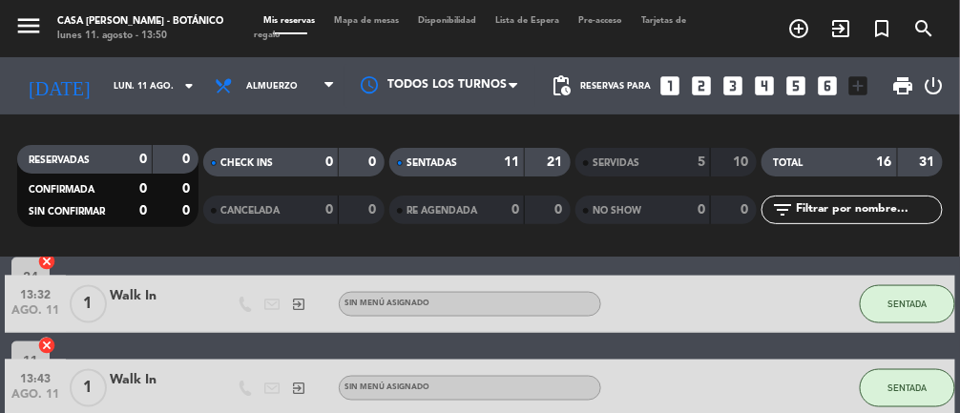
scroll to position [752, 0]
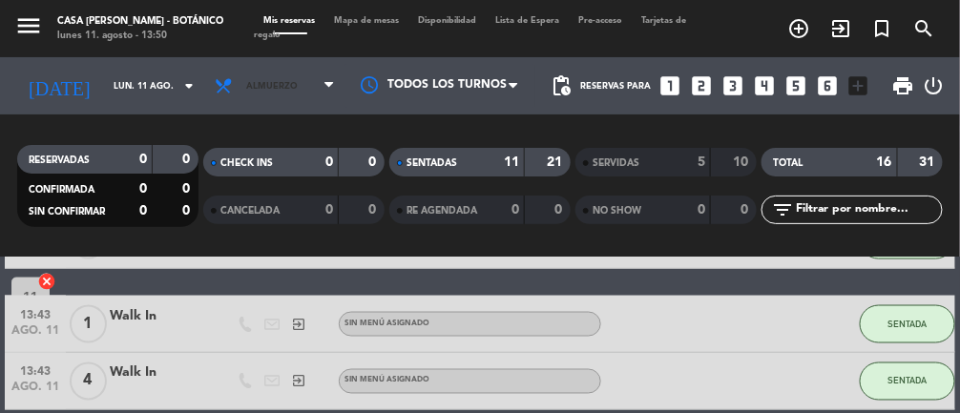
click at [258, 76] on span "Almuerzo" at bounding box center [274, 86] width 139 height 42
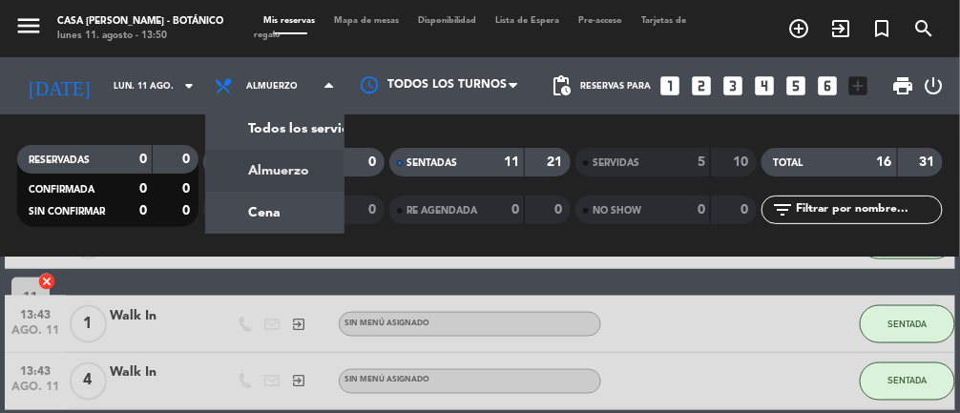
click at [241, 221] on div "menu Casa [PERSON_NAME] - Botánico lunes 11. agosto - 13:50 Mis reservas Mapa d…" at bounding box center [480, 129] width 960 height 258
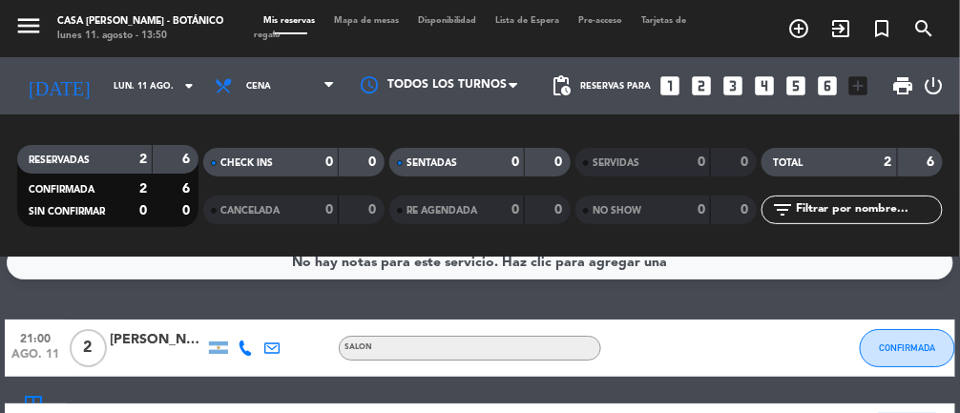
scroll to position [0, 0]
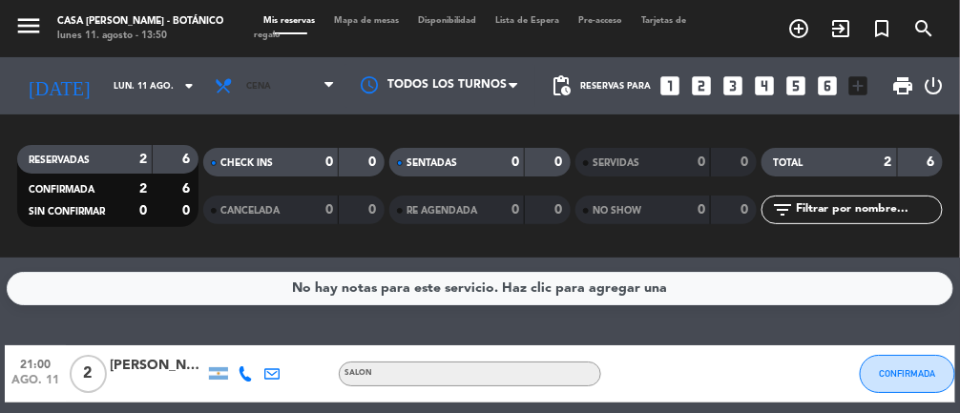
click at [237, 74] on span "Cena" at bounding box center [274, 86] width 139 height 42
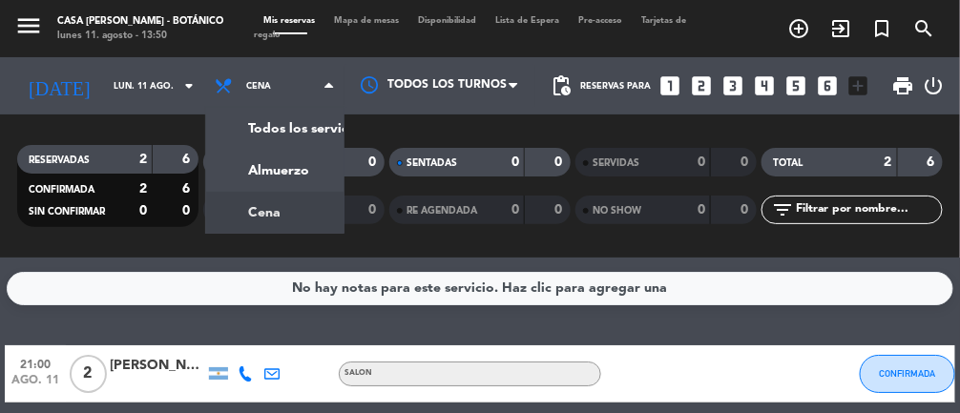
click at [235, 159] on div "menu Casa [PERSON_NAME] - Botánico lunes 11. agosto - 13:50 Mis reservas Mapa d…" at bounding box center [480, 129] width 960 height 258
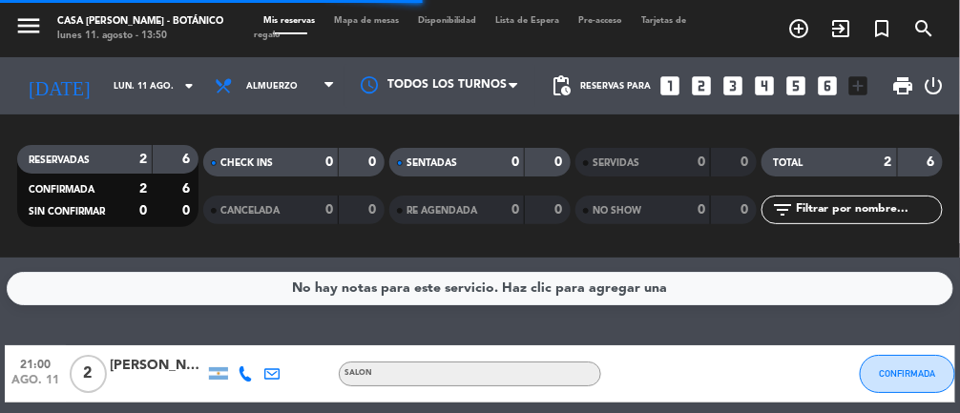
click at [371, 22] on span "Mapa de mesas" at bounding box center [367, 20] width 84 height 9
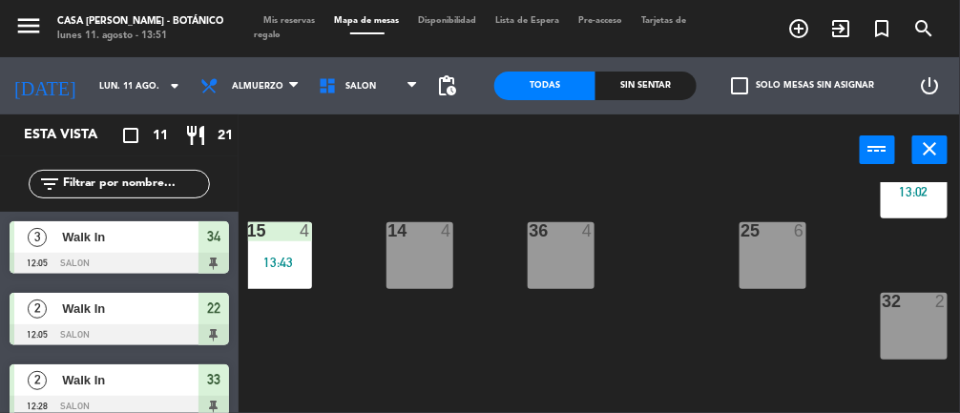
scroll to position [286, 77]
click at [930, 331] on div "32 2" at bounding box center [914, 326] width 67 height 67
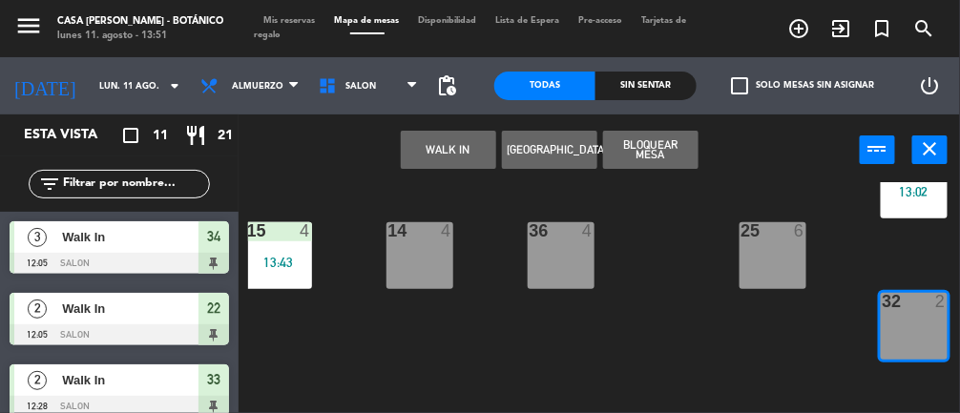
click at [439, 135] on button "WALK IN" at bounding box center [448, 150] width 95 height 38
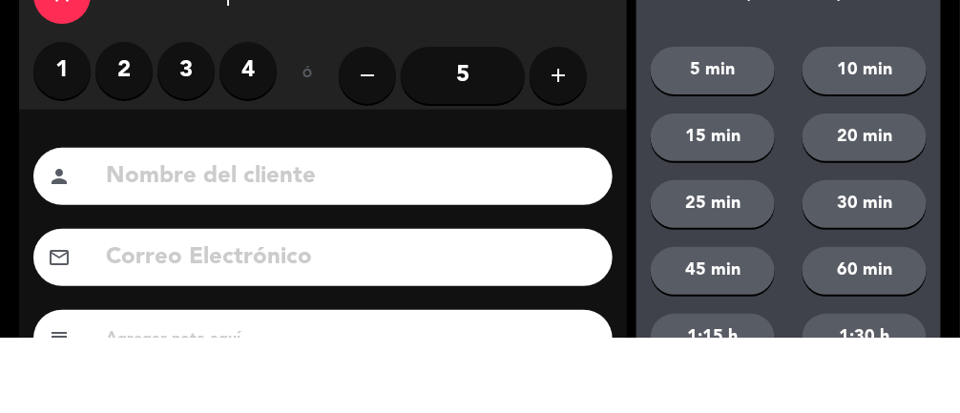
click at [66, 153] on label "1" at bounding box center [61, 146] width 57 height 57
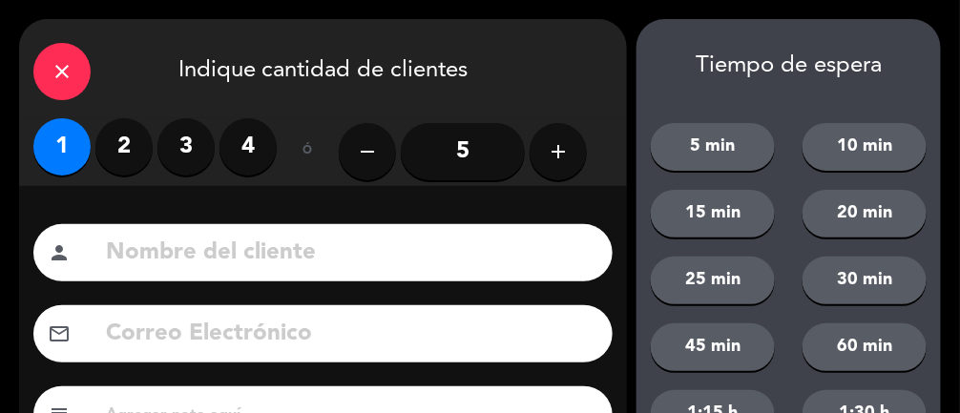
scroll to position [255, 0]
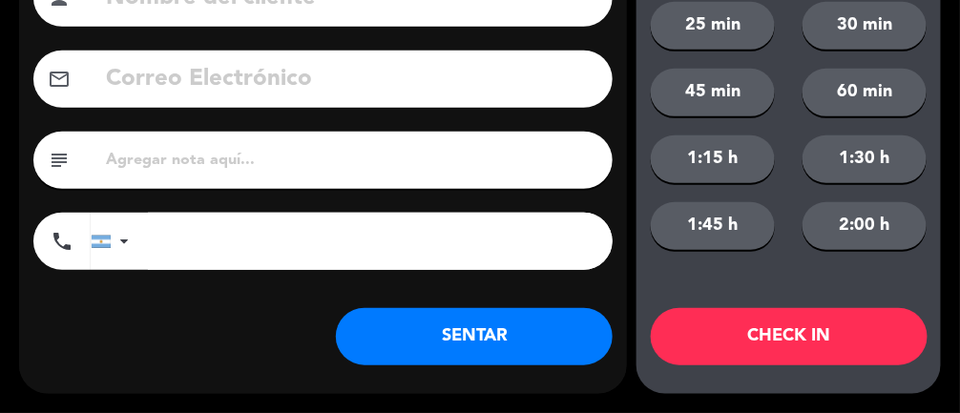
click at [409, 311] on button "SENTAR" at bounding box center [474, 336] width 277 height 57
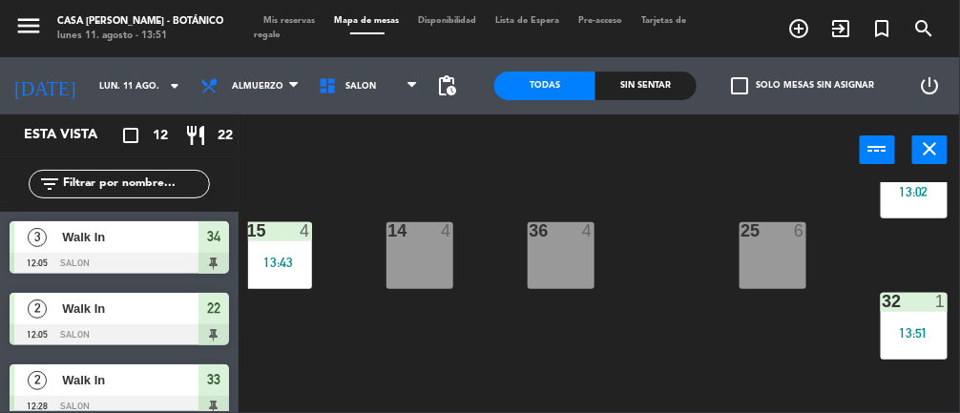
scroll to position [0, 77]
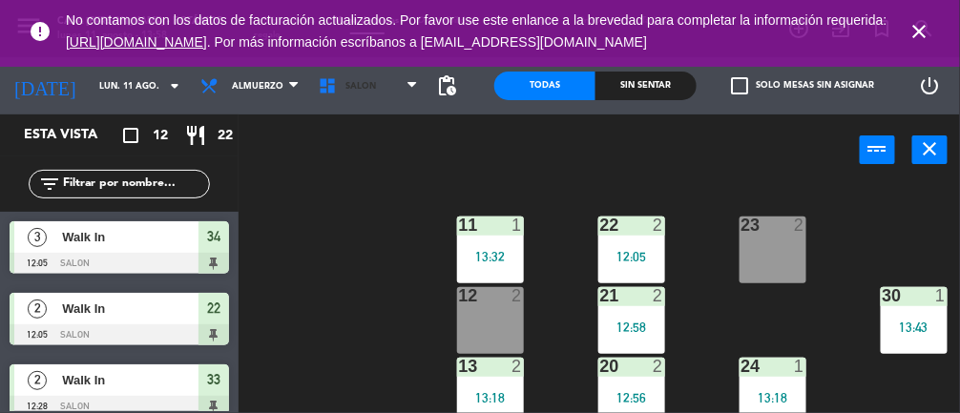
click at [371, 86] on span "SALON" at bounding box center [368, 86] width 118 height 42
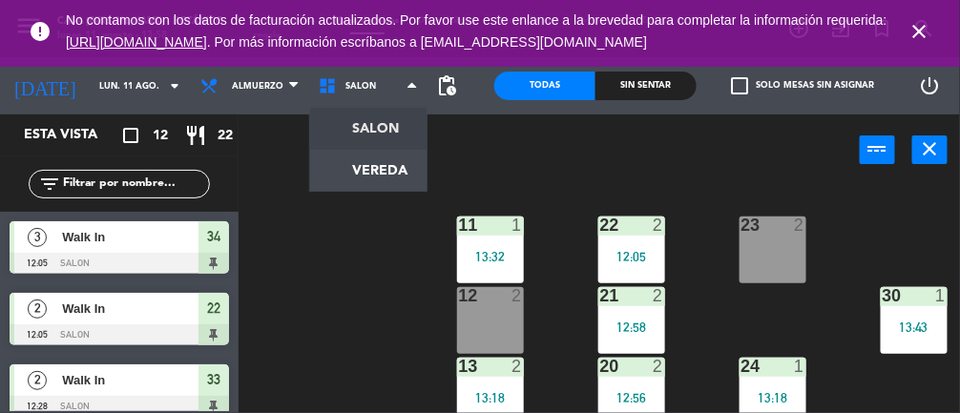
click at [378, 157] on ng-component "menu Casa [PERSON_NAME] - Botánico lunes 11. agosto - 13:58 Mis reservas Mapa d…" at bounding box center [480, 206] width 960 height 413
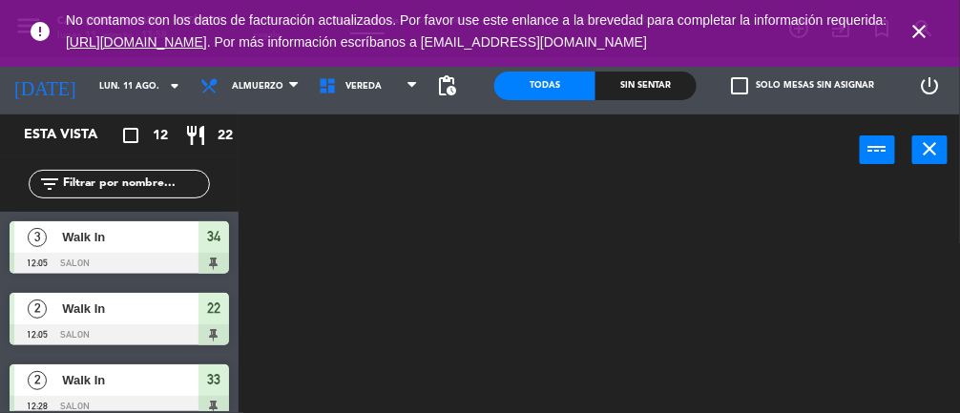
scroll to position [0, 0]
click at [926, 24] on icon "close" at bounding box center [919, 31] width 23 height 23
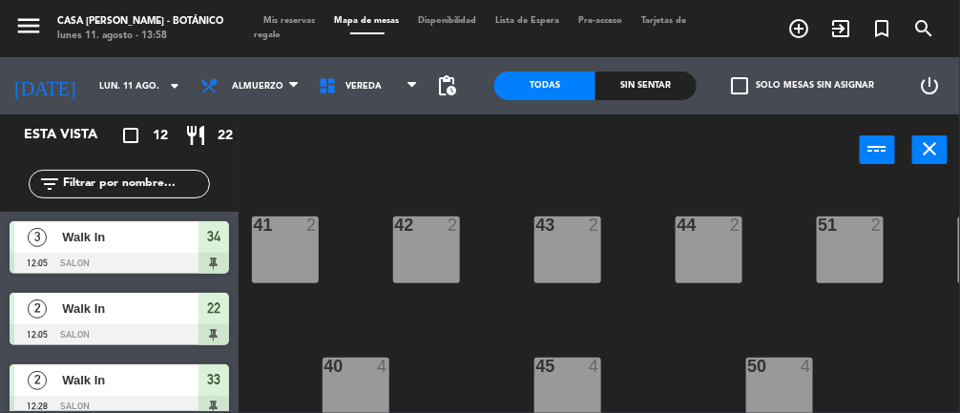
click at [203, 296] on div "22" at bounding box center [213, 308] width 31 height 31
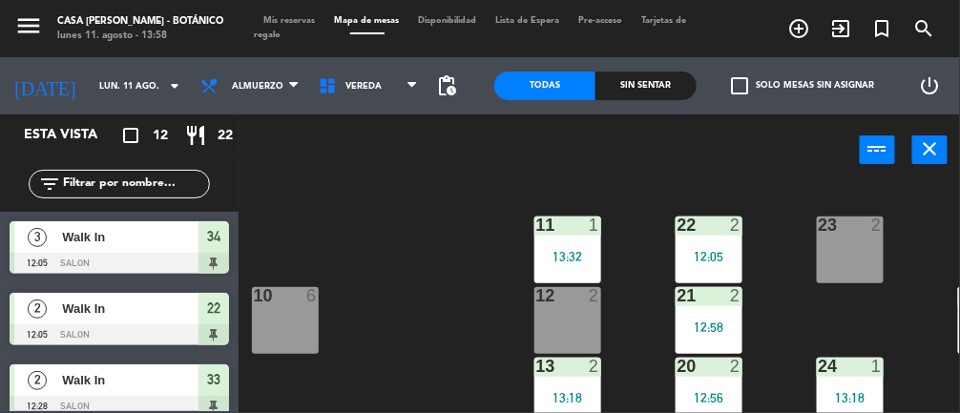
click at [431, 295] on div "11 1 13:32 22 2 12:05 23 2 10 6 12 2 21 2 12:58 30 1 13:43 13 2 13:18 20 2 12:5…" at bounding box center [604, 341] width 712 height 319
click at [395, 73] on span "VEREDA" at bounding box center [368, 86] width 118 height 42
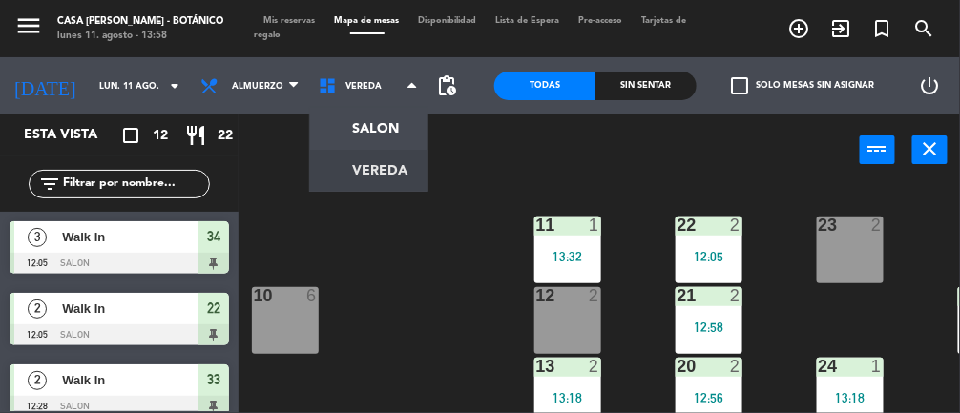
click at [345, 170] on ng-component "menu Casa [PERSON_NAME] - Botánico lunes 11. agosto - 13:58 Mis reservas Mapa d…" at bounding box center [480, 206] width 960 height 413
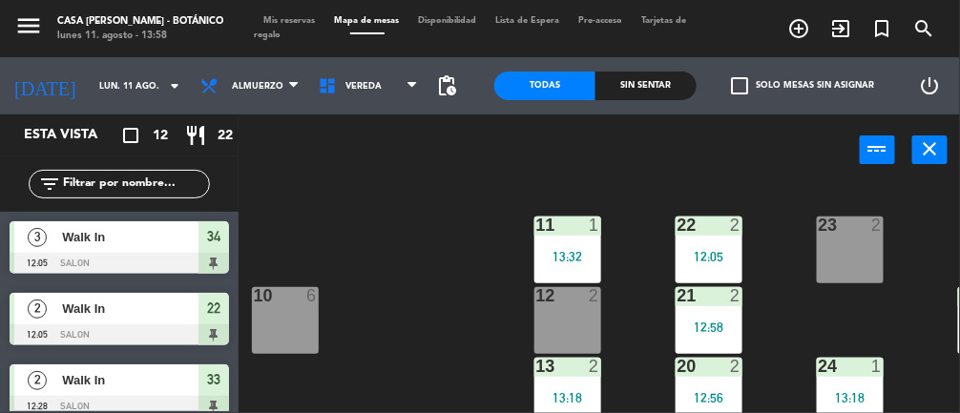
click at [335, 83] on icon at bounding box center [332, 85] width 28 height 19
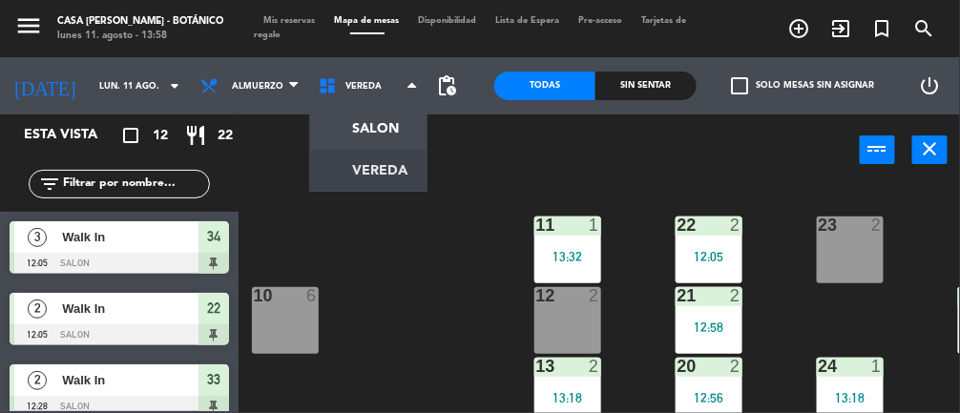
click at [331, 123] on ng-component "menu Casa [PERSON_NAME] - Botánico lunes 11. agosto - 13:58 Mis reservas Mapa d…" at bounding box center [480, 206] width 960 height 413
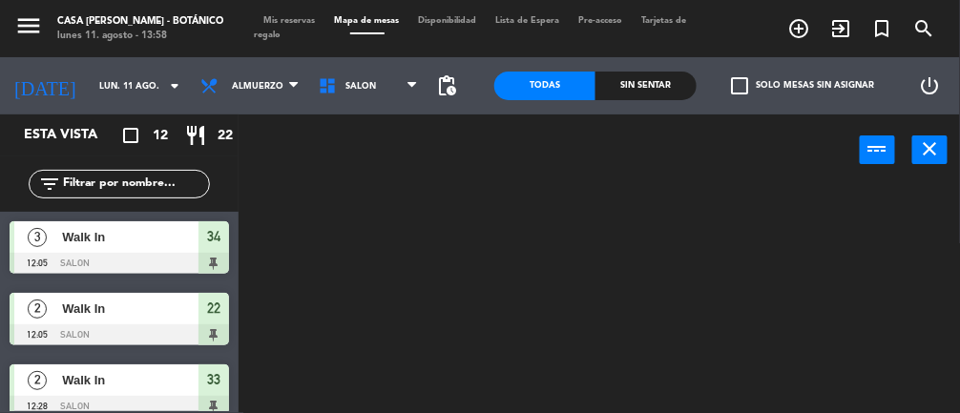
click at [335, 86] on icon at bounding box center [332, 85] width 28 height 19
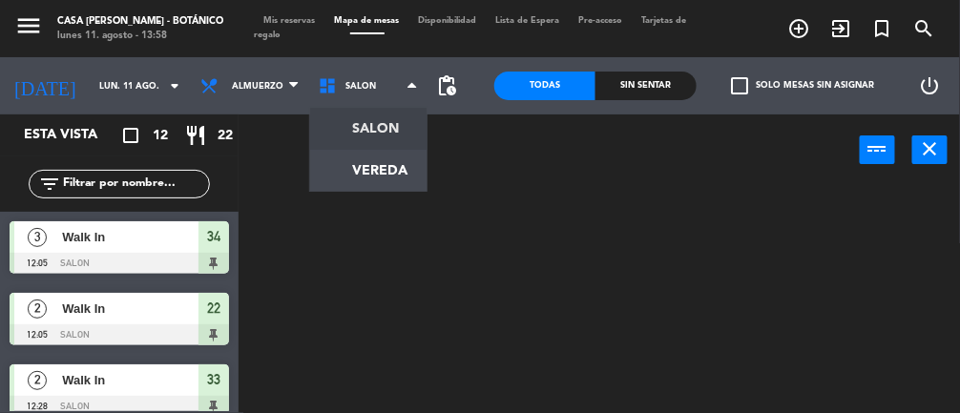
click at [350, 173] on ng-component "menu Casa [PERSON_NAME] - Botánico lunes 11. agosto - 13:58 Mis reservas Mapa d…" at bounding box center [480, 206] width 960 height 413
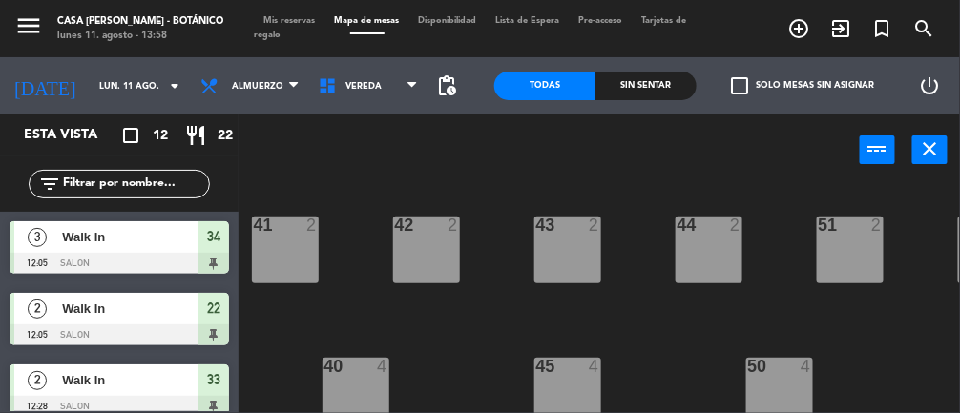
click at [562, 255] on div "43 2" at bounding box center [567, 250] width 67 height 67
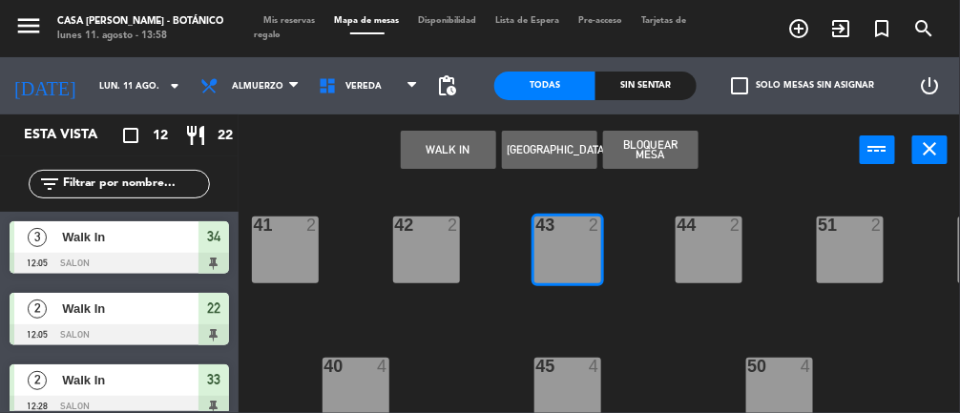
click at [421, 148] on button "WALK IN" at bounding box center [448, 150] width 95 height 38
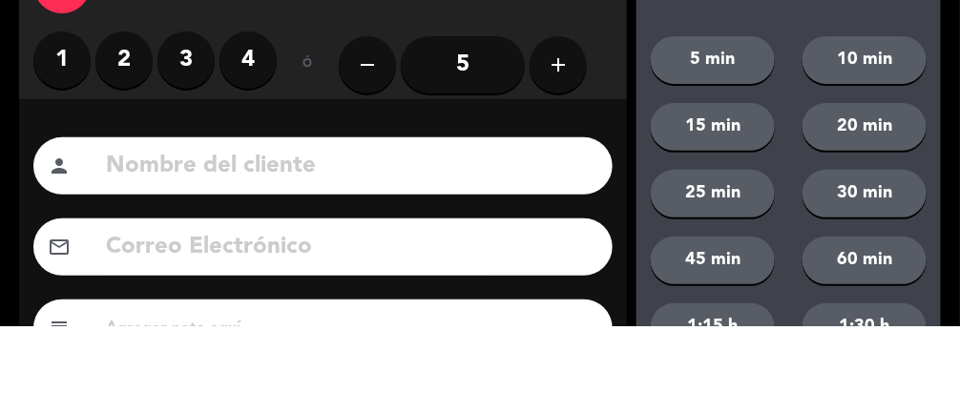
click at [120, 138] on label "2" at bounding box center [123, 146] width 57 height 57
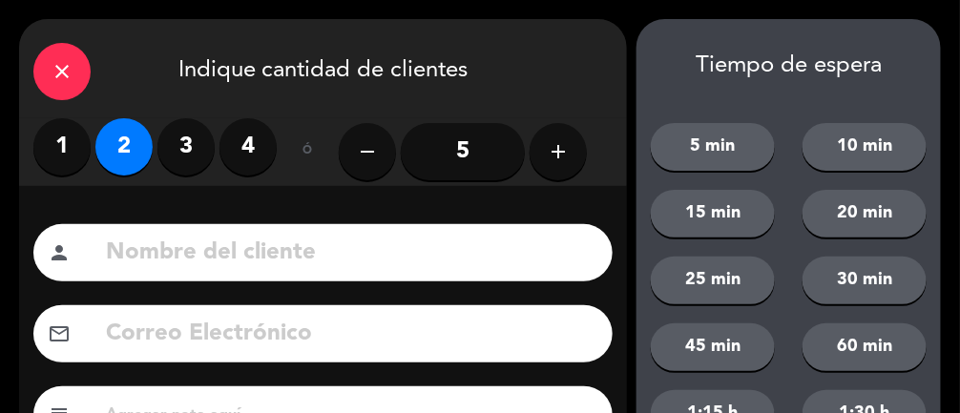
scroll to position [255, 0]
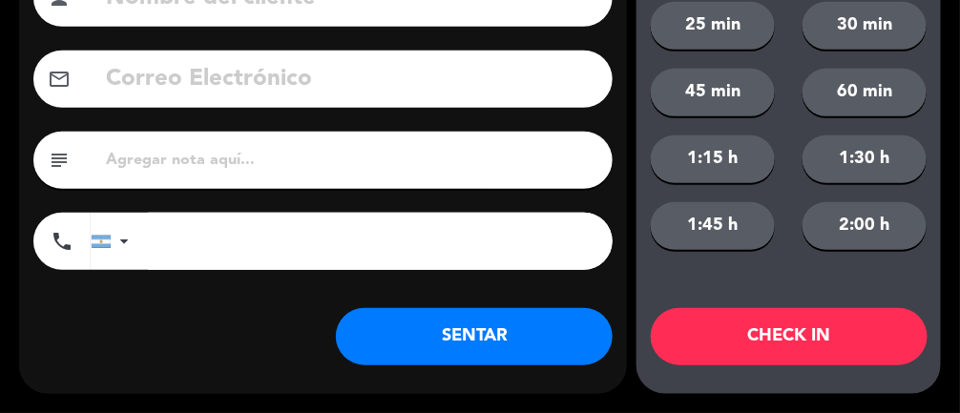
click at [408, 330] on button "SENTAR" at bounding box center [474, 336] width 277 height 57
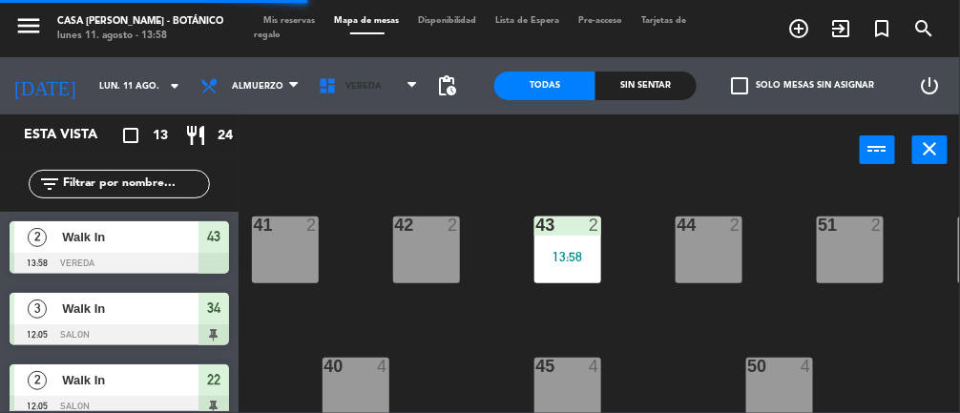
click at [354, 77] on span "VEREDA" at bounding box center [368, 86] width 118 height 42
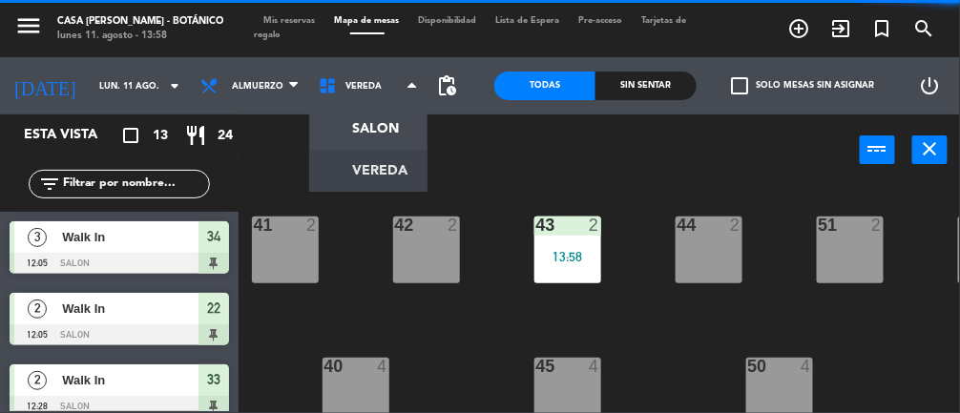
click at [343, 123] on ng-component "menu Casa [PERSON_NAME] - Botánico lunes 11. agosto - 13:58 Mis reservas Mapa d…" at bounding box center [480, 206] width 960 height 413
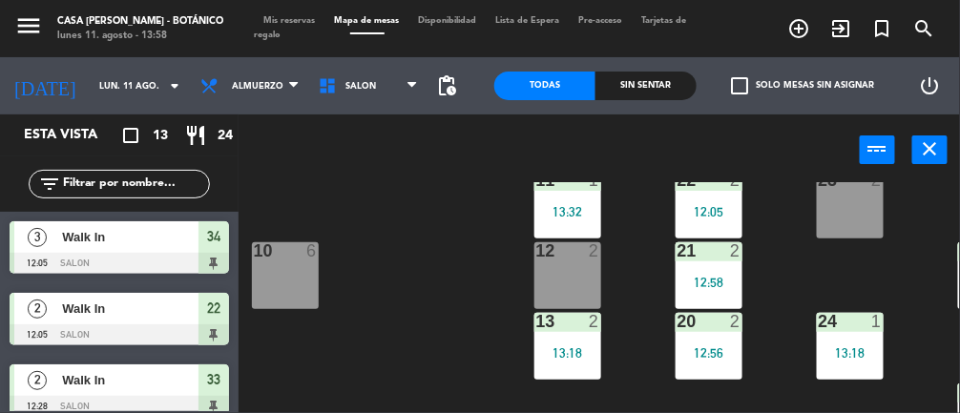
scroll to position [64, 0]
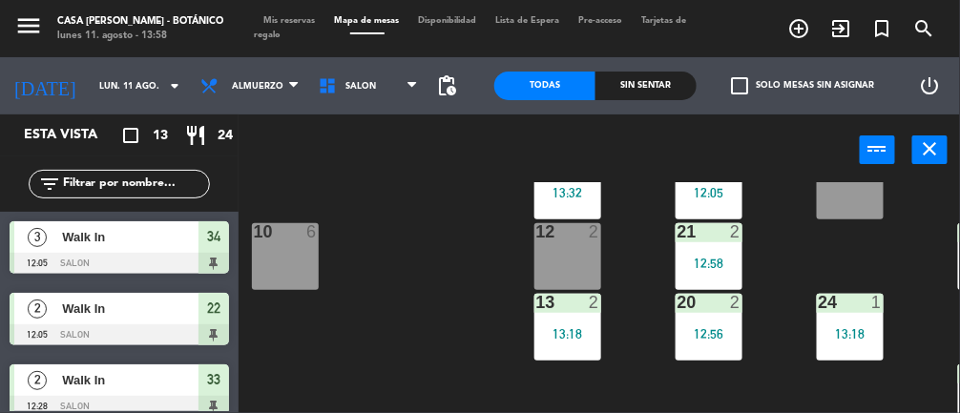
click at [844, 342] on div "24 1 13:18" at bounding box center [850, 327] width 67 height 67
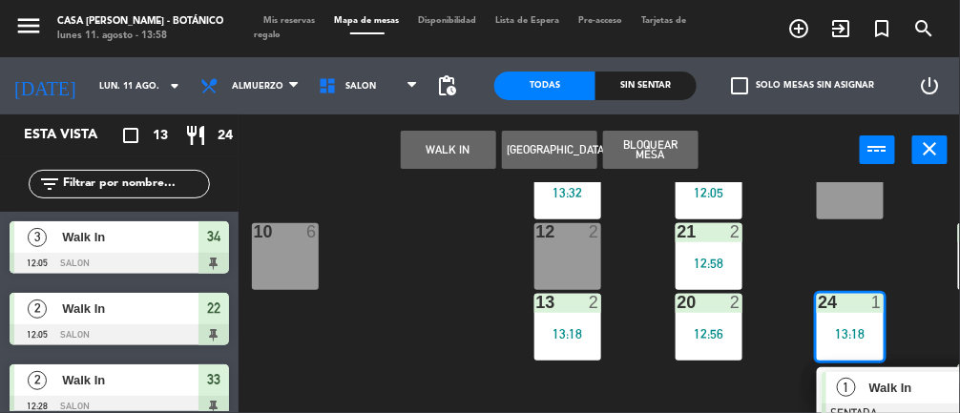
click at [872, 400] on div "Walk In" at bounding box center [929, 387] width 124 height 31
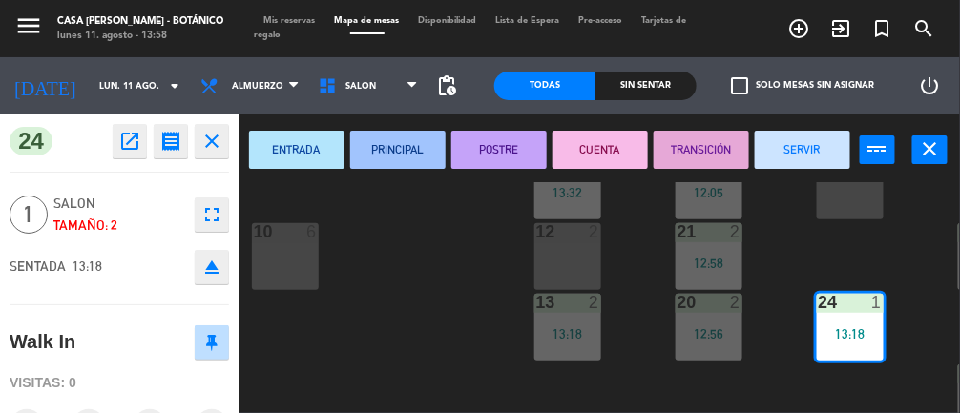
click at [765, 155] on button "SERVIR" at bounding box center [802, 150] width 95 height 38
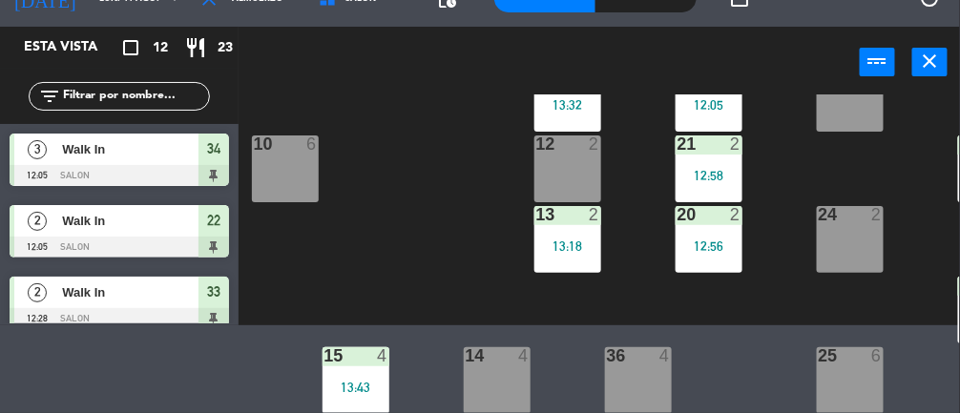
scroll to position [0, 0]
